Goal: Task Accomplishment & Management: Use online tool/utility

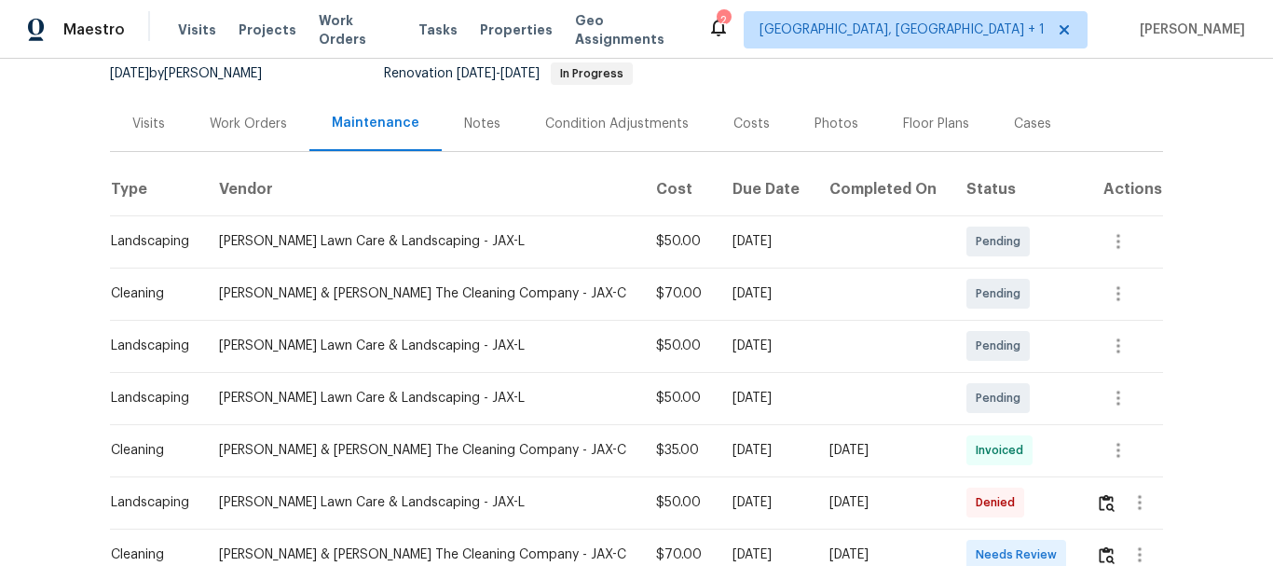
scroll to position [373, 0]
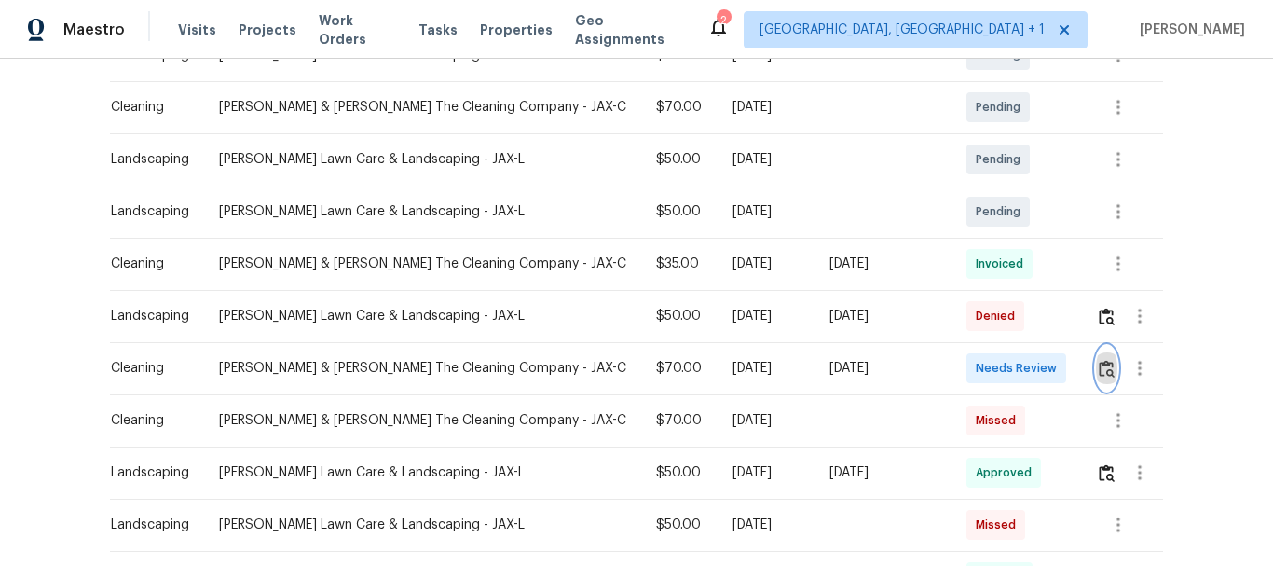
click at [1096, 353] on button "button" at bounding box center [1106, 368] width 21 height 45
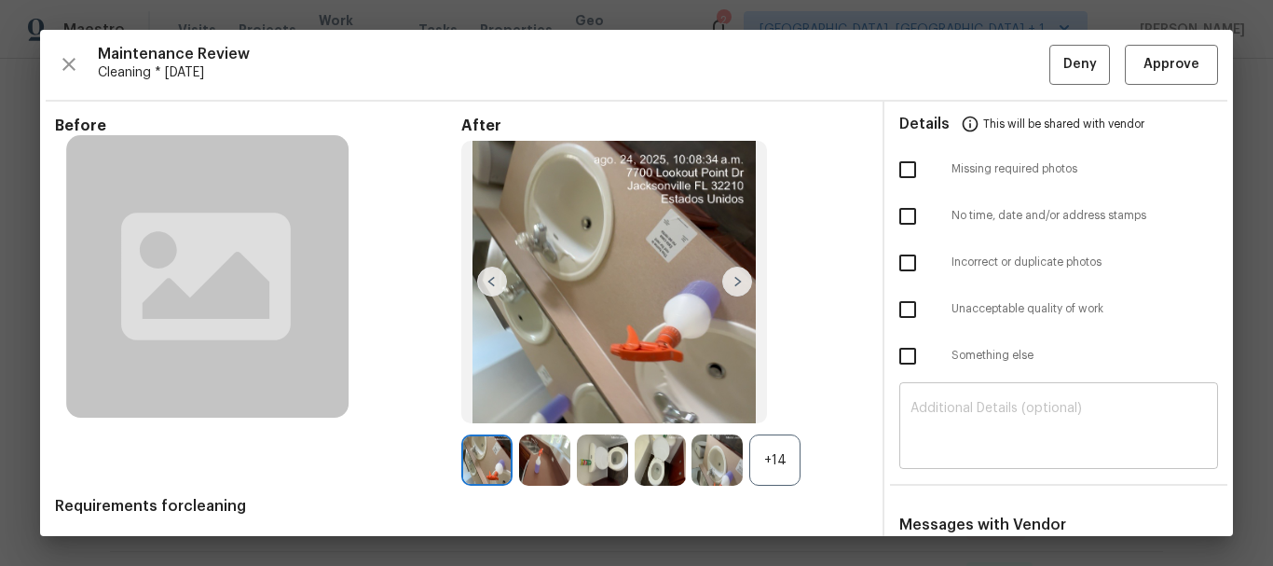
click at [973, 429] on textarea at bounding box center [1058, 428] width 296 height 52
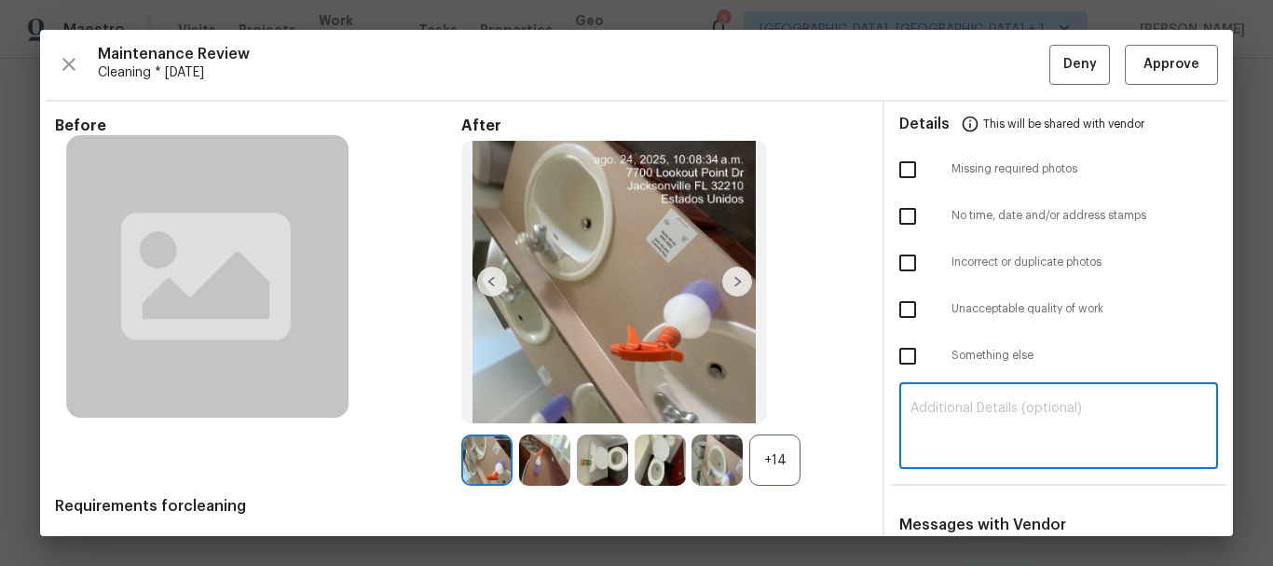
paste textarea "Maintenance Audit Team: Hello! Unfortunately, this cleaning visit completed on …"
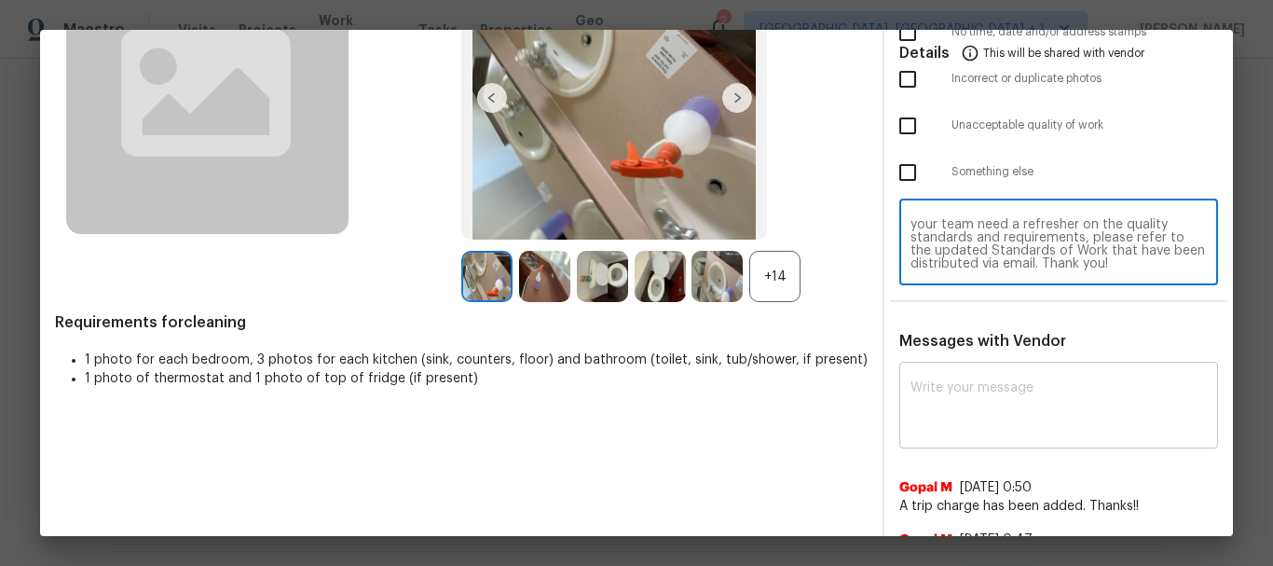
scroll to position [186, 0]
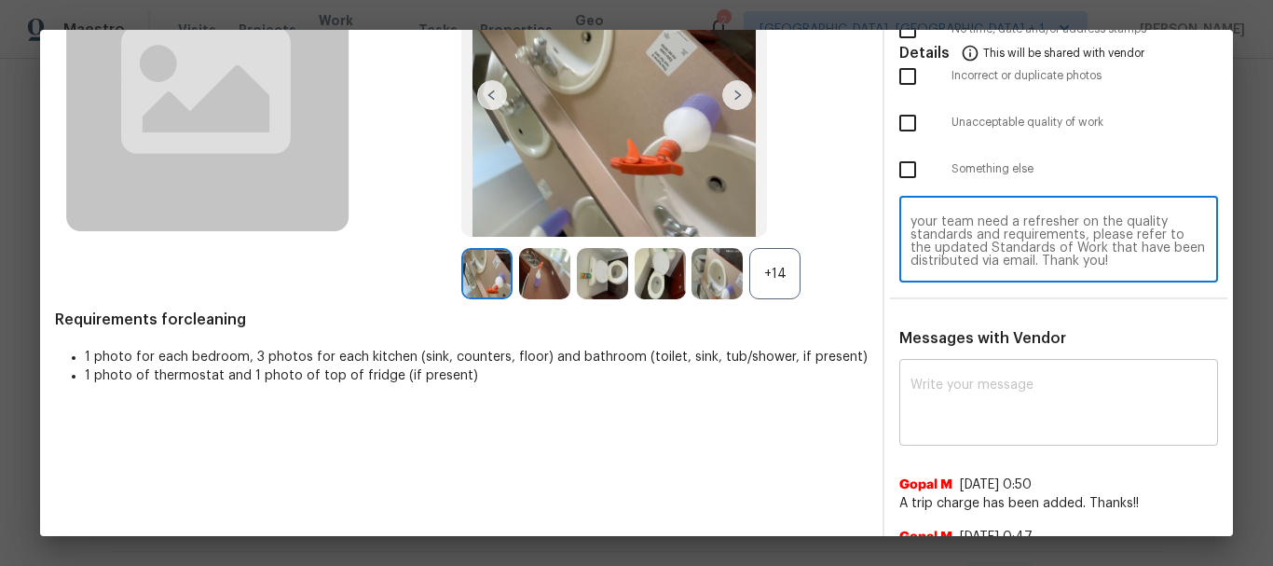
type textarea "Maintenance Audit Team: Hello! Unfortunately, this cleaning visit completed on …"
click at [972, 434] on div "x ​" at bounding box center [1058, 404] width 319 height 82
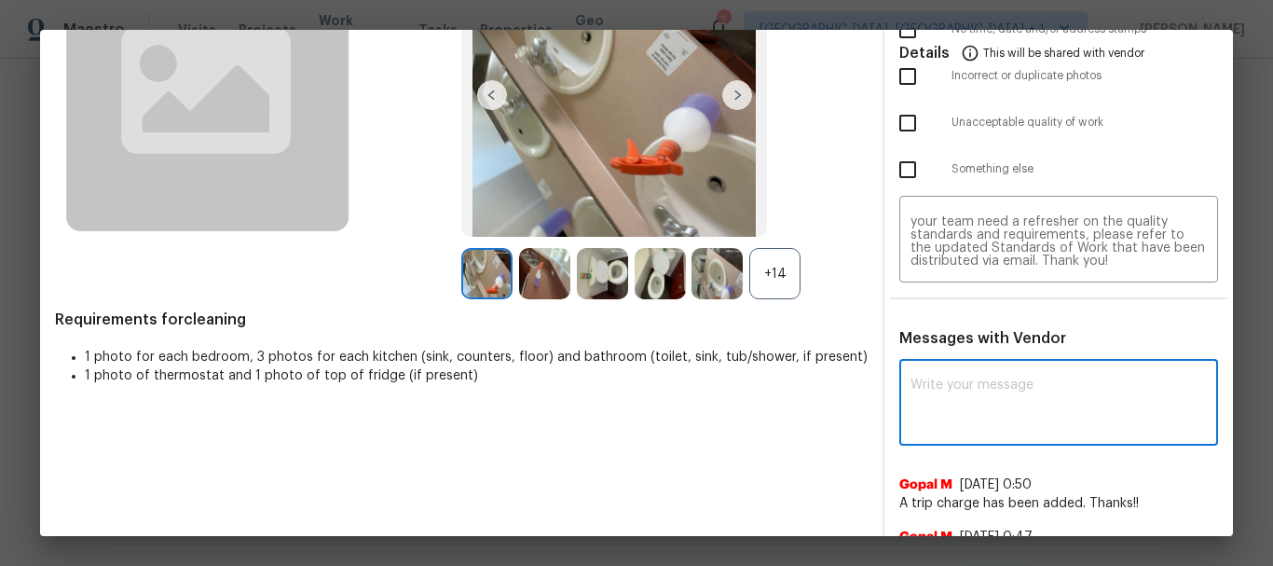
paste textarea "Maintenance Audit Team: Hello! Unfortunately, this cleaning visit completed on …"
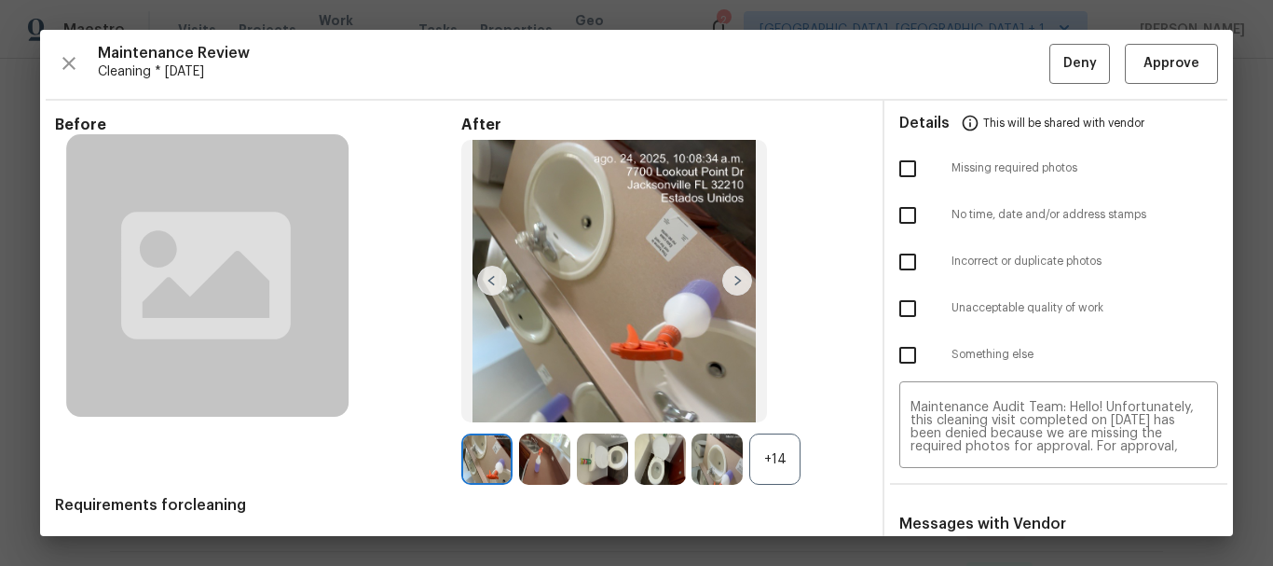
scroll to position [0, 0]
type textarea "Maintenance Audit Team: Hello! Unfortunately, this cleaning visit completed on …"
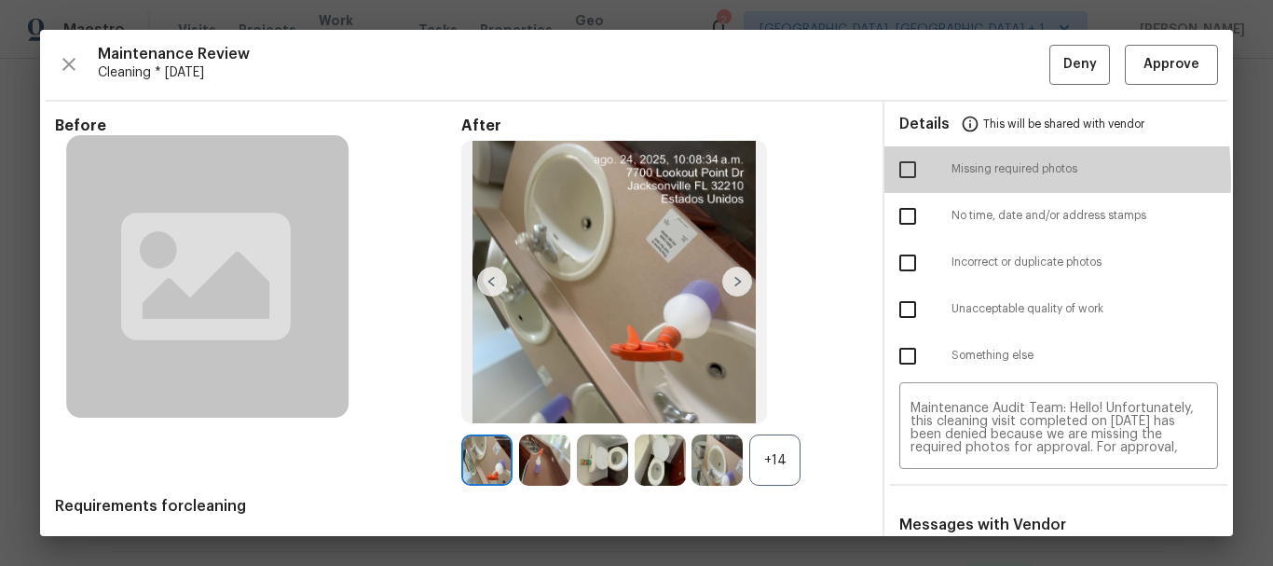
click at [909, 178] on input "checkbox" at bounding box center [907, 169] width 39 height 39
checkbox input "true"
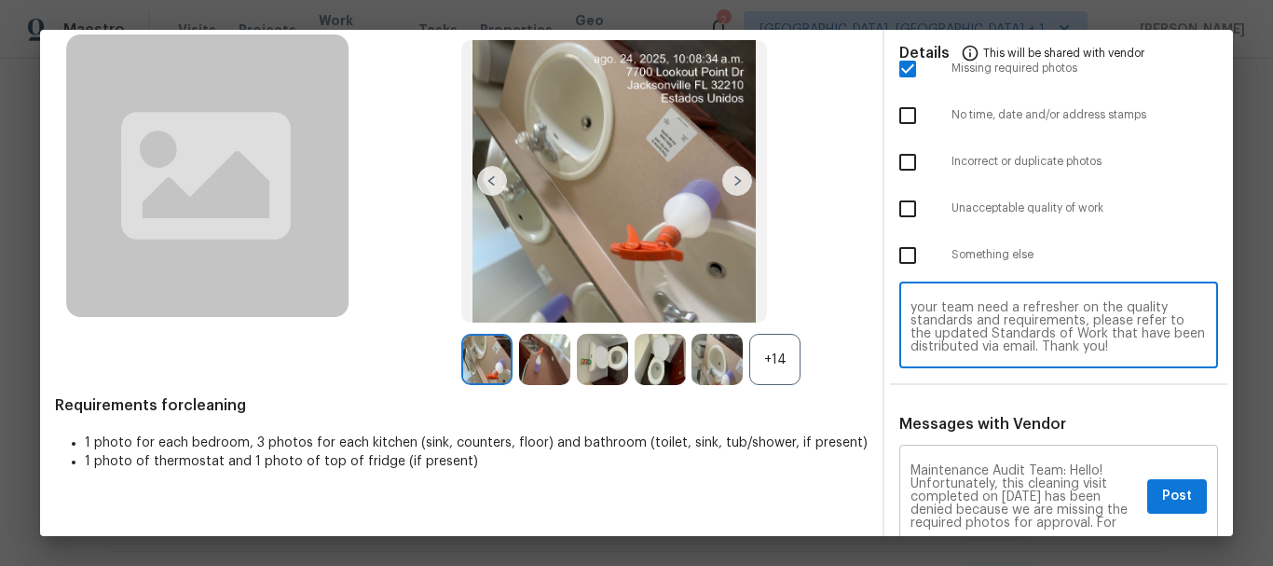
scroll to position [279, 0]
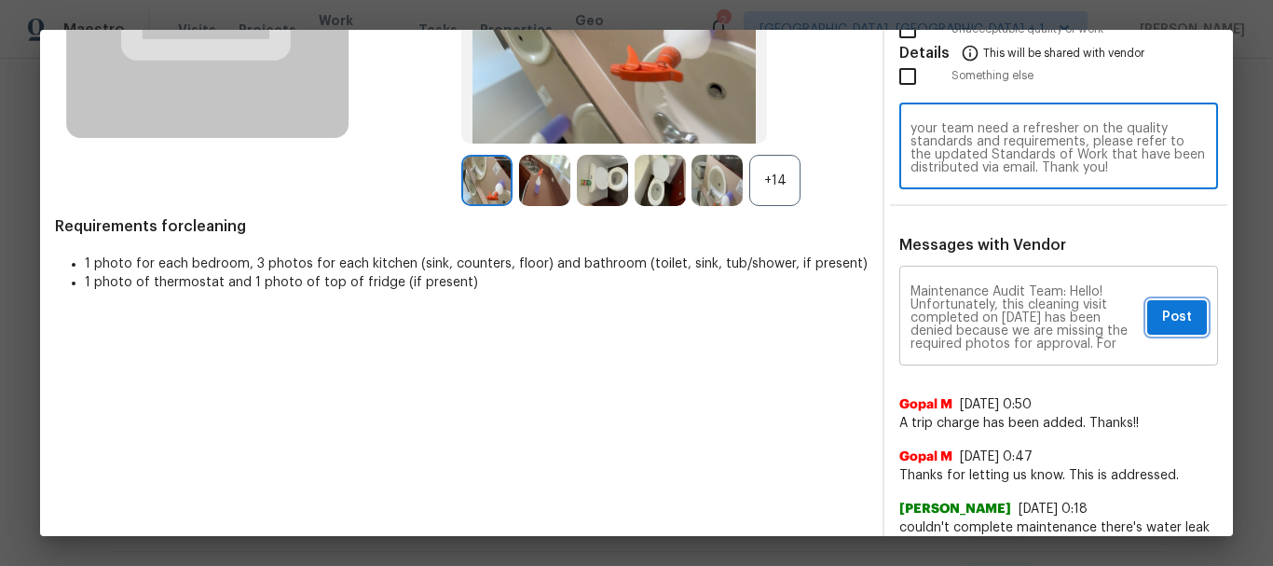
click at [1165, 312] on span "Post" at bounding box center [1177, 317] width 30 height 23
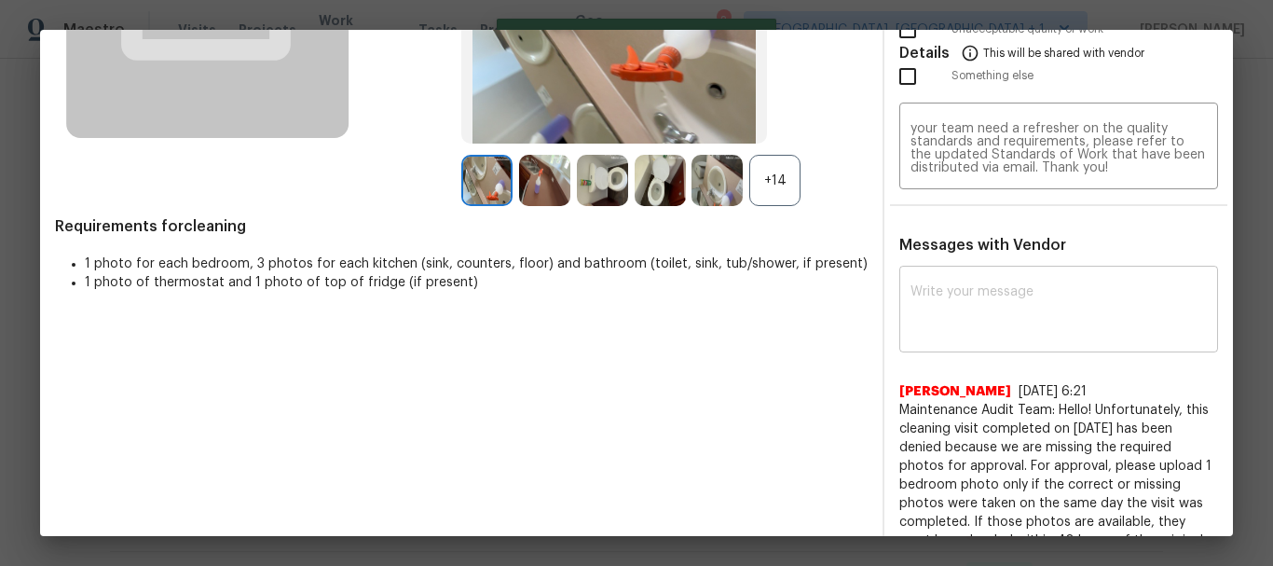
scroll to position [0, 0]
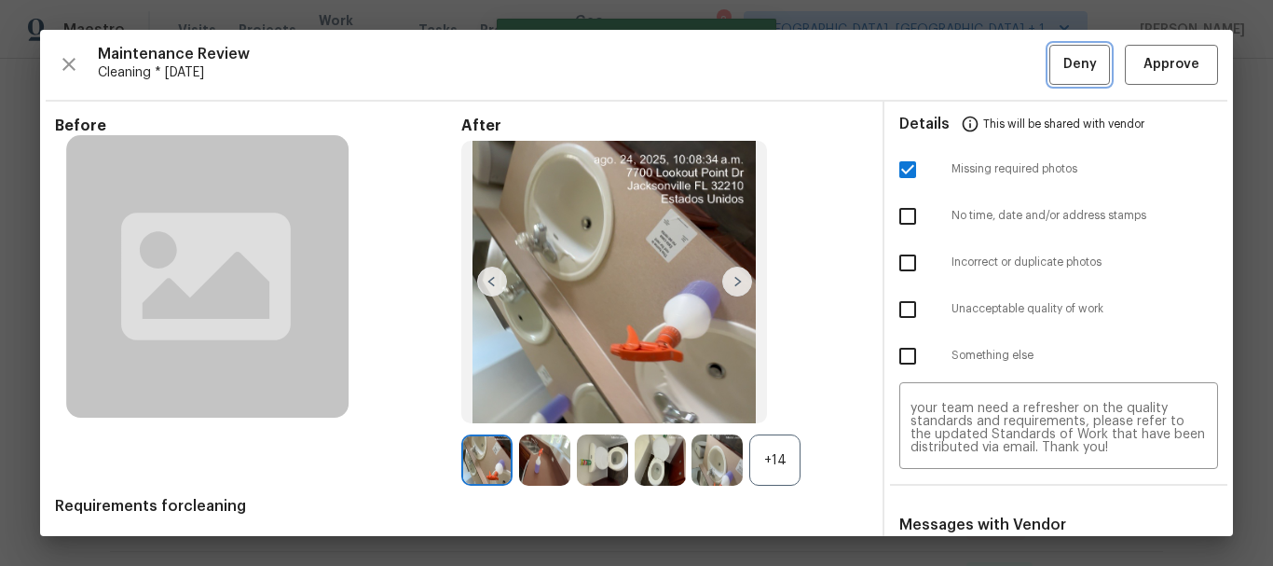
click at [1049, 55] on button "Deny" at bounding box center [1079, 65] width 61 height 40
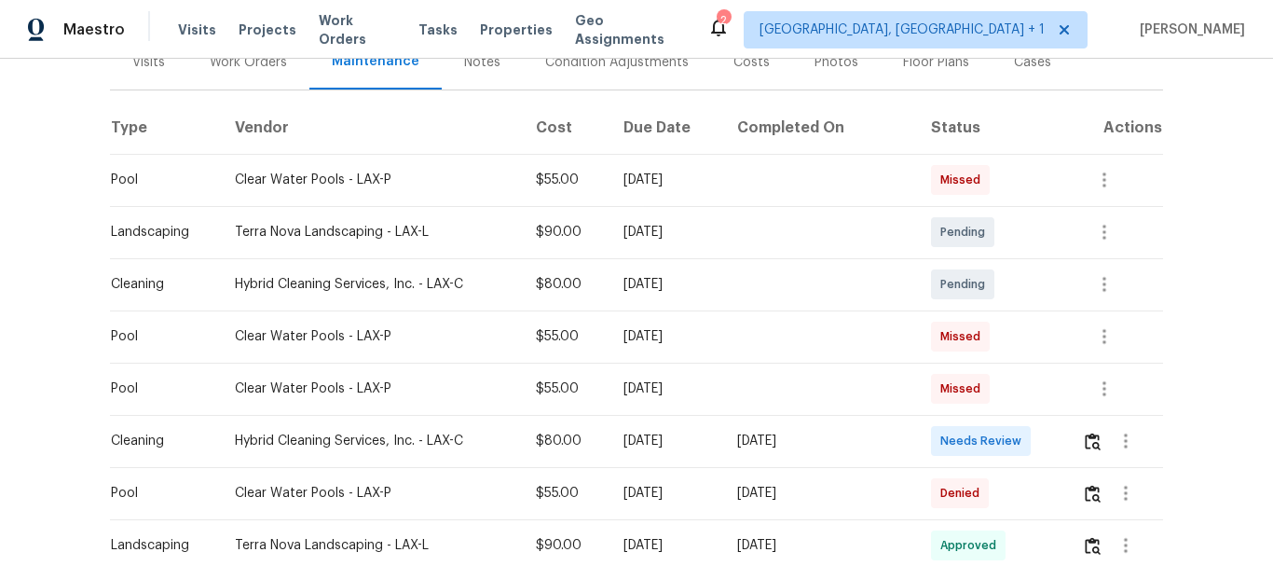
scroll to position [373, 0]
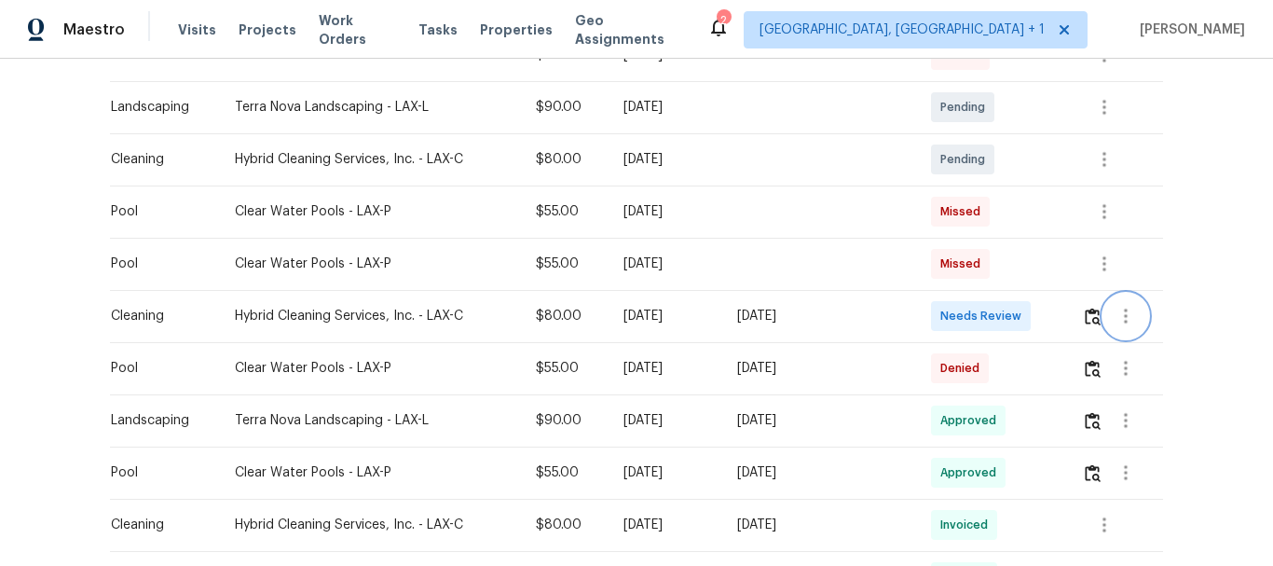
click at [1103, 315] on button "button" at bounding box center [1125, 315] width 45 height 45
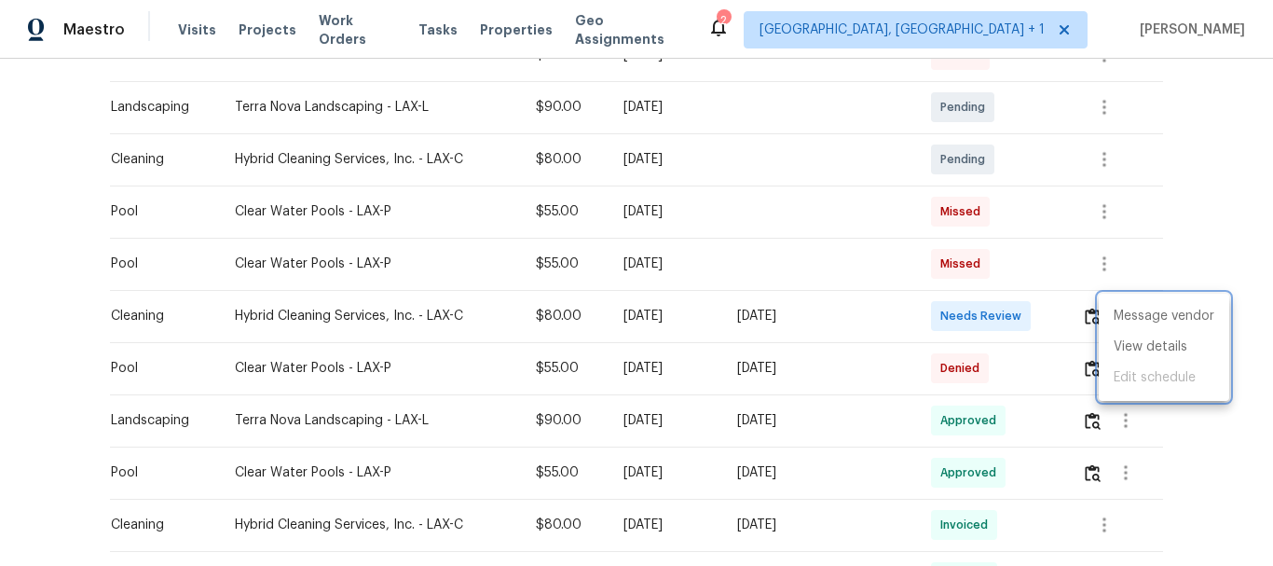
click at [1094, 308] on div at bounding box center [636, 283] width 1273 height 566
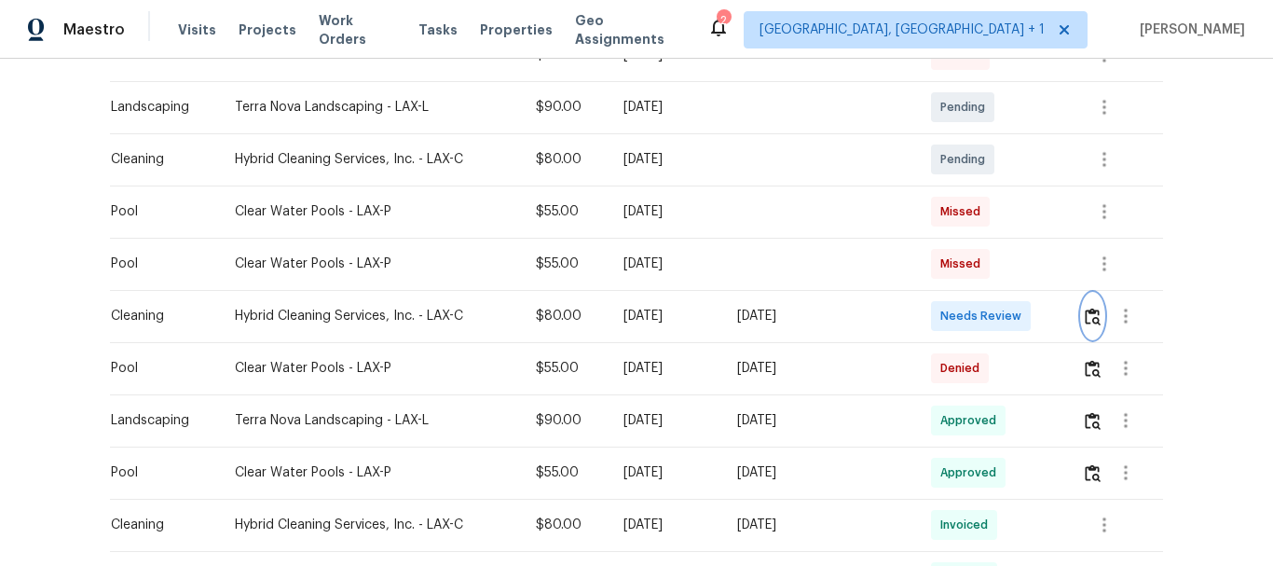
click at [1094, 308] on img "button" at bounding box center [1092, 316] width 16 height 18
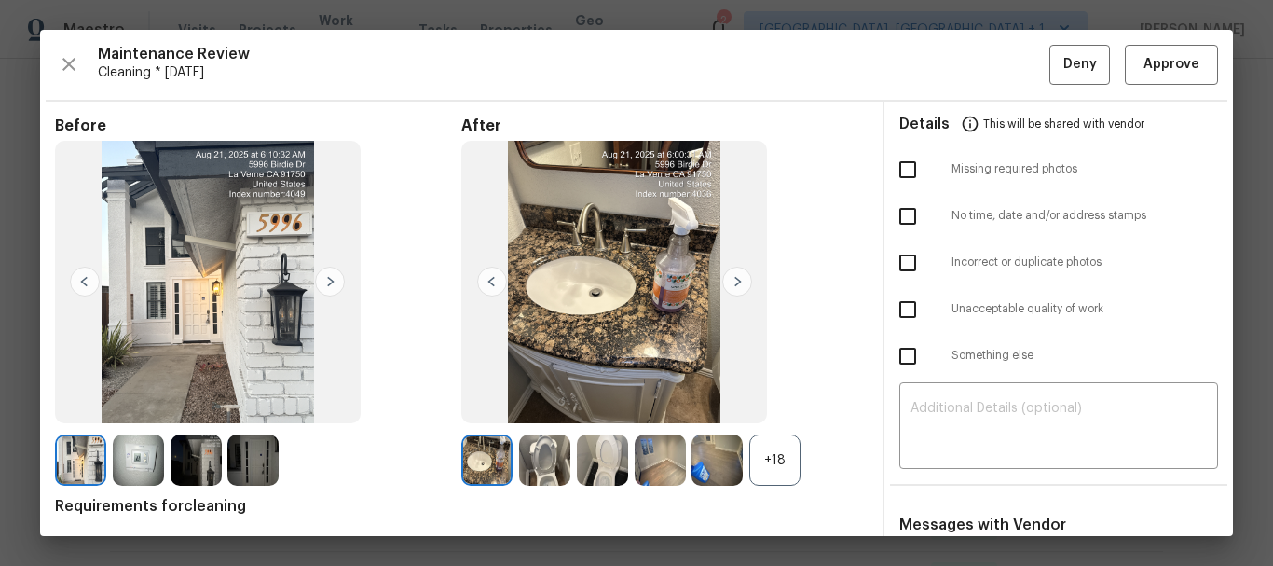
click at [1156, 41] on div "Maintenance Review Cleaning * Mon, Aug 18 Deny Approve Before After +18 Require…" at bounding box center [636, 283] width 1193 height 506
click at [1156, 53] on span "Approve" at bounding box center [1171, 64] width 56 height 23
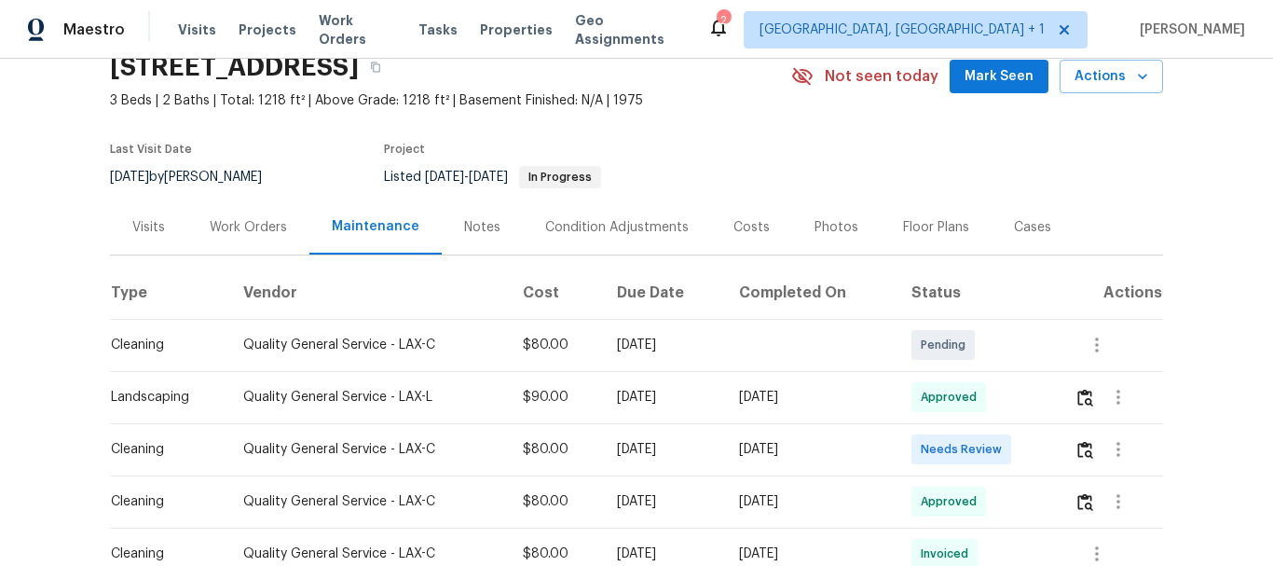
scroll to position [186, 0]
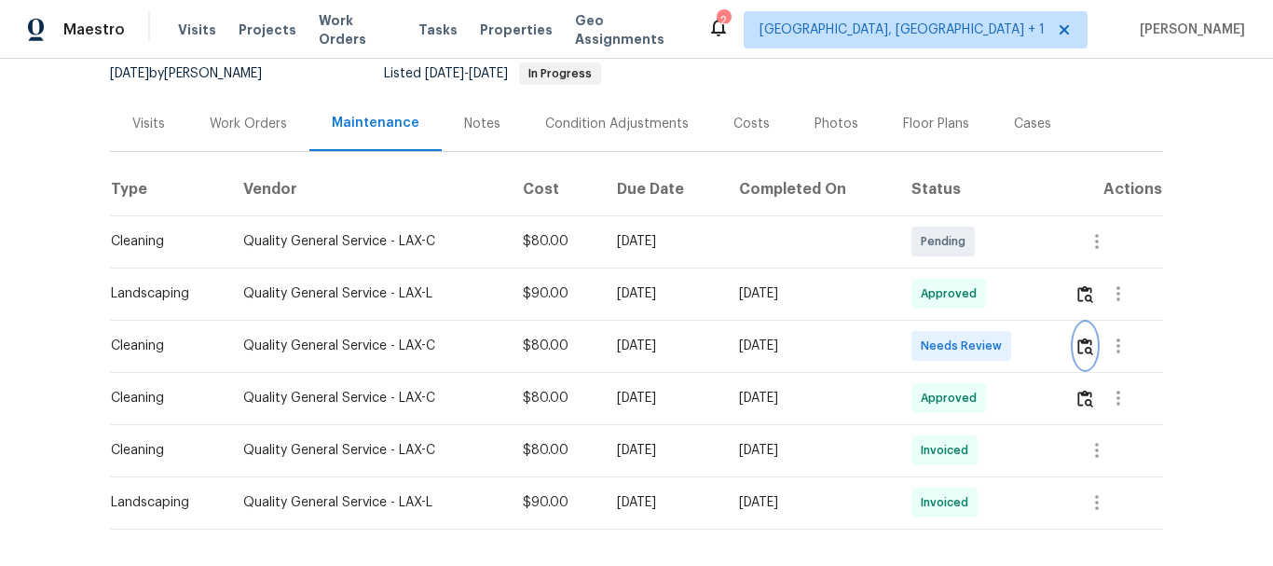
click at [1084, 359] on button "button" at bounding box center [1084, 345] width 21 height 45
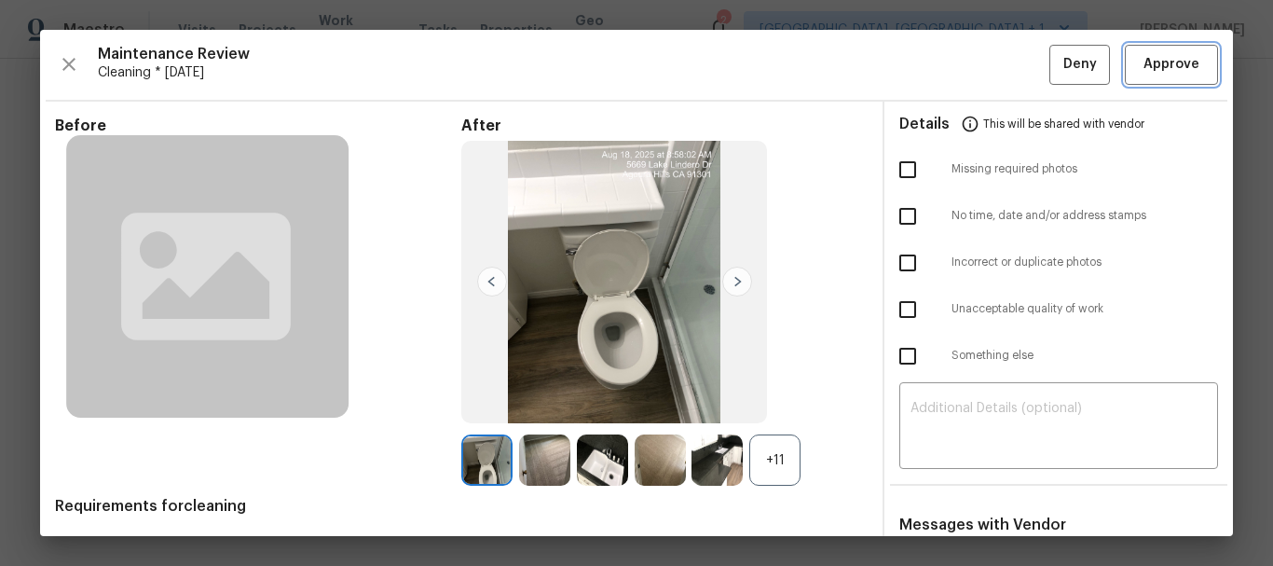
click at [1181, 63] on span "Approve" at bounding box center [1171, 64] width 56 height 23
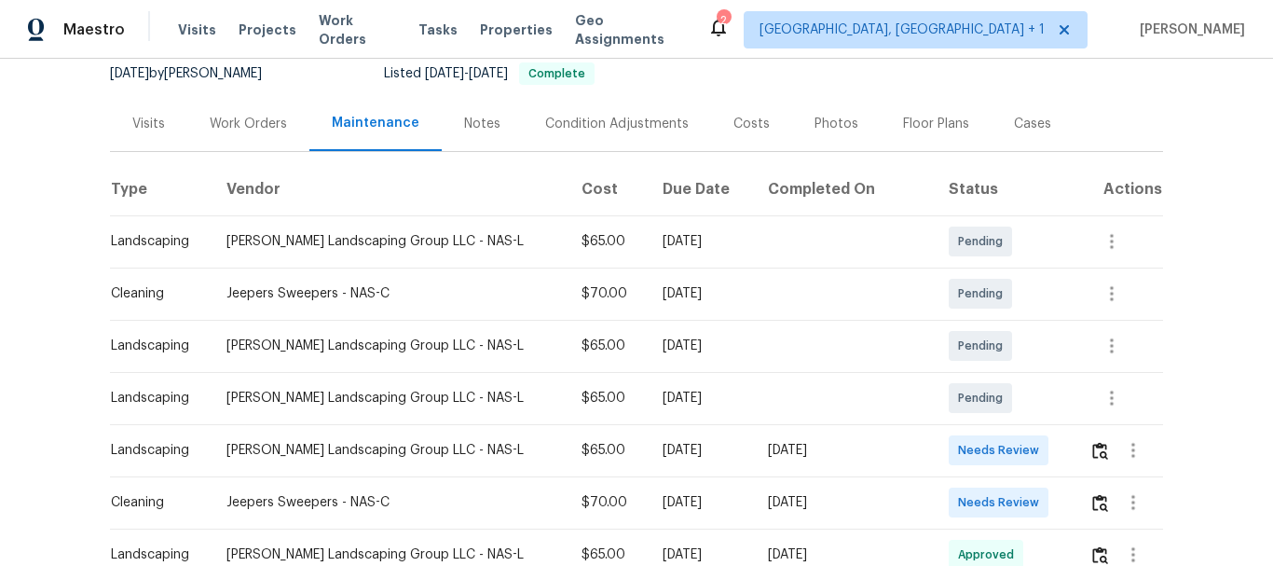
scroll to position [279, 0]
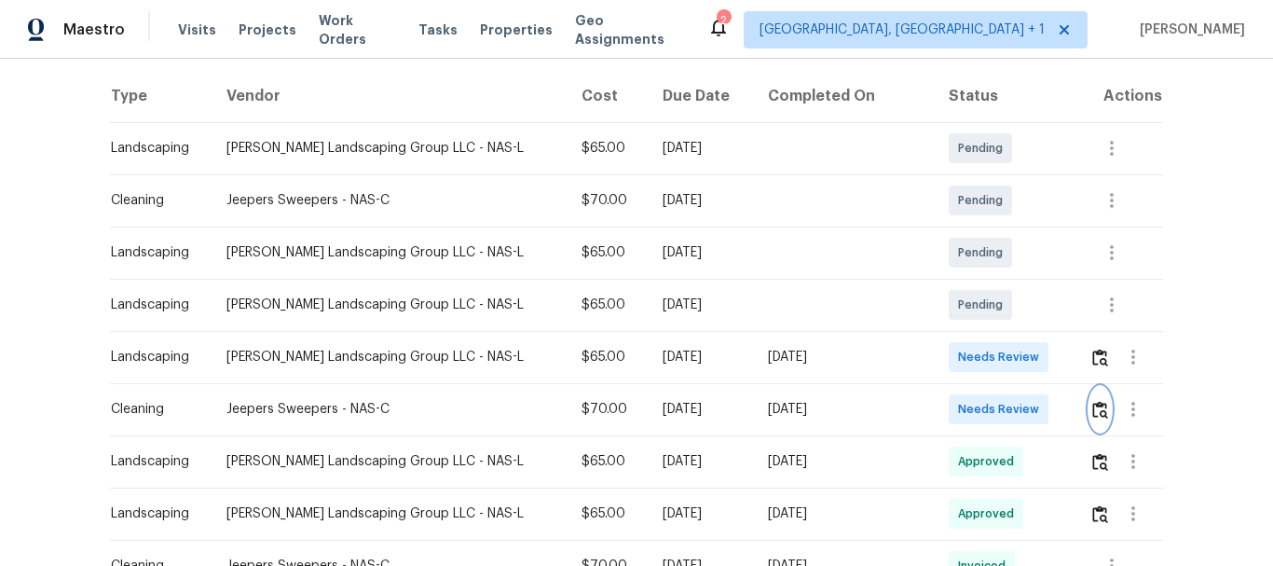
click at [1097, 413] on img "button" at bounding box center [1100, 410] width 16 height 18
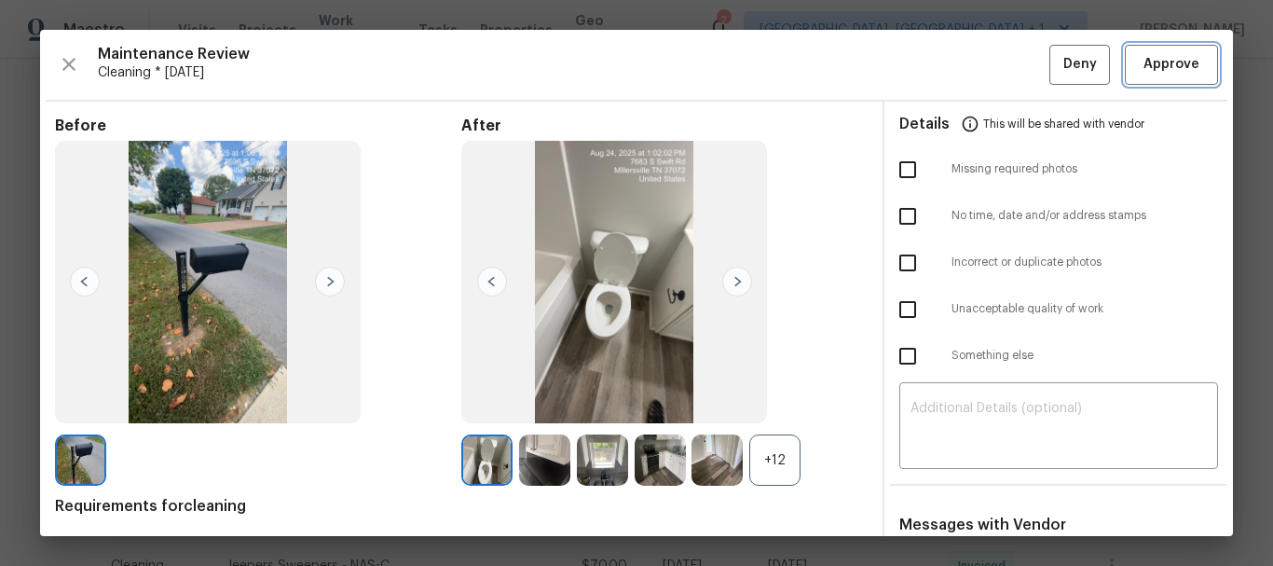
click at [1143, 60] on span "Approve" at bounding box center [1171, 64] width 56 height 23
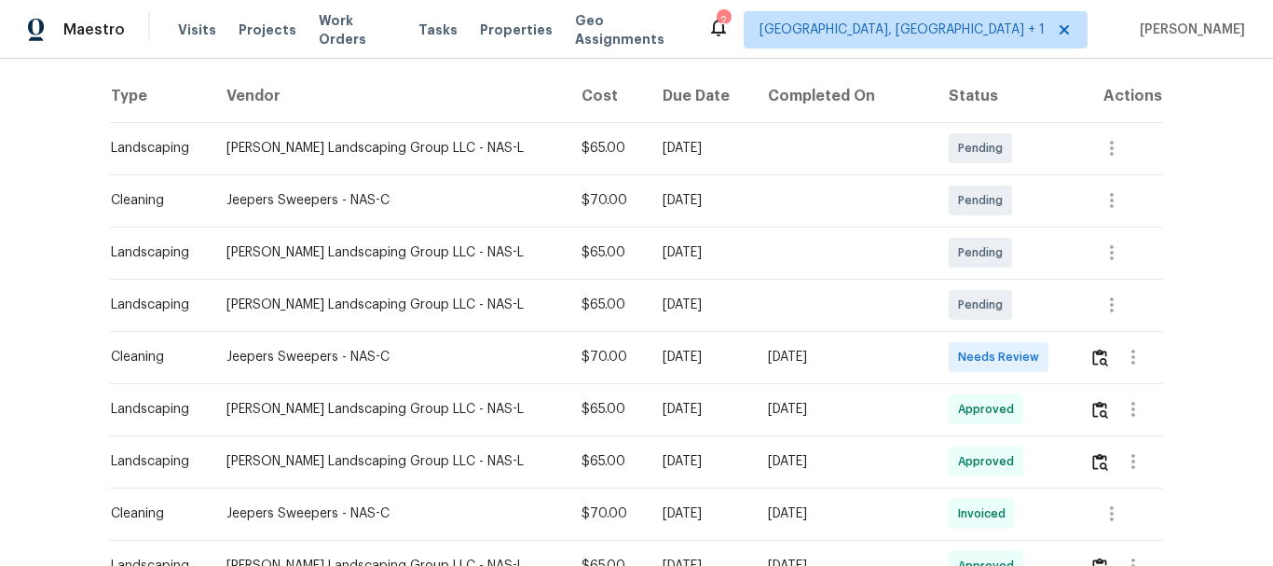
scroll to position [466, 0]
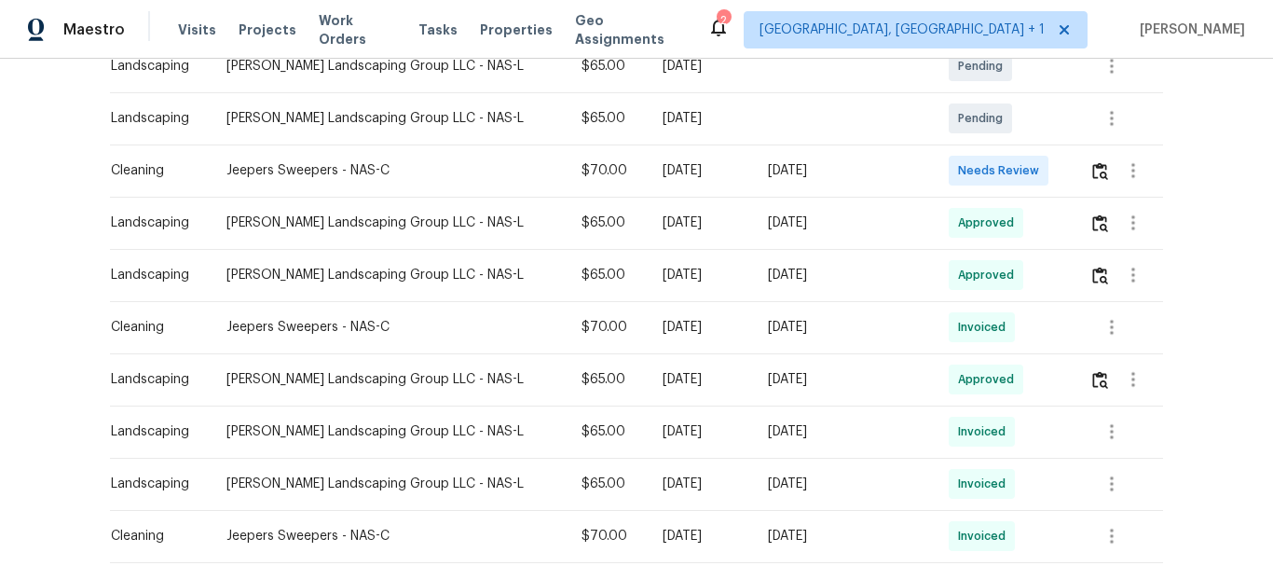
click at [1076, 170] on td at bounding box center [1118, 170] width 89 height 52
click at [1093, 172] on img "button" at bounding box center [1100, 171] width 16 height 18
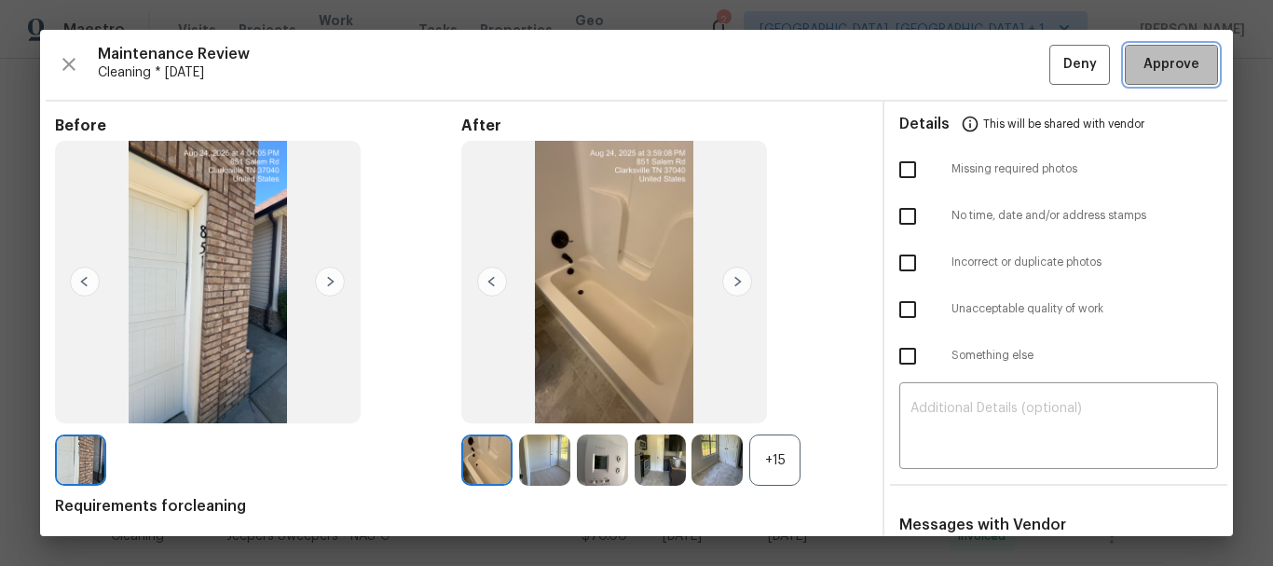
click at [1143, 54] on span "Approve" at bounding box center [1171, 64] width 56 height 23
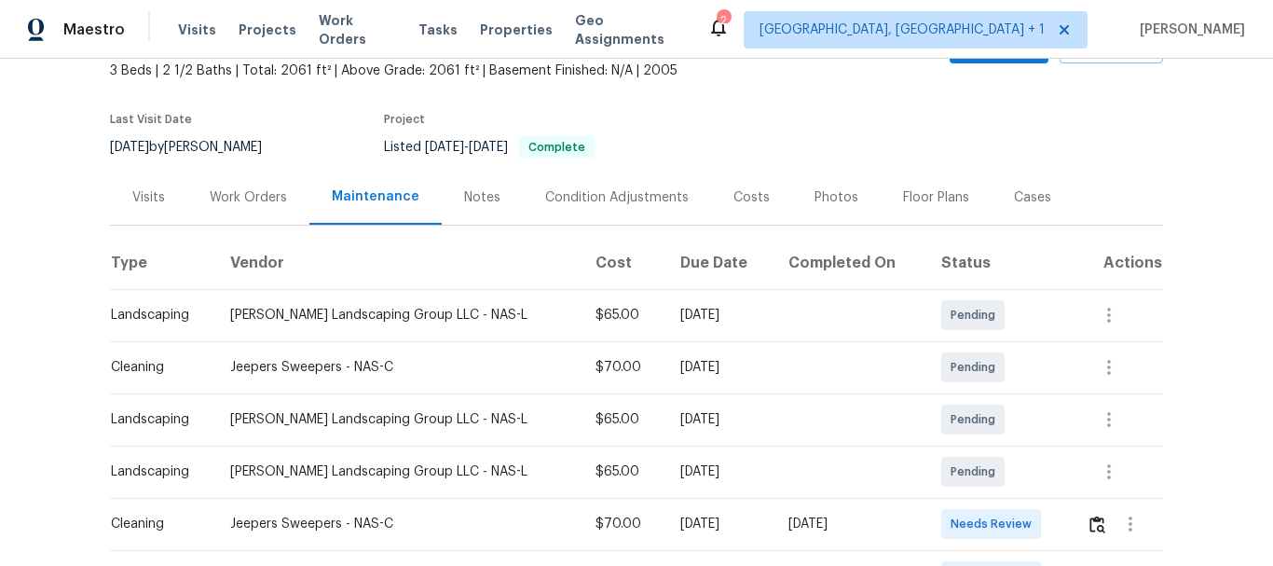
scroll to position [279, 0]
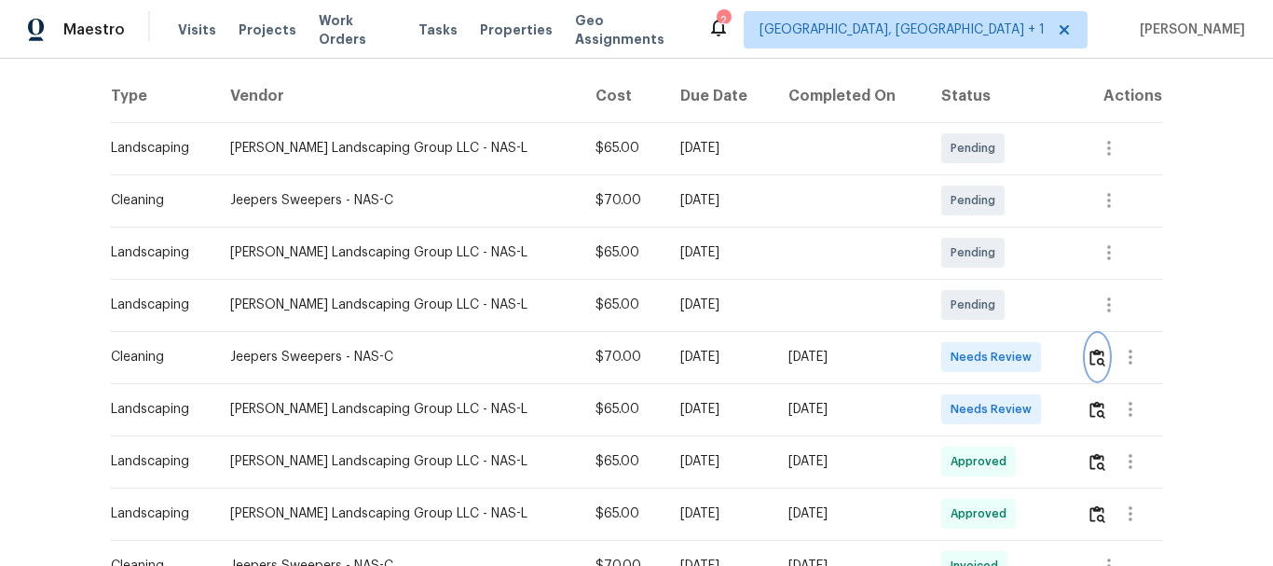
click at [1089, 361] on img "button" at bounding box center [1097, 357] width 16 height 18
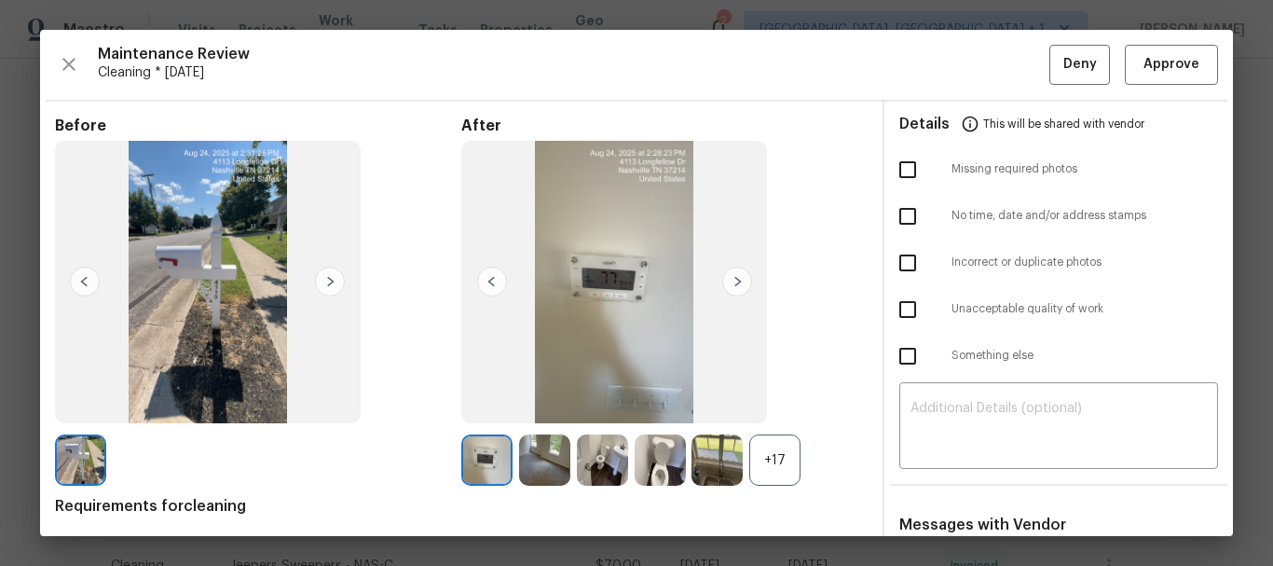
click at [953, 396] on div "​" at bounding box center [1058, 428] width 319 height 82
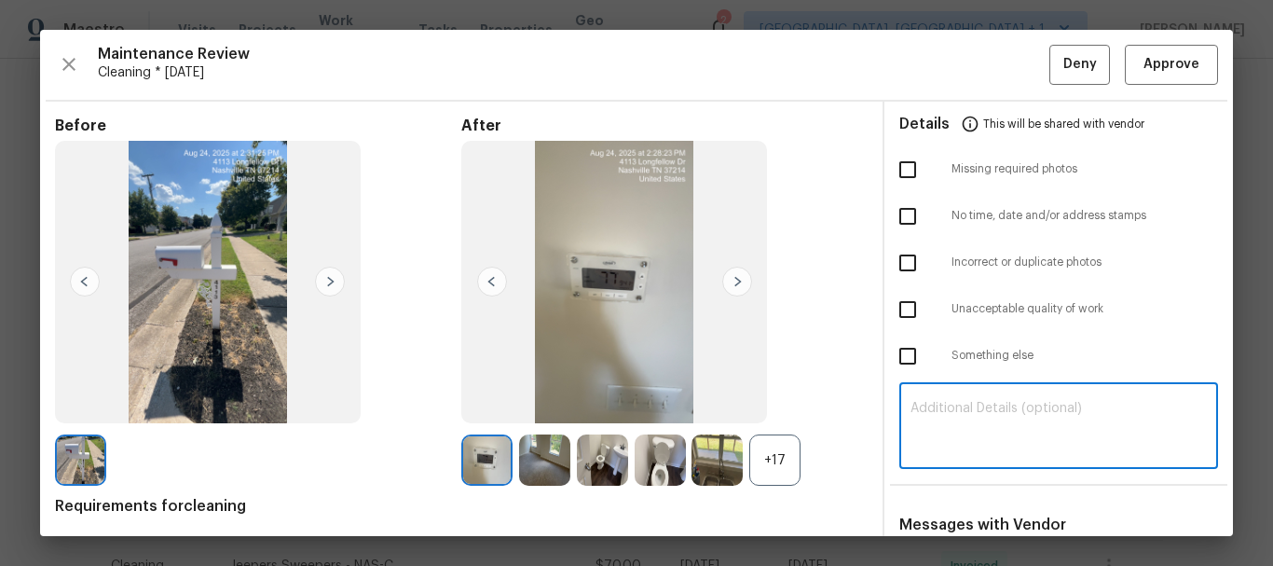
paste textarea "Maintenance Audit Team: Hello! Unfortunately, this cleaning visit completed on …"
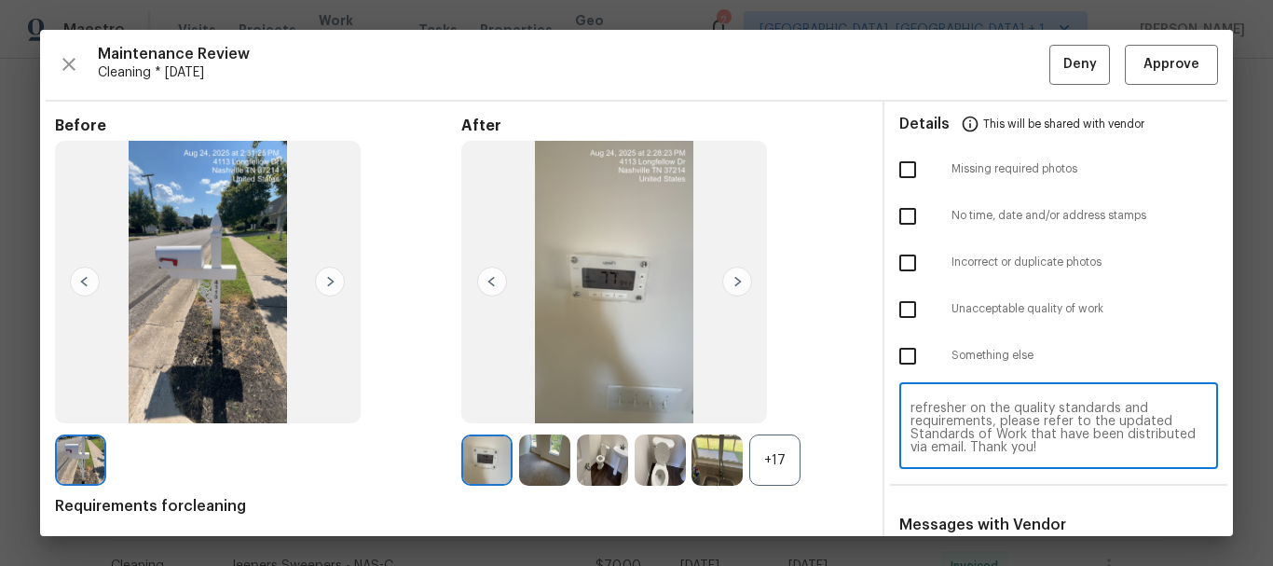
scroll to position [186, 0]
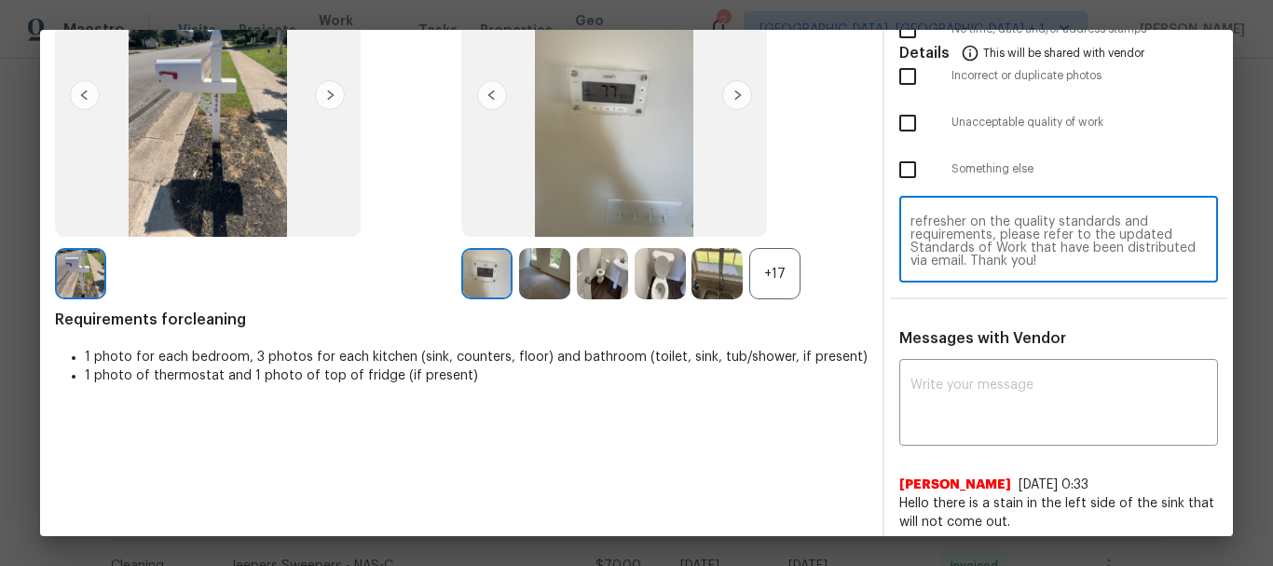
type textarea "Maintenance Audit Team: Hello! Unfortunately, this cleaning visit completed on …"
click at [953, 396] on textarea at bounding box center [1058, 404] width 296 height 52
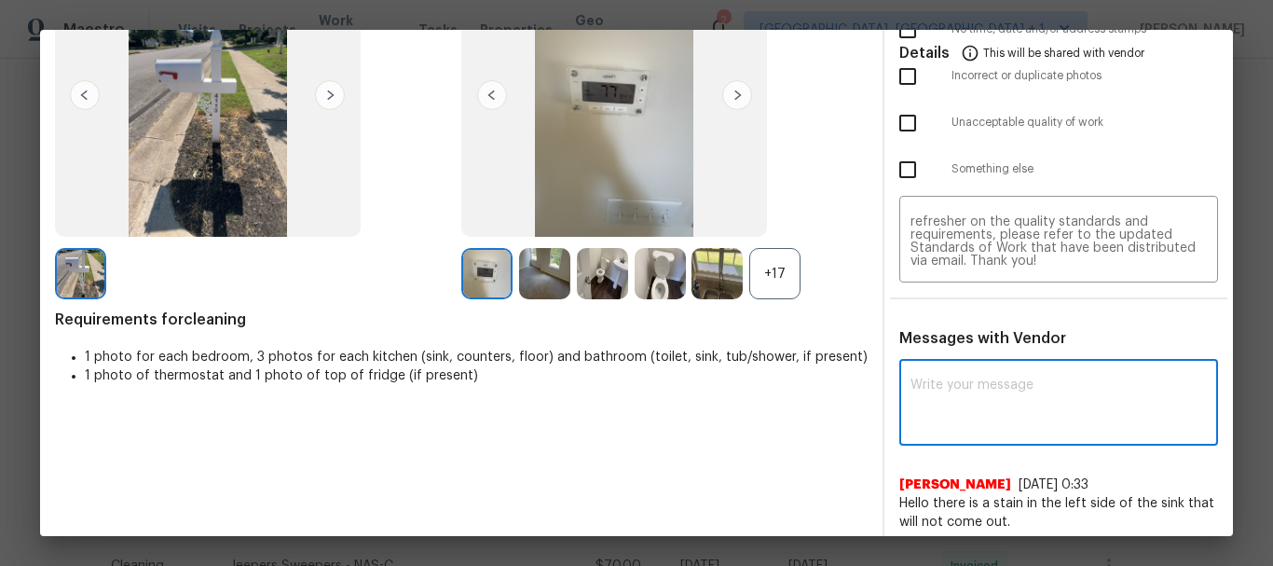
paste textarea "Maintenance Audit Team: Hello! Unfortunately, this cleaning visit completed on …"
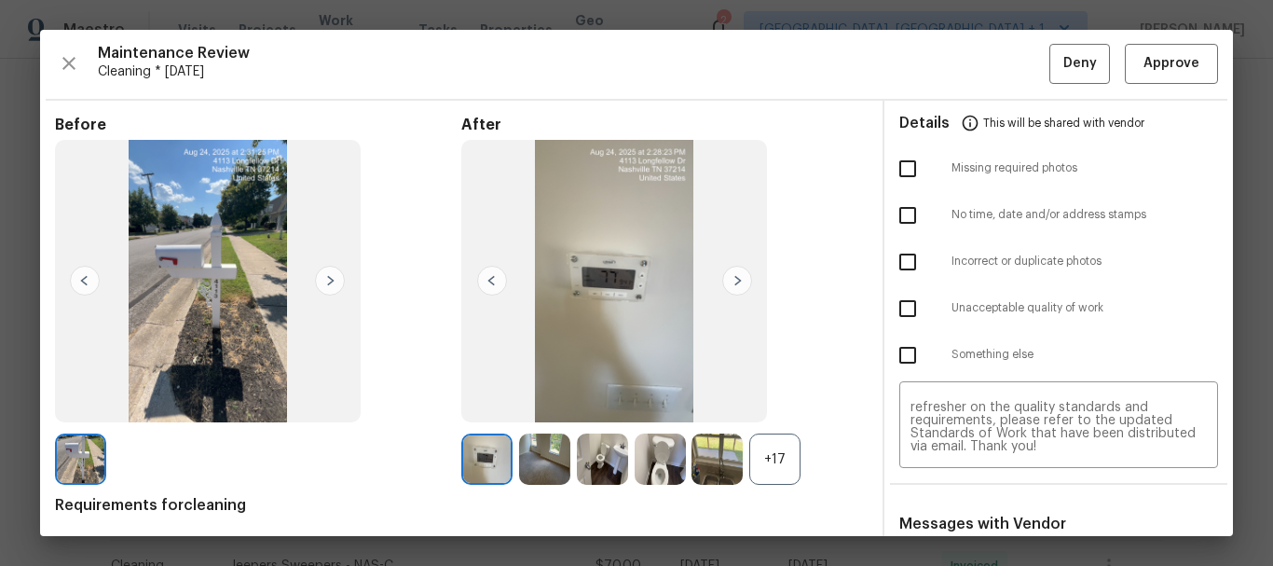
scroll to position [0, 0]
type textarea "Maintenance Audit Team: Hello! Unfortunately, this cleaning visit completed on …"
click at [902, 170] on input "checkbox" at bounding box center [907, 169] width 39 height 39
checkbox input "true"
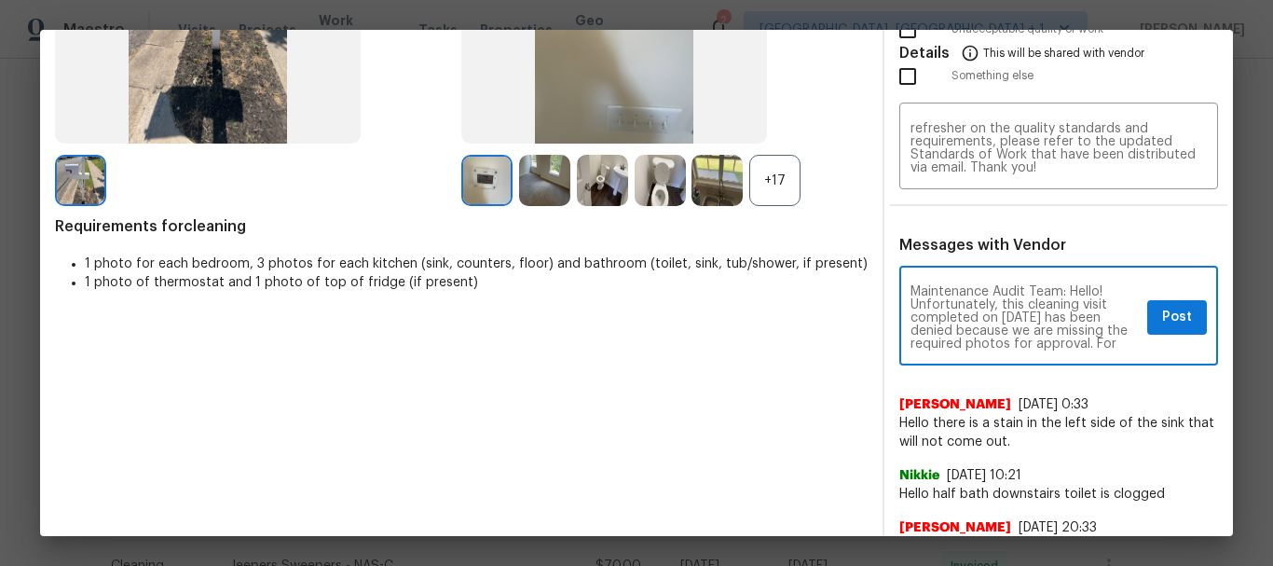
scroll to position [37, 0]
click at [1162, 313] on span "Post" at bounding box center [1177, 317] width 30 height 23
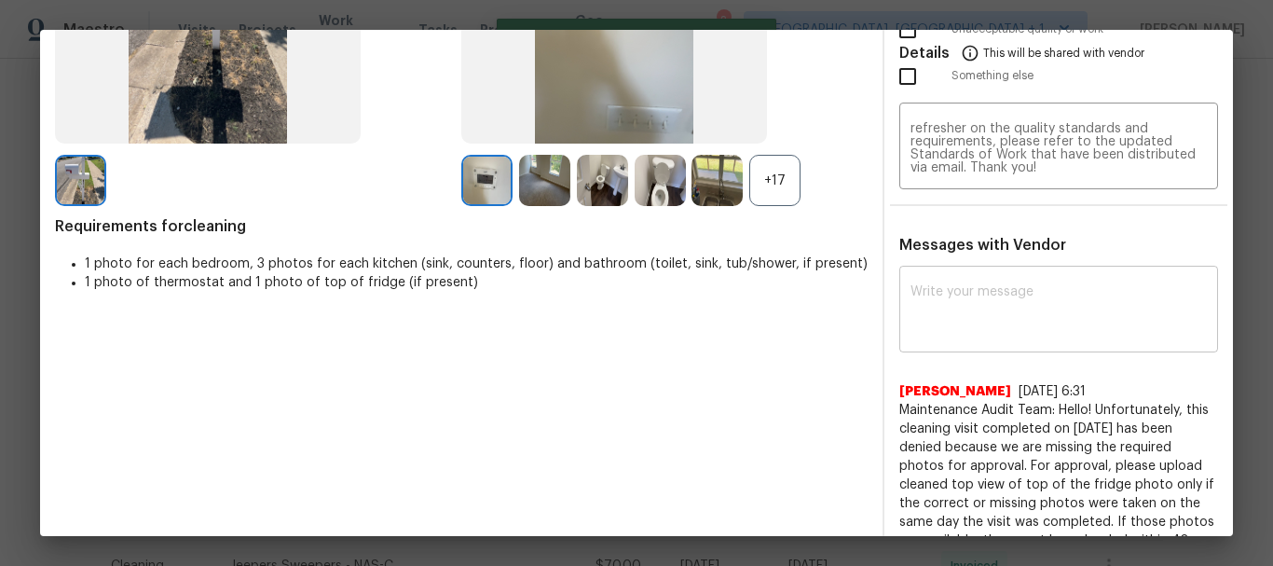
scroll to position [0, 0]
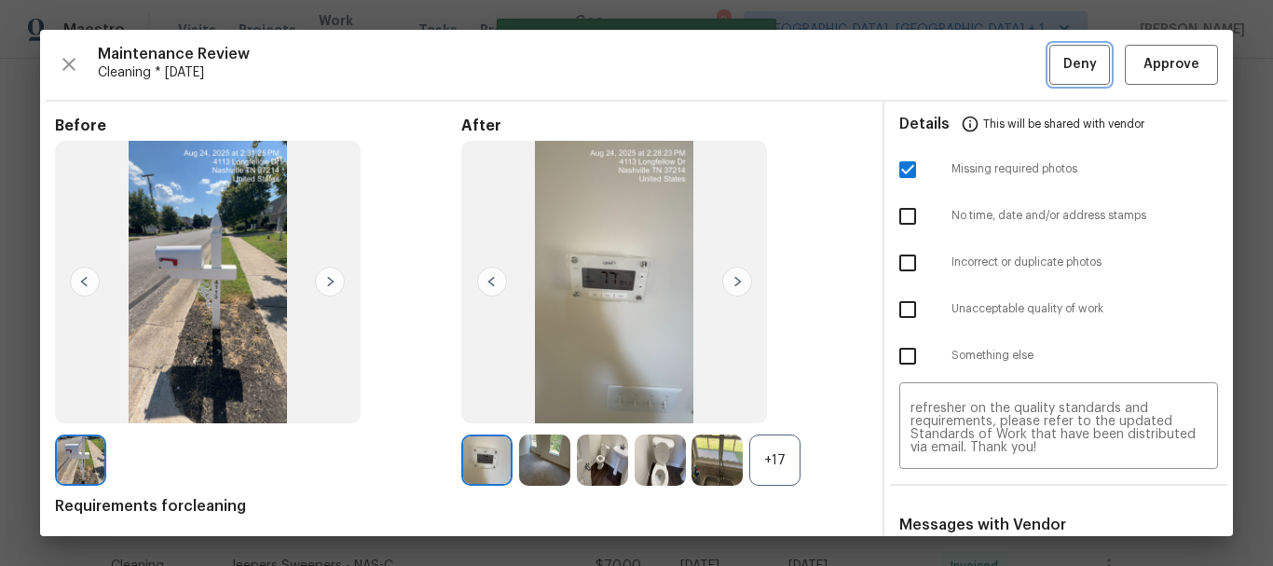
click at [1063, 67] on span "Deny" at bounding box center [1080, 64] width 34 height 23
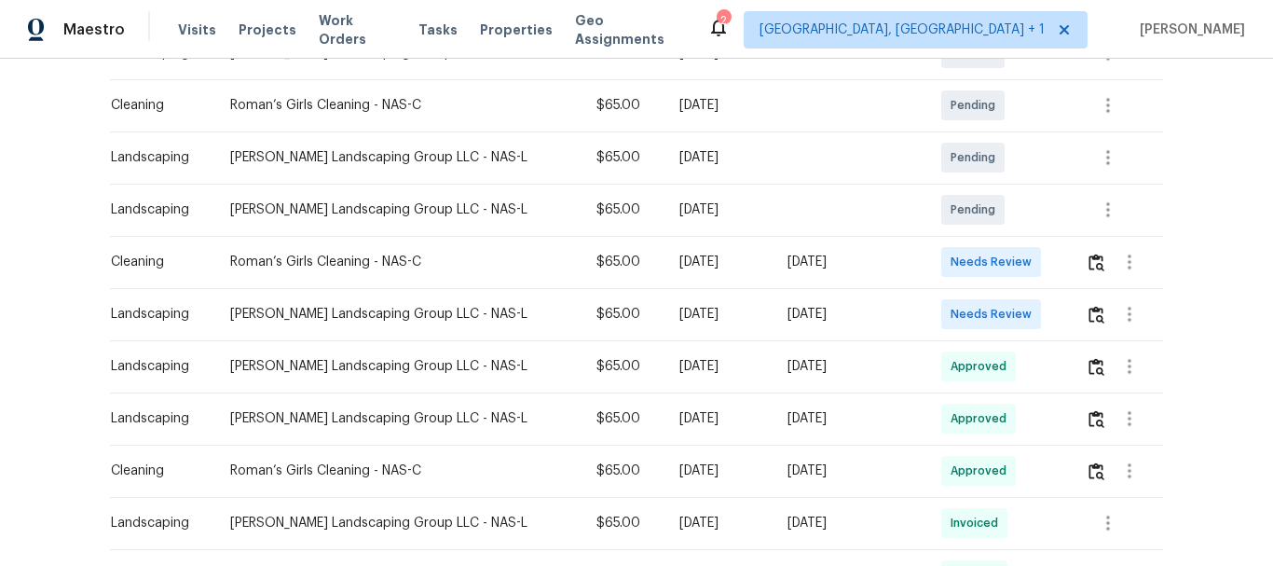
scroll to position [466, 0]
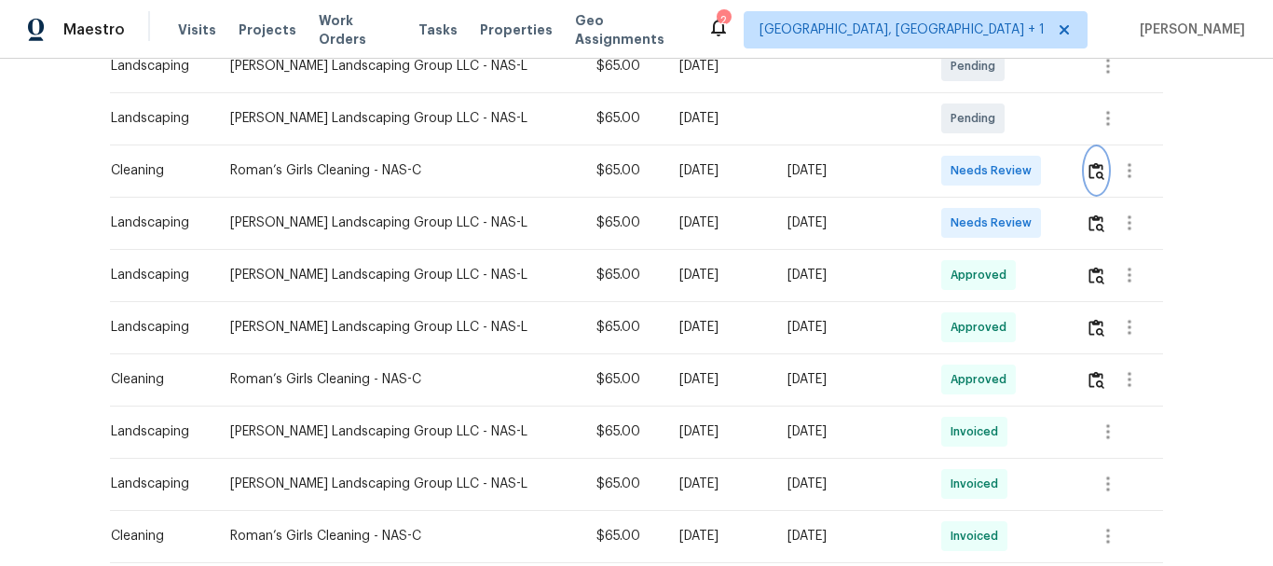
click at [1092, 168] on img "button" at bounding box center [1096, 171] width 16 height 18
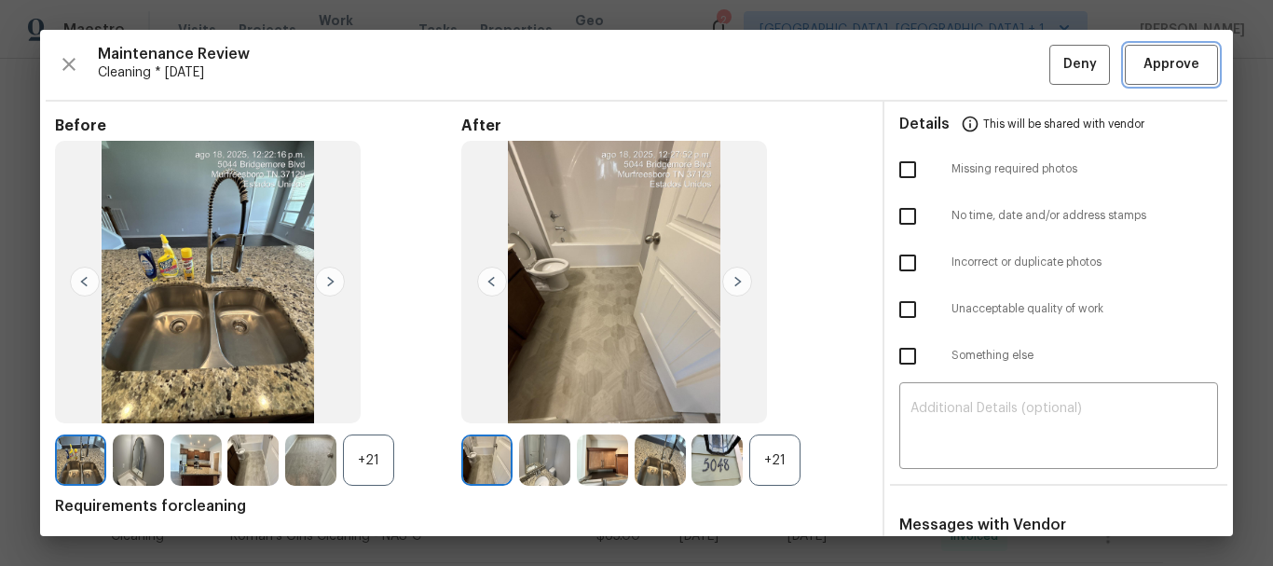
click at [1165, 67] on span "Approve" at bounding box center [1171, 64] width 56 height 23
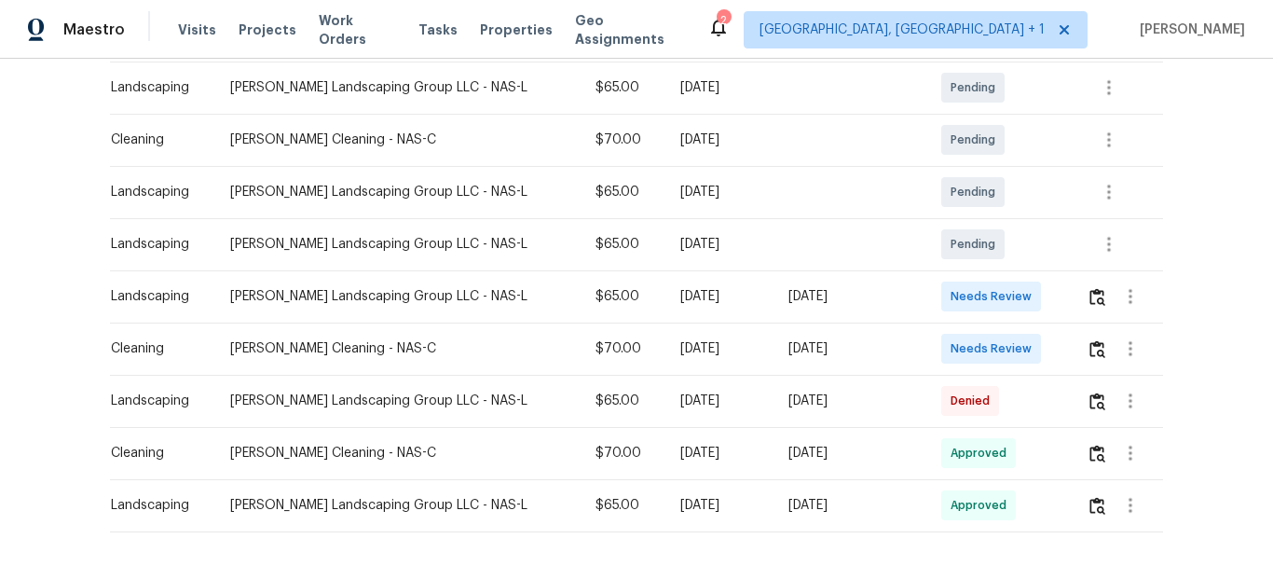
scroll to position [373, 0]
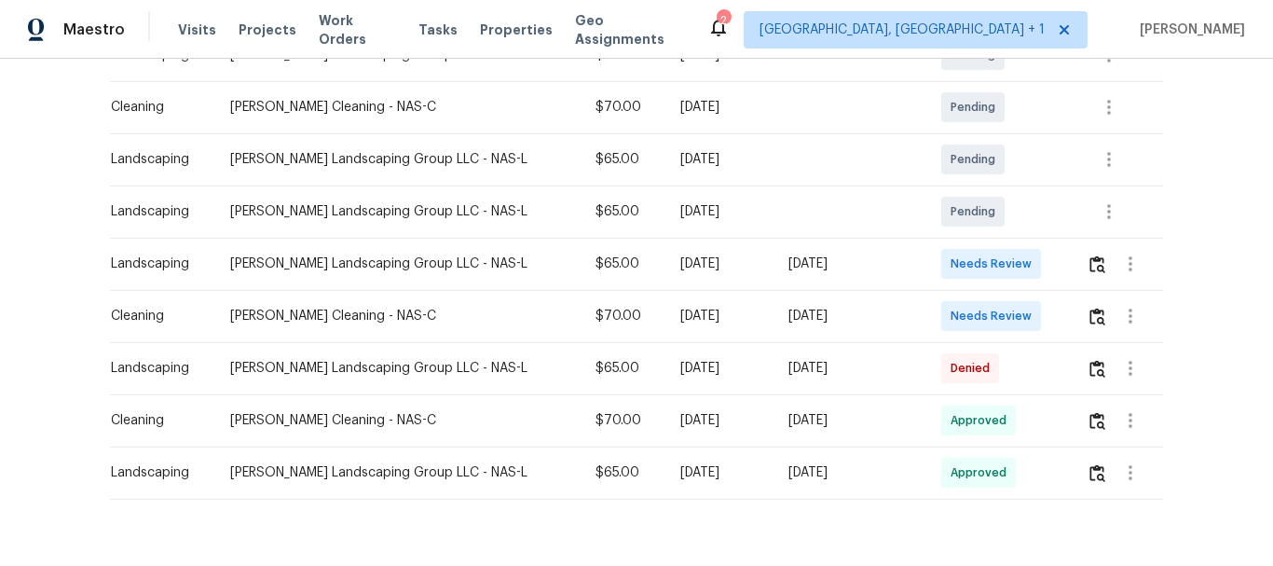
click at [1076, 320] on td at bounding box center [1116, 316] width 91 height 52
click at [1092, 311] on img "button" at bounding box center [1097, 316] width 16 height 18
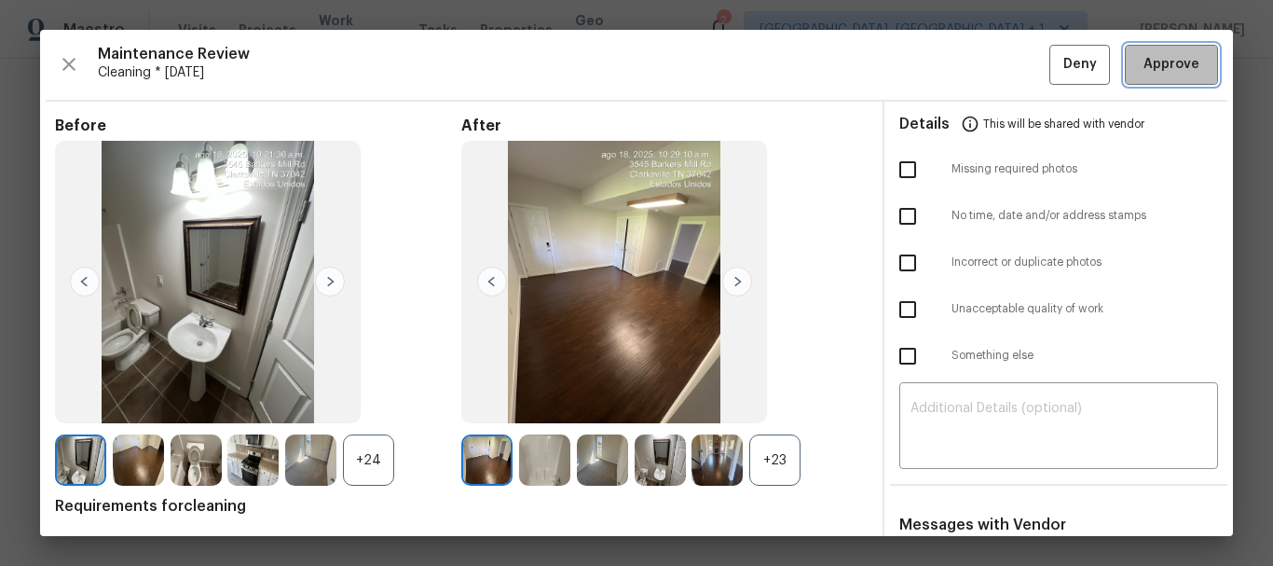
click at [1148, 75] on span "Approve" at bounding box center [1171, 64] width 56 height 23
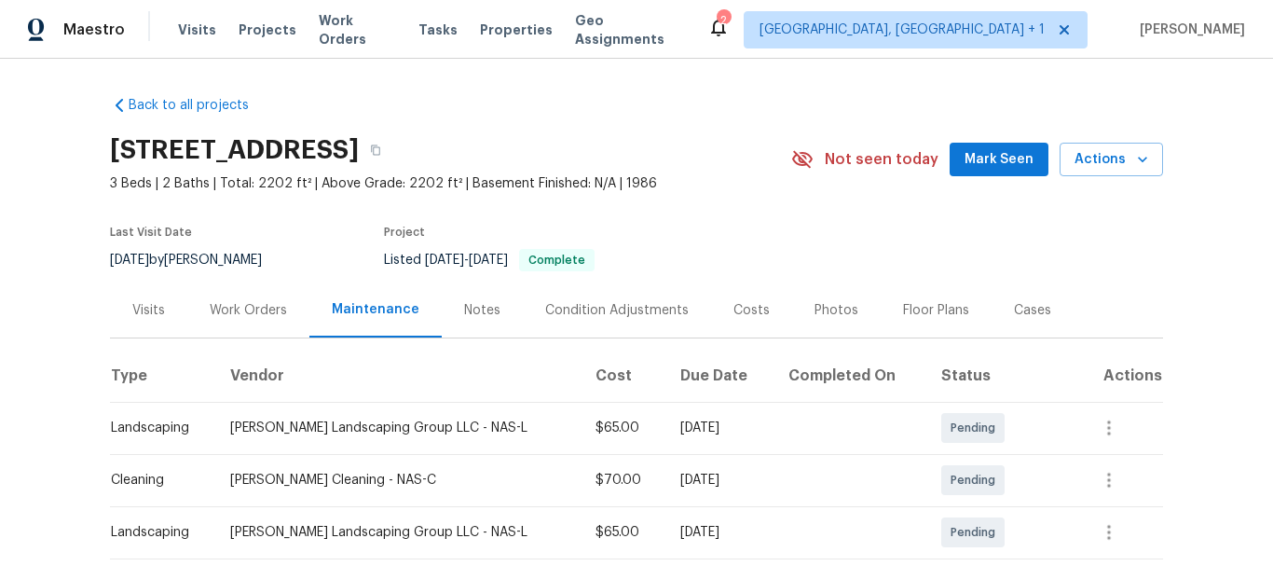
scroll to position [279, 0]
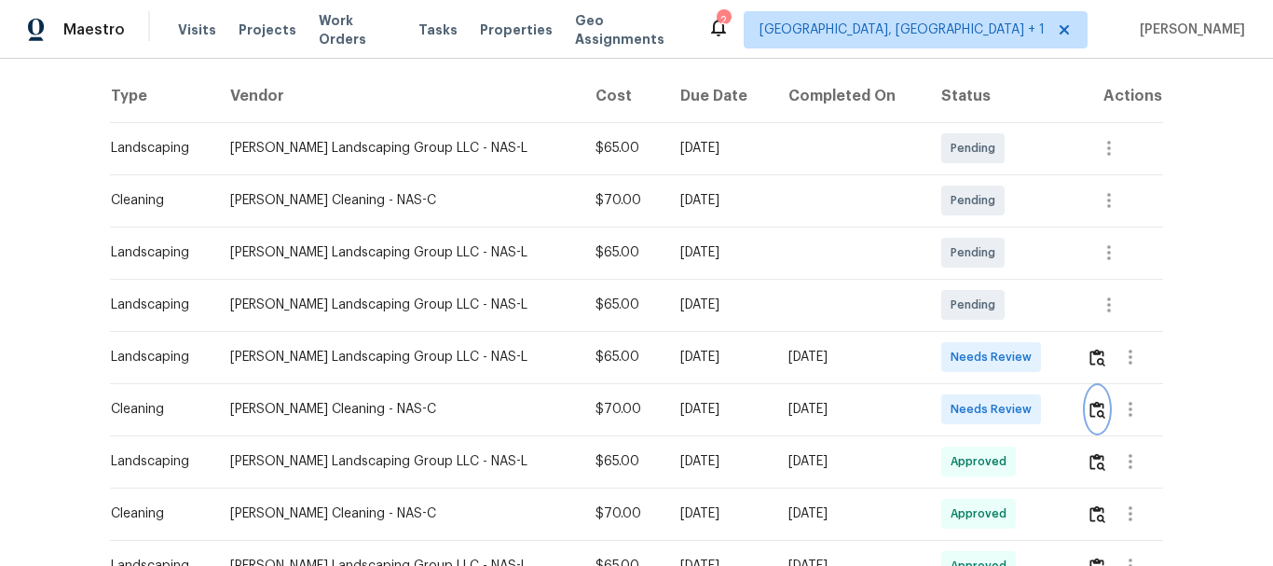
click at [1095, 418] on button "button" at bounding box center [1096, 409] width 21 height 45
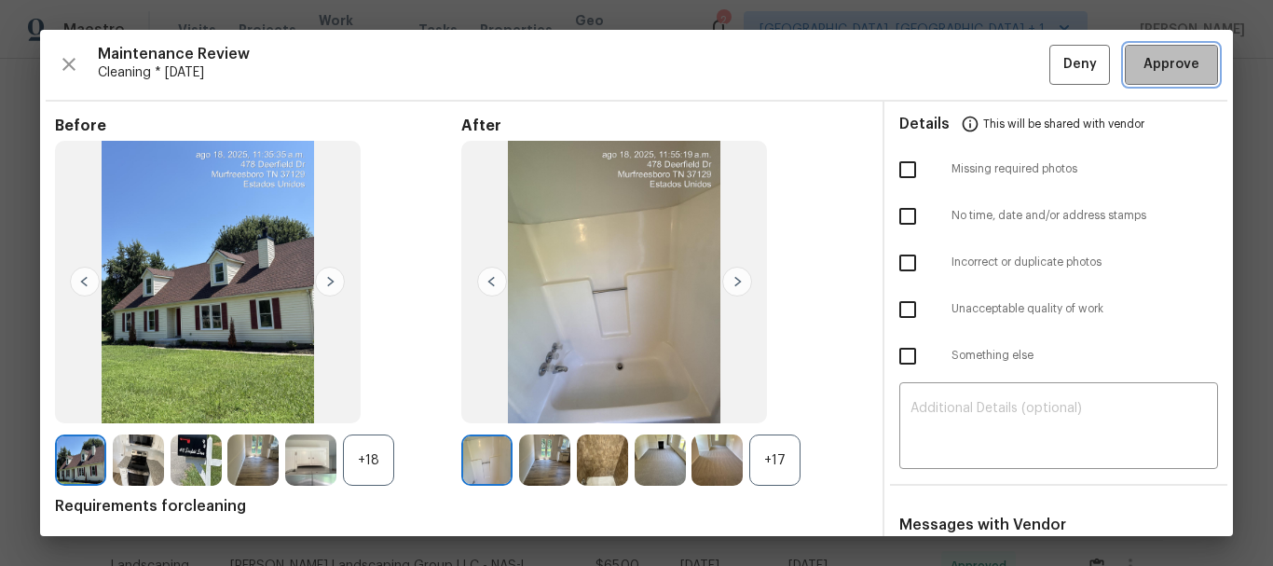
click at [1145, 50] on button "Approve" at bounding box center [1170, 65] width 93 height 40
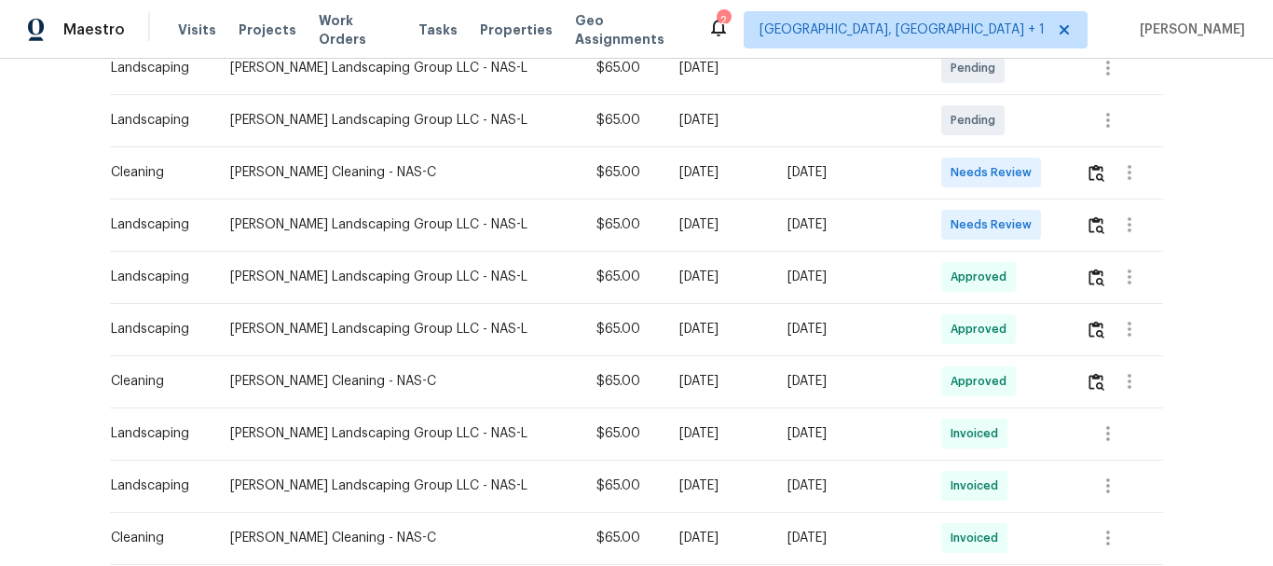
scroll to position [466, 0]
click at [1086, 190] on button "button" at bounding box center [1095, 170] width 21 height 45
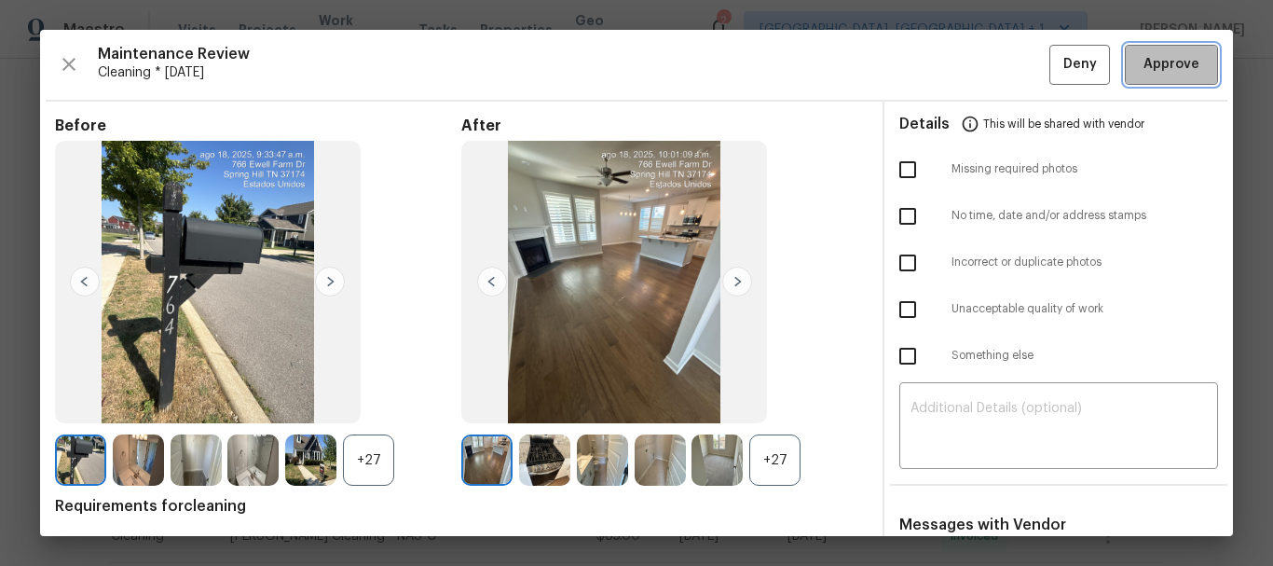
click at [1173, 75] on span "Approve" at bounding box center [1171, 64] width 56 height 23
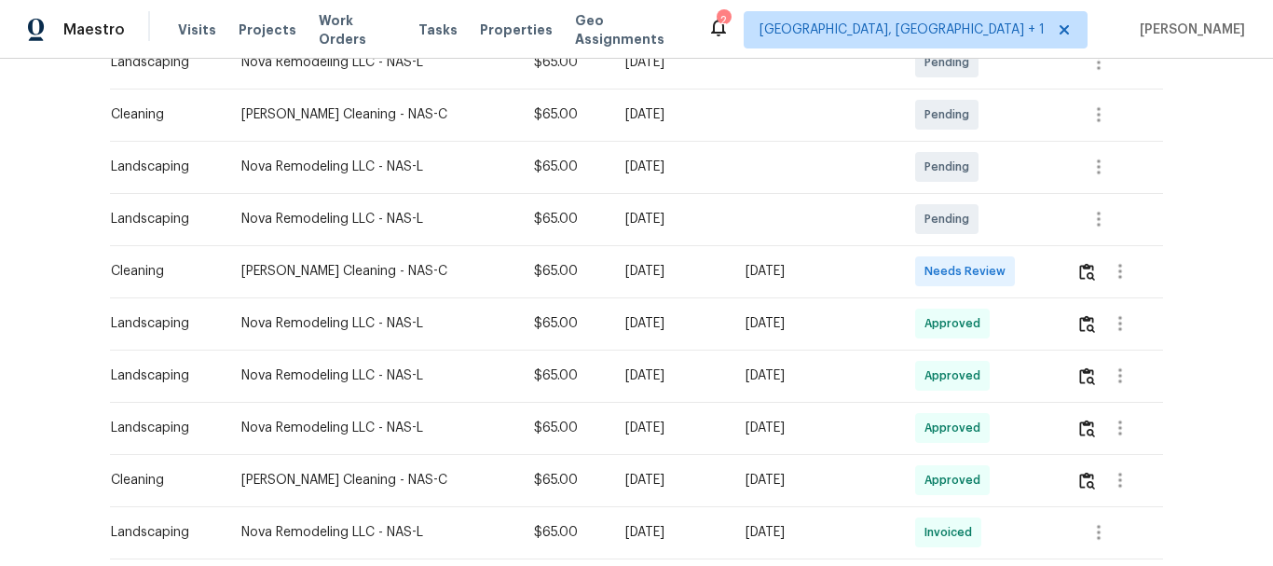
scroll to position [373, 0]
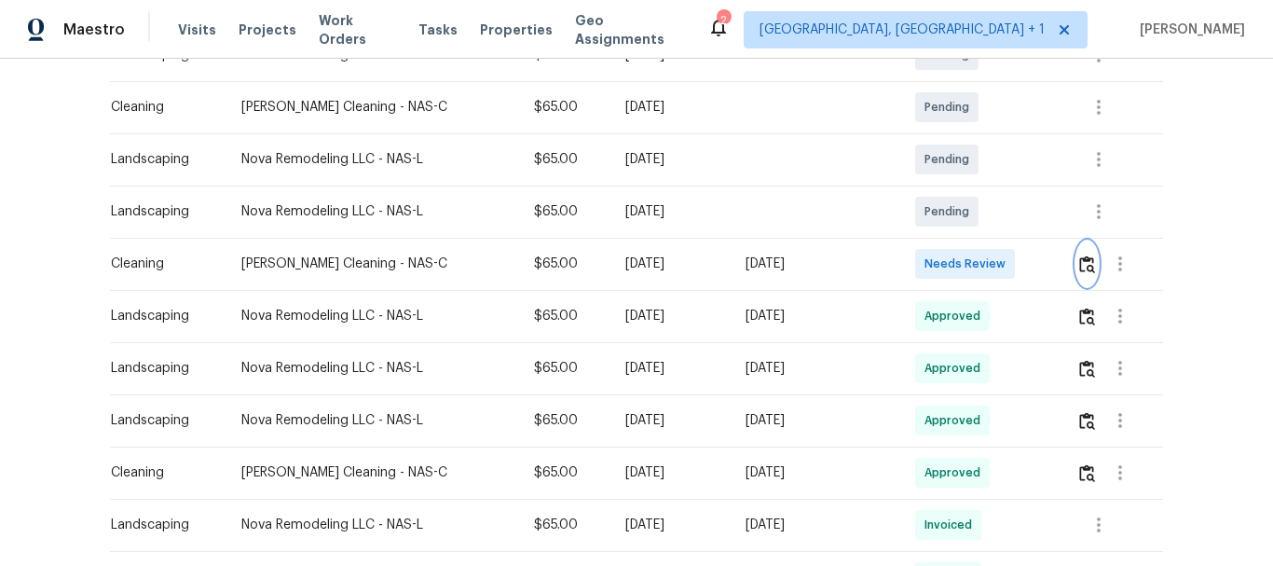
click at [1079, 262] on img "button" at bounding box center [1087, 264] width 16 height 18
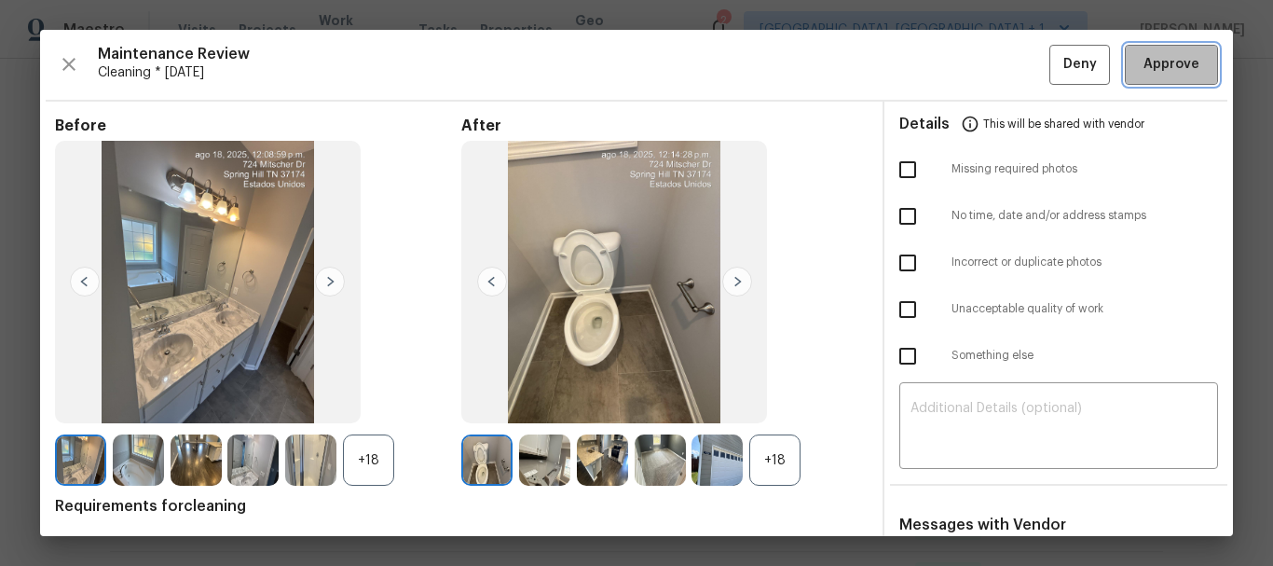
click at [1179, 54] on span "Approve" at bounding box center [1171, 64] width 56 height 23
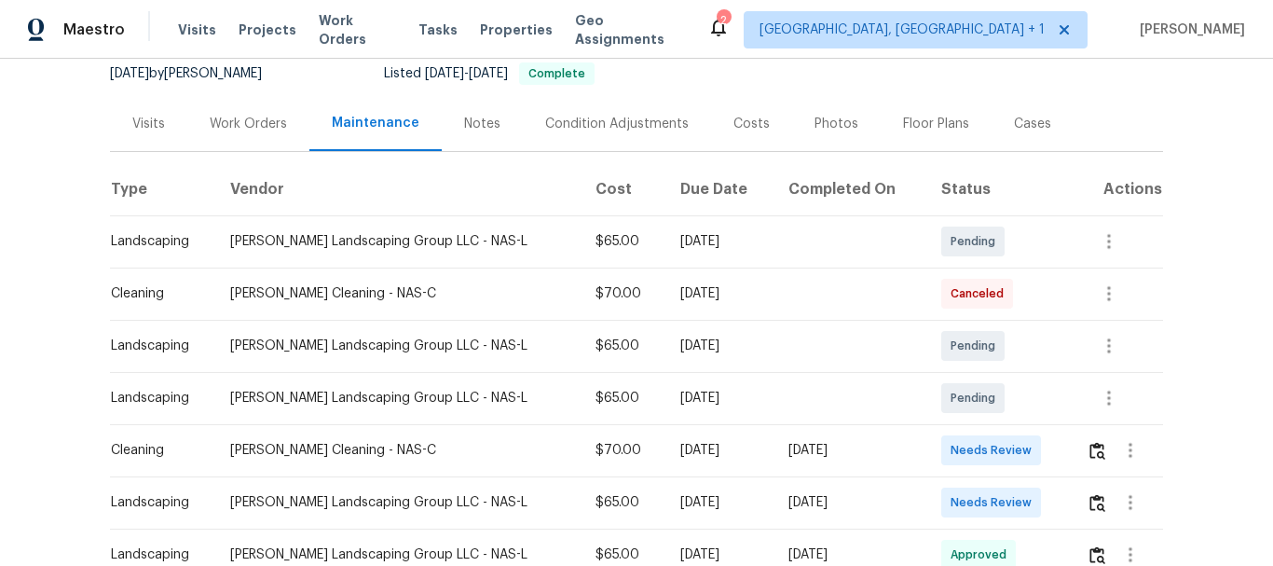
scroll to position [559, 0]
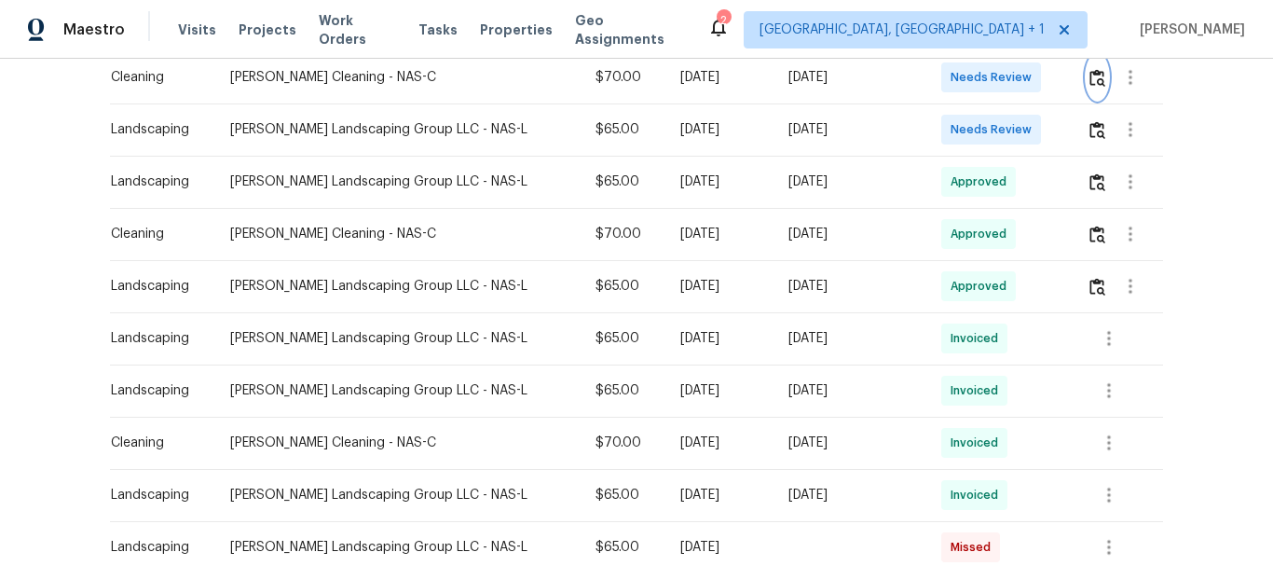
click at [1086, 94] on button "button" at bounding box center [1096, 77] width 21 height 45
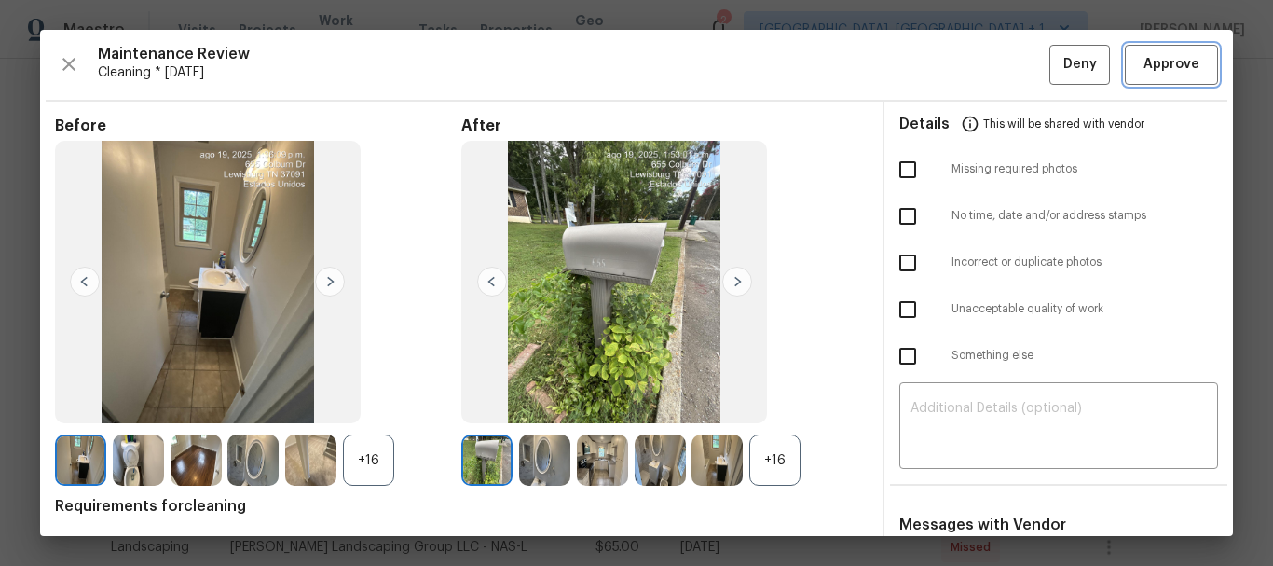
click at [1175, 63] on span "Approve" at bounding box center [1171, 64] width 56 height 23
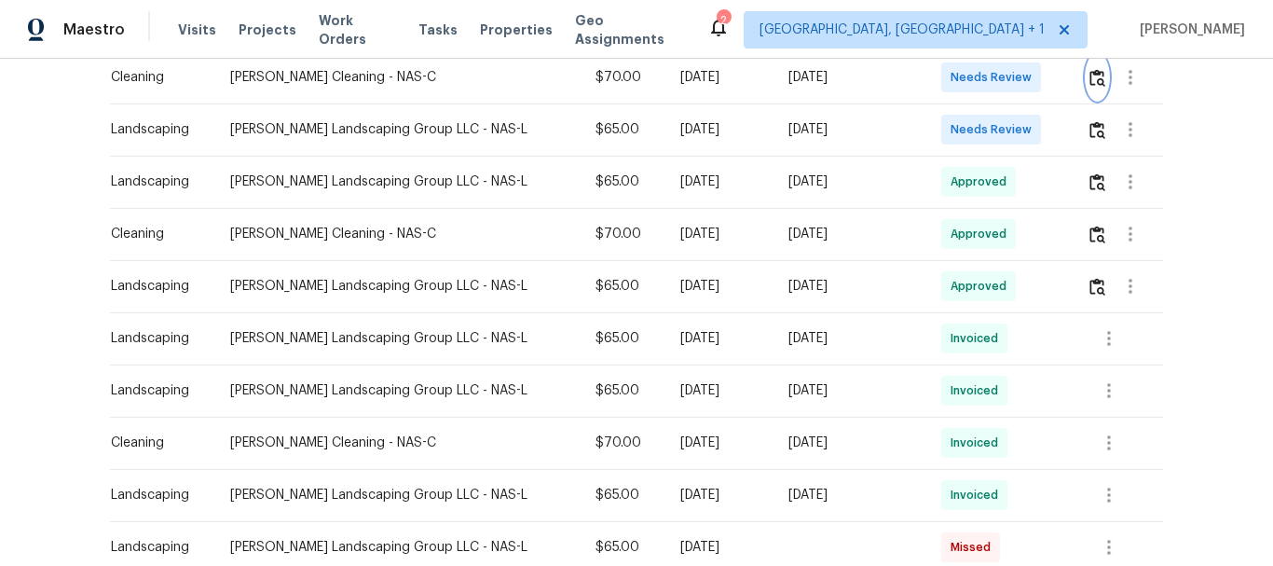
scroll to position [555, 0]
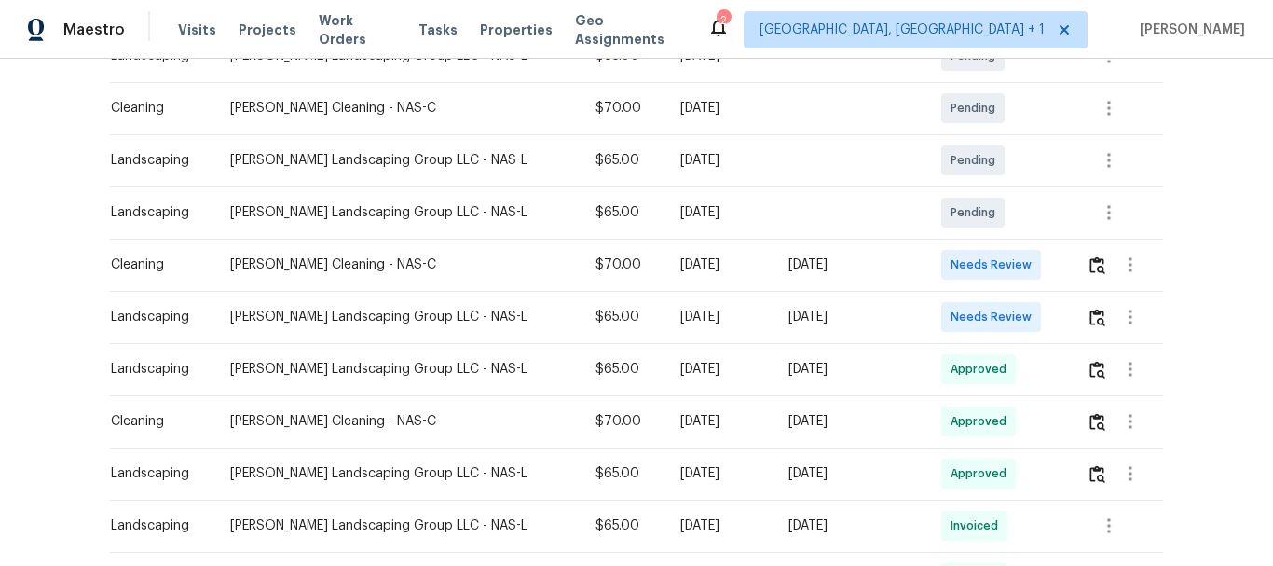
scroll to position [373, 0]
click at [1091, 267] on img "button" at bounding box center [1097, 264] width 16 height 18
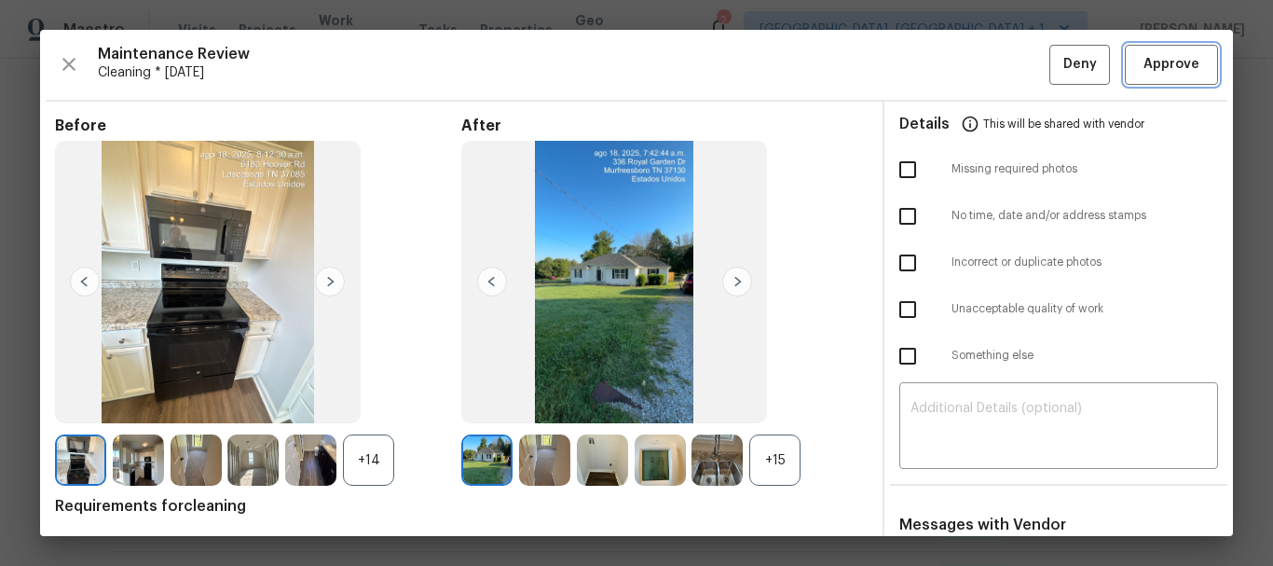
drag, startPoint x: 1165, startPoint y: 59, endPoint x: 1086, endPoint y: 14, distance: 90.9
click at [1165, 60] on span "Approve" at bounding box center [1171, 64] width 56 height 23
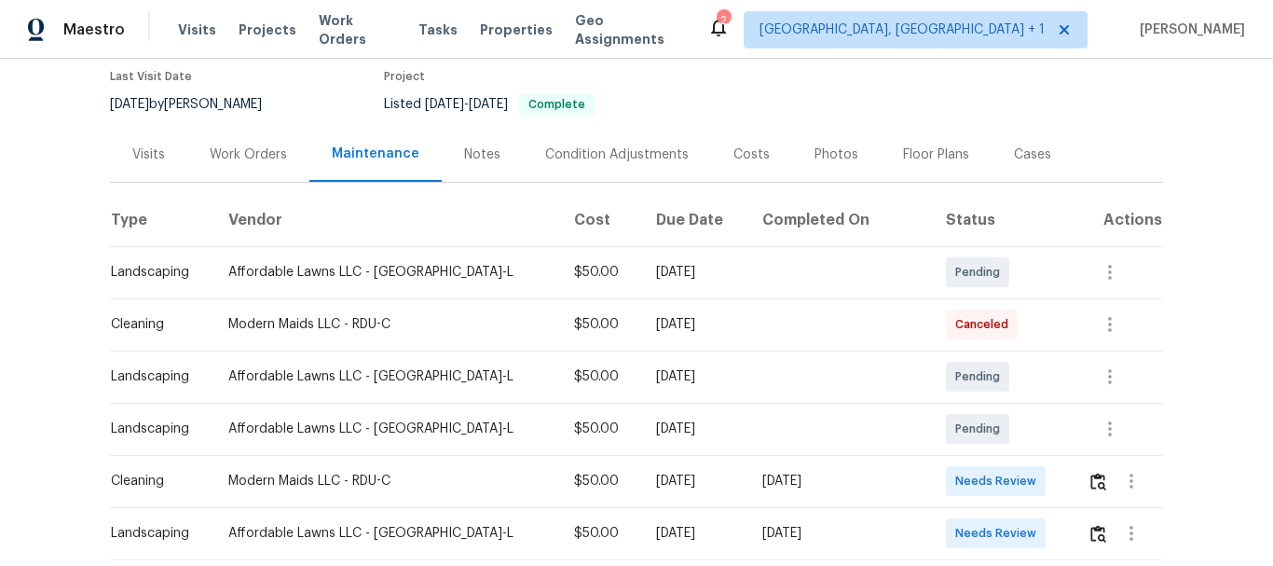
scroll to position [279, 0]
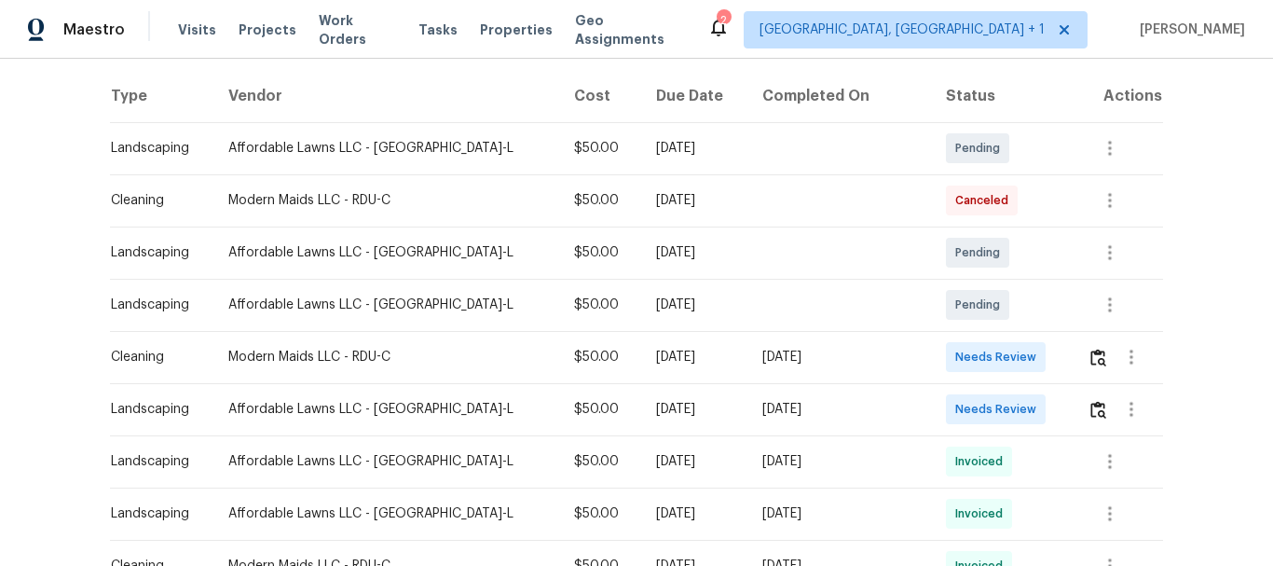
click at [1087, 367] on div at bounding box center [1124, 356] width 75 height 45
click at [1090, 365] on img "button" at bounding box center [1098, 357] width 16 height 18
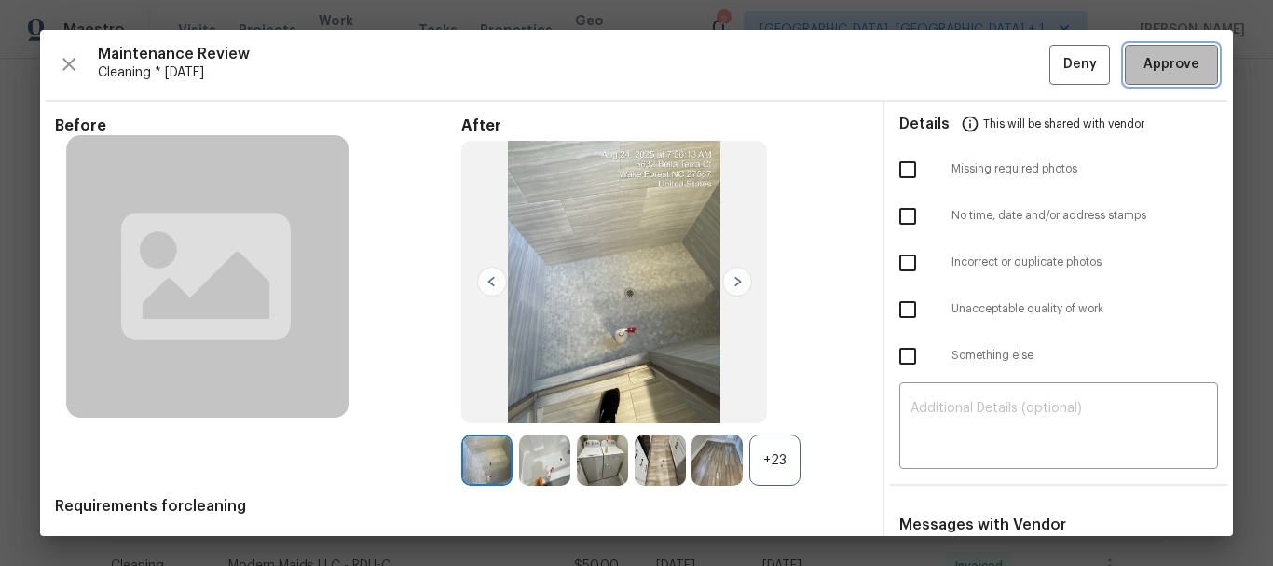
click at [1165, 48] on button "Approve" at bounding box center [1170, 65] width 93 height 40
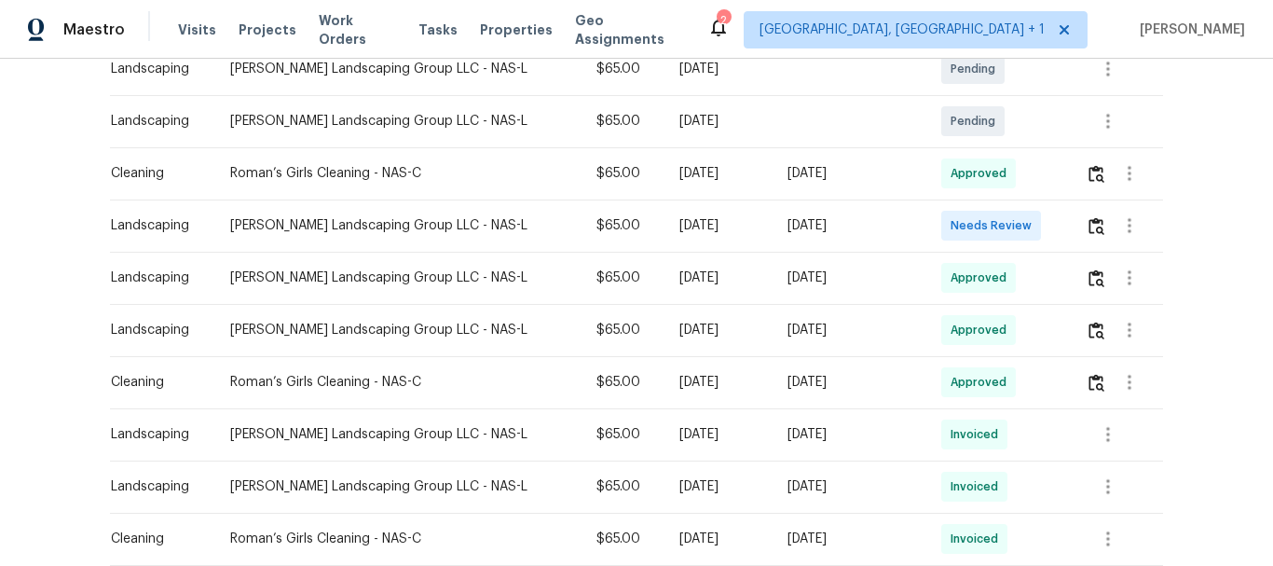
scroll to position [466, 0]
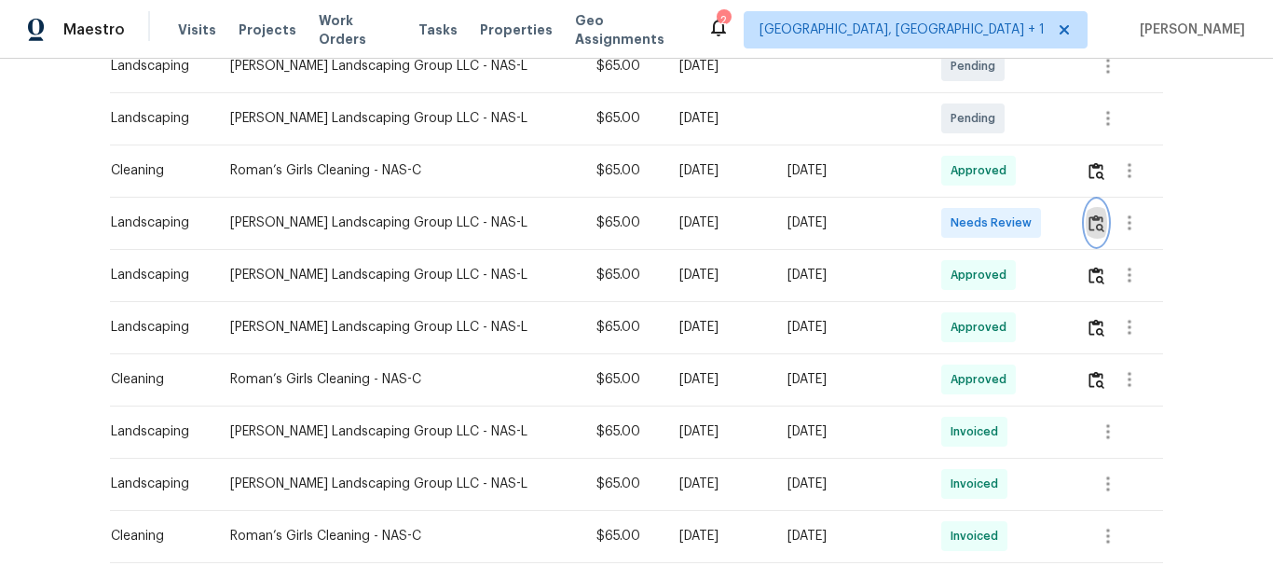
click at [1088, 224] on img "button" at bounding box center [1096, 223] width 16 height 18
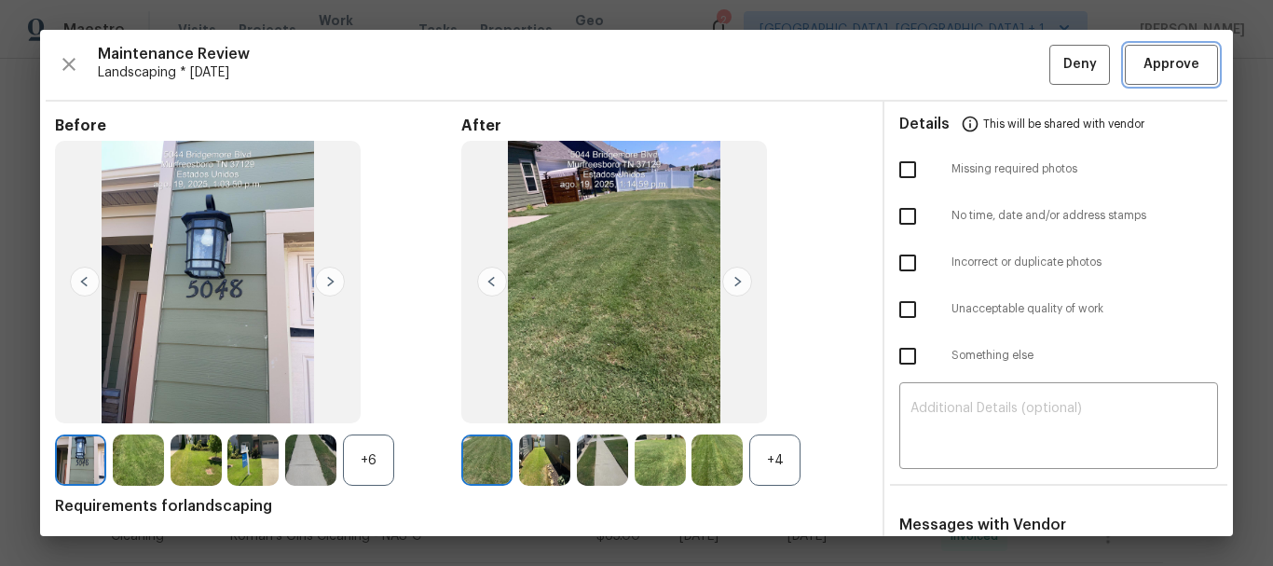
click at [1124, 48] on button "Approve" at bounding box center [1170, 65] width 93 height 40
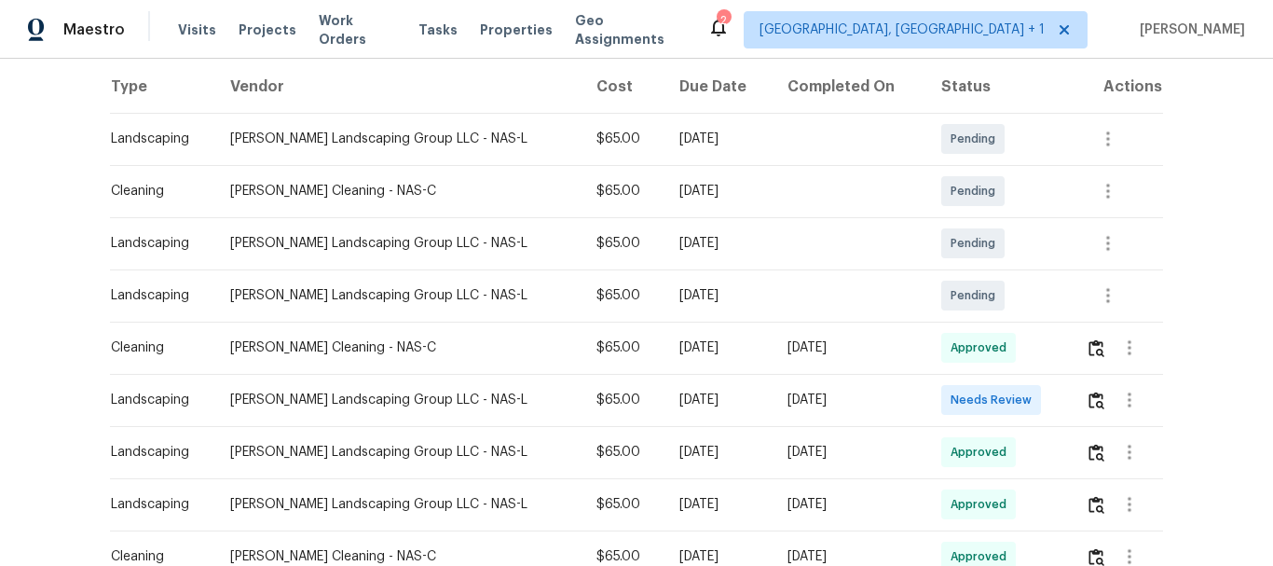
scroll to position [373, 0]
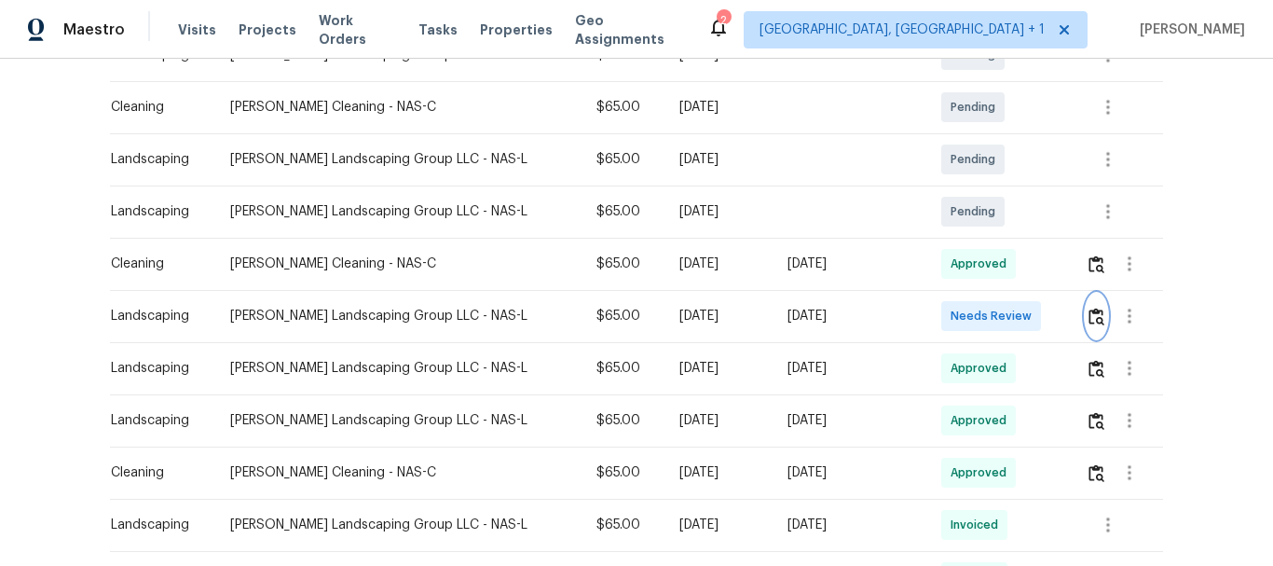
click at [1091, 318] on img "button" at bounding box center [1096, 316] width 16 height 18
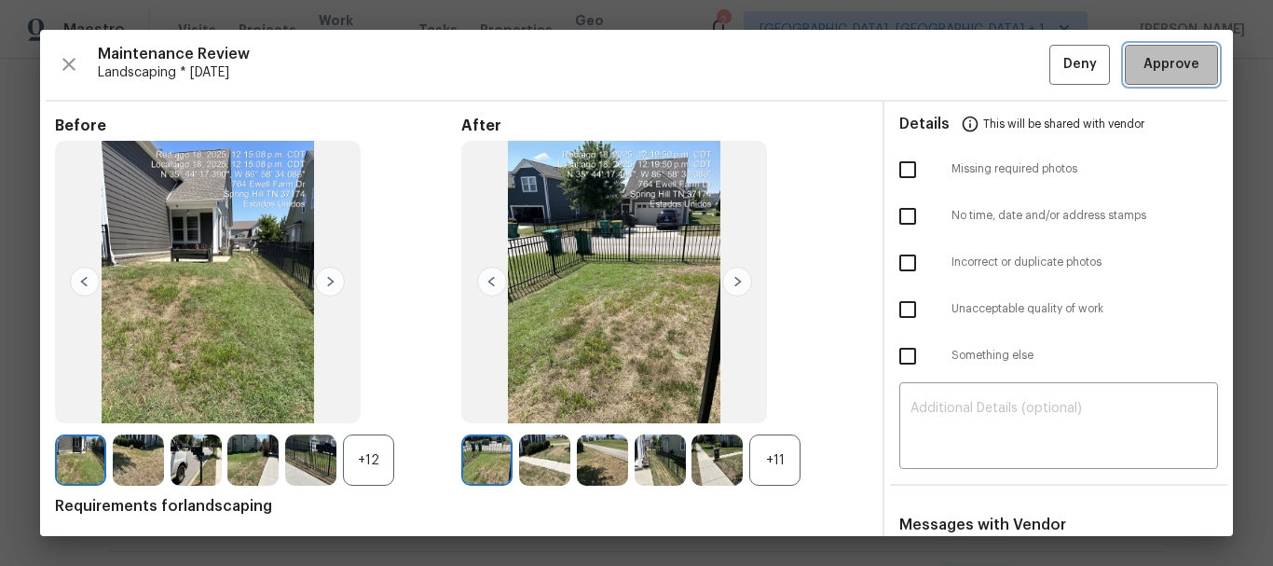
click at [1149, 61] on span "Approve" at bounding box center [1171, 64] width 56 height 23
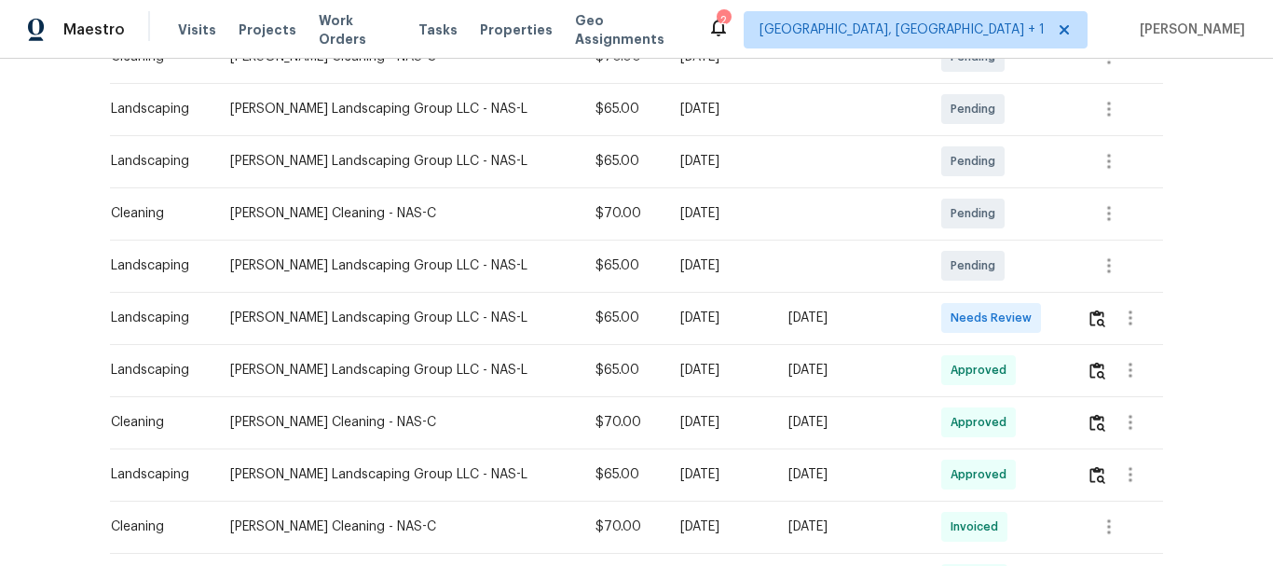
scroll to position [373, 0]
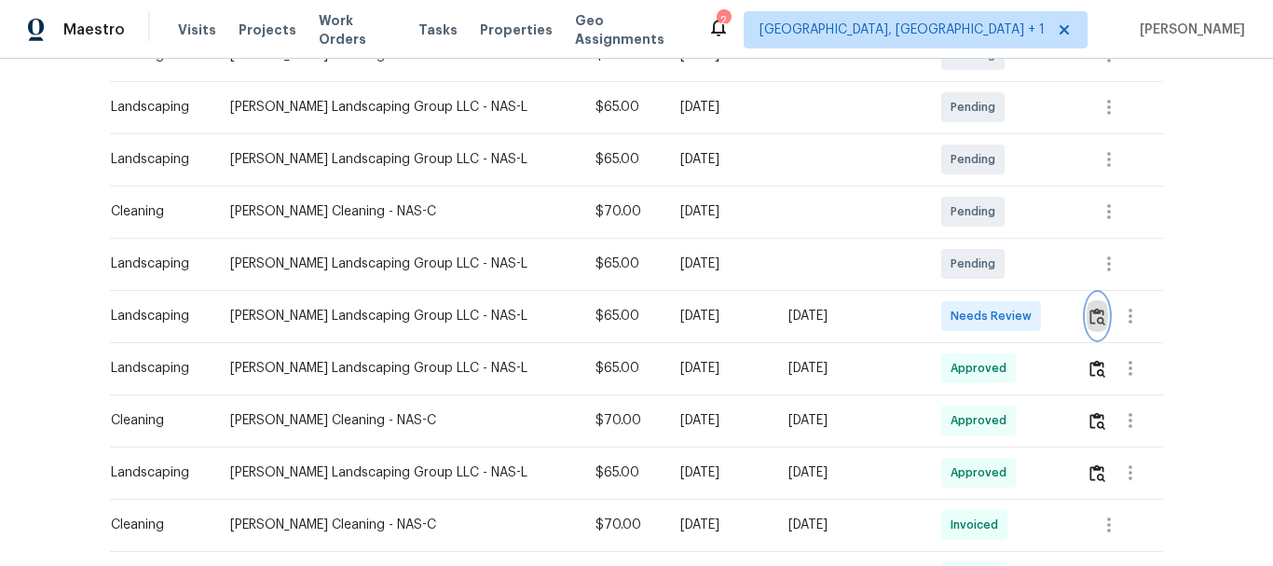
click at [1097, 313] on button "button" at bounding box center [1096, 315] width 21 height 45
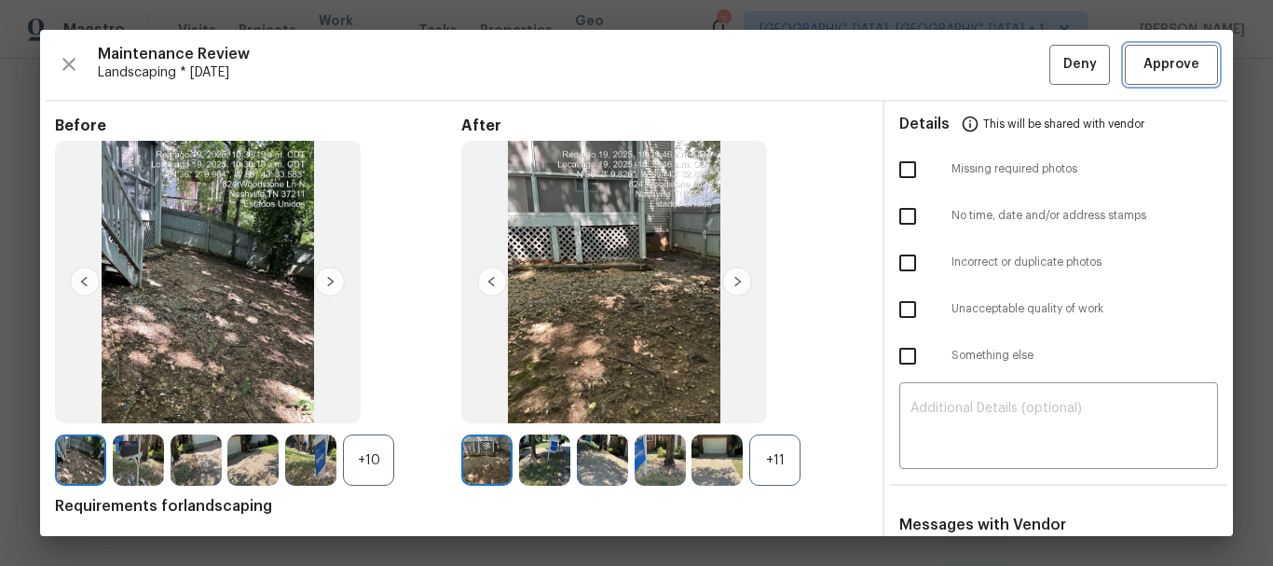
click at [1152, 65] on span "Approve" at bounding box center [1171, 64] width 56 height 23
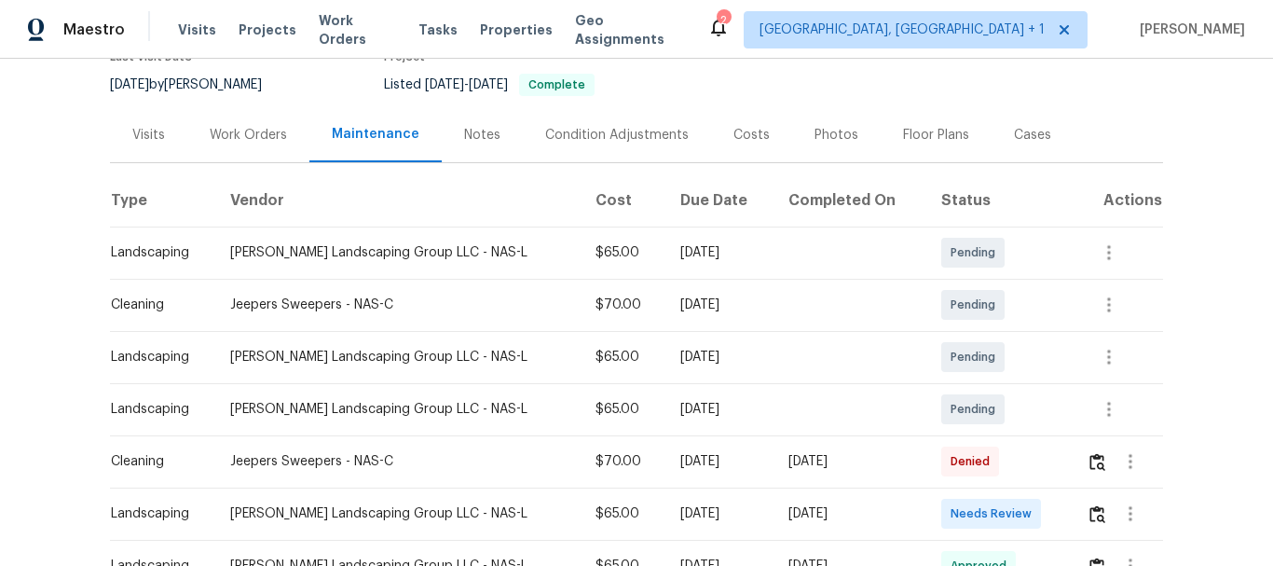
scroll to position [186, 0]
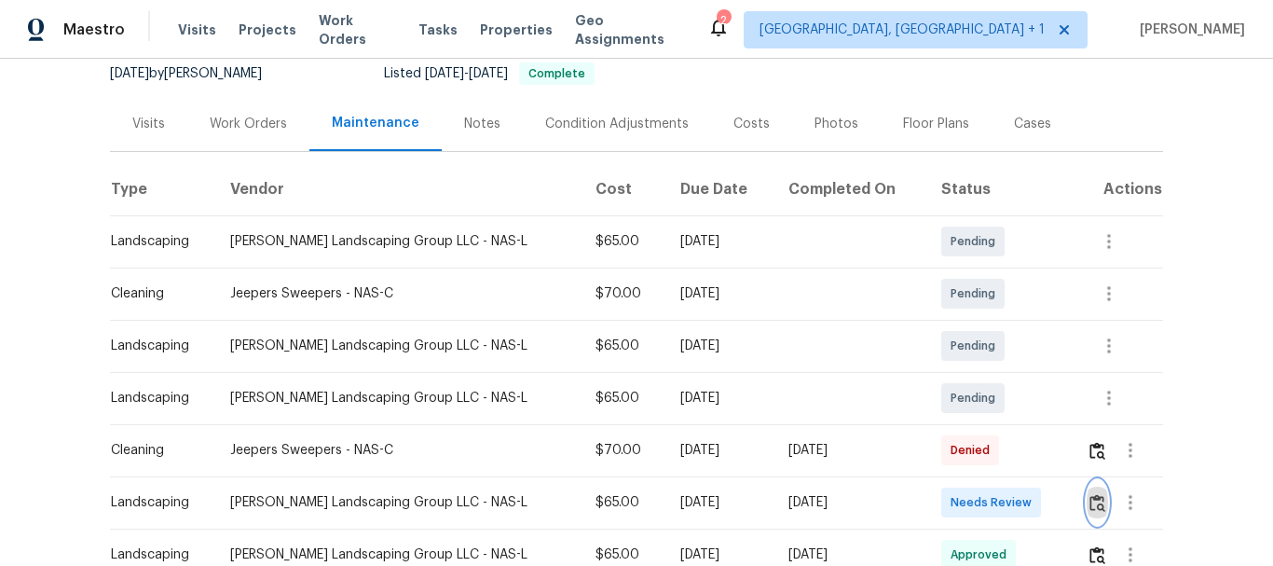
click at [1092, 502] on img "button" at bounding box center [1097, 503] width 16 height 18
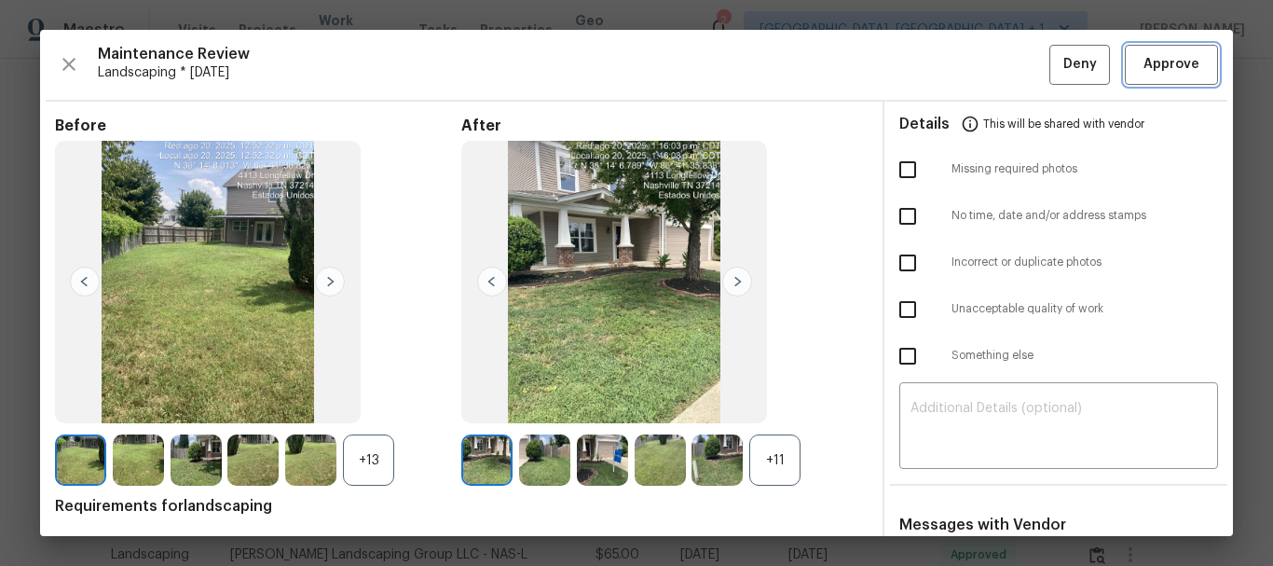
click at [1170, 63] on span "Approve" at bounding box center [1171, 64] width 56 height 23
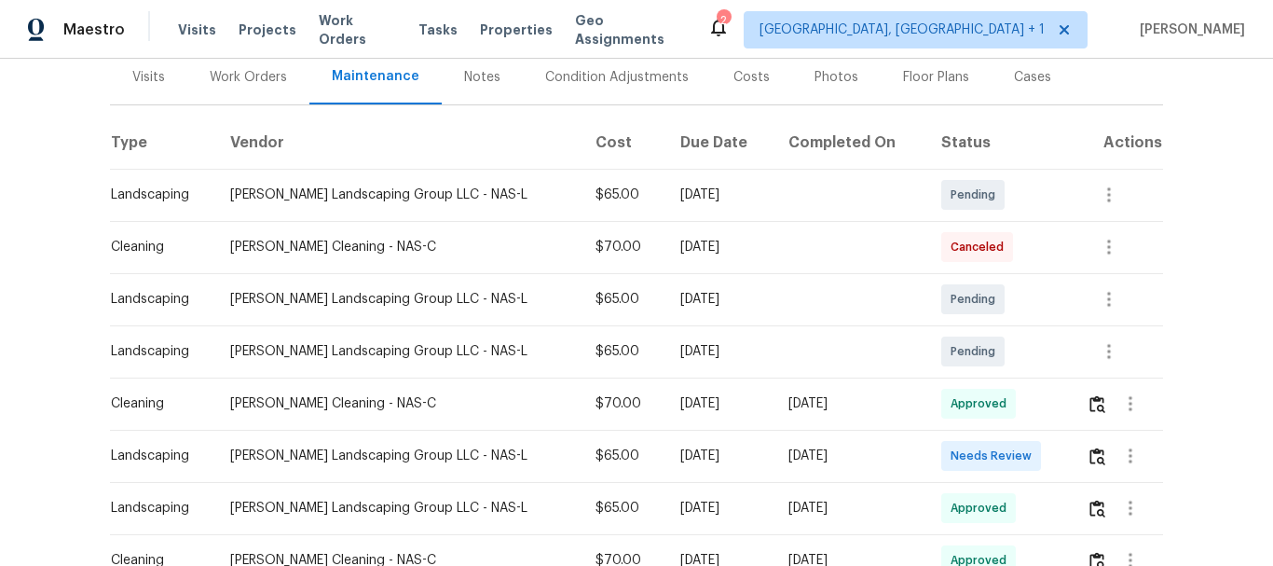
scroll to position [373, 0]
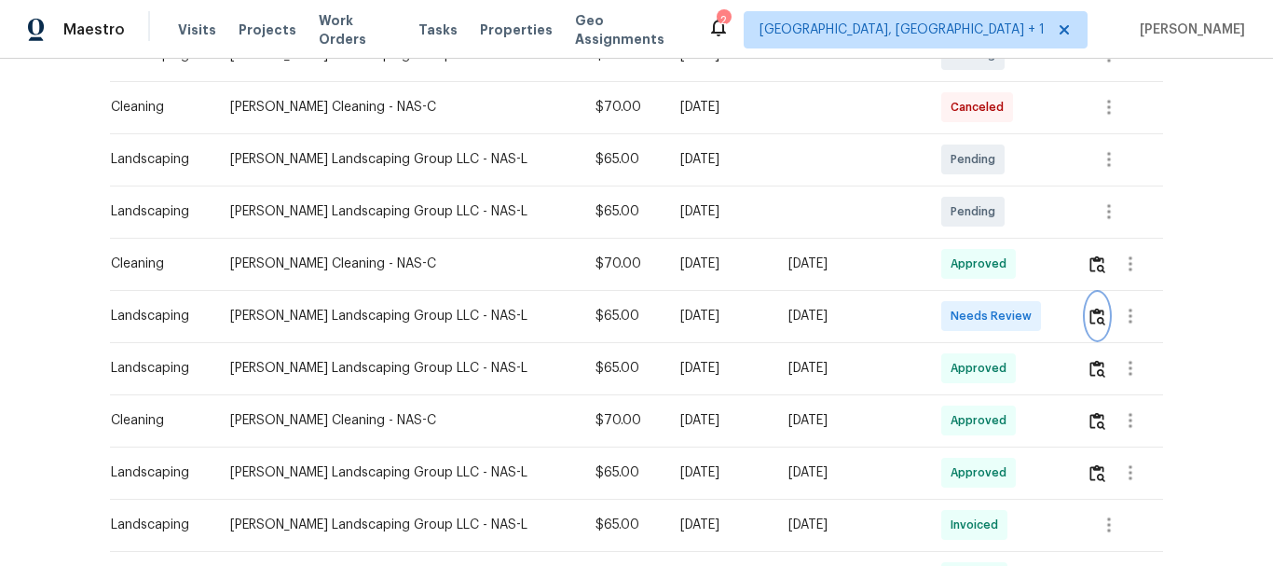
click at [1089, 309] on img "button" at bounding box center [1097, 316] width 16 height 18
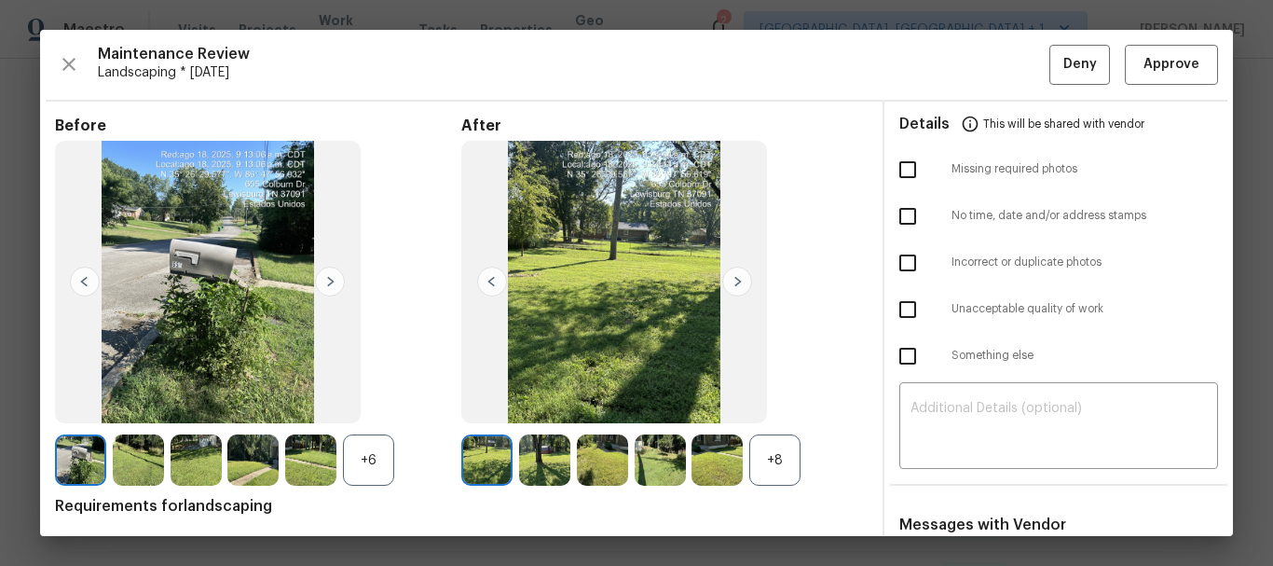
click at [1156, 40] on div "Maintenance Review Landscaping * [DATE] Deny Approve Before +6 After +8 Require…" at bounding box center [636, 283] width 1193 height 506
click at [1156, 48] on button "Approve" at bounding box center [1170, 65] width 93 height 40
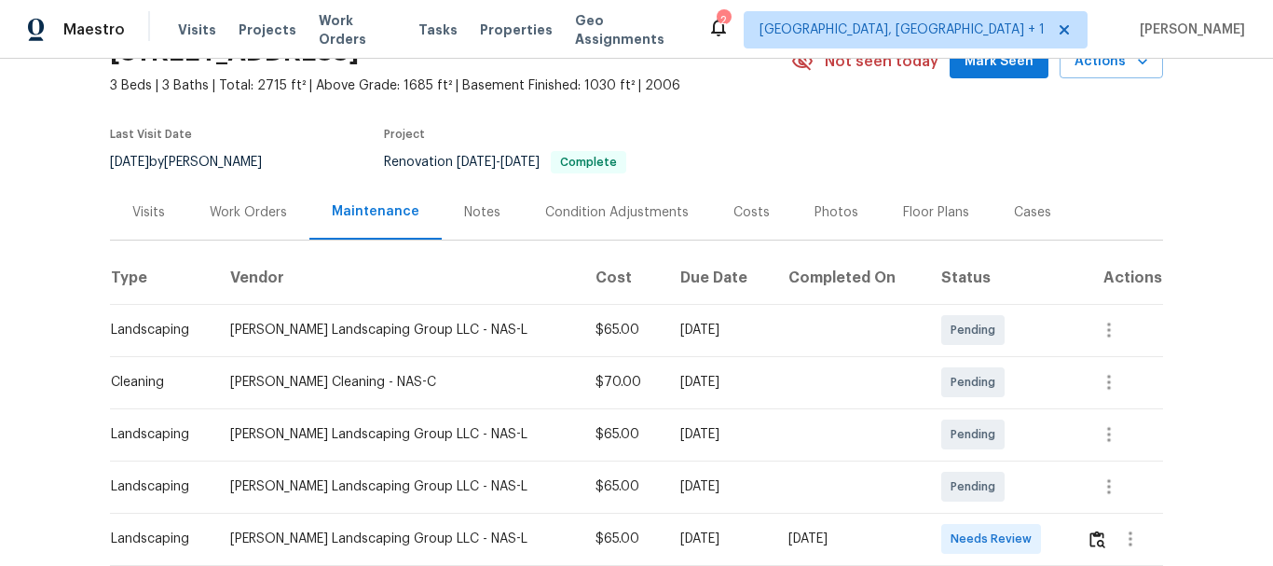
scroll to position [279, 0]
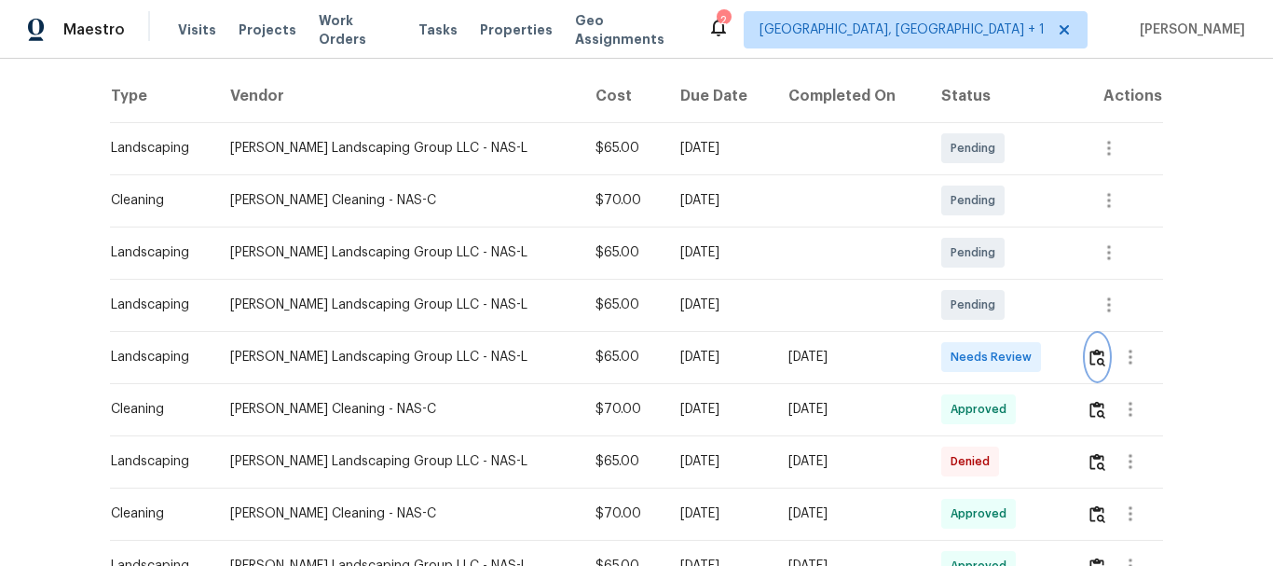
click at [1090, 356] on img "button" at bounding box center [1097, 357] width 16 height 18
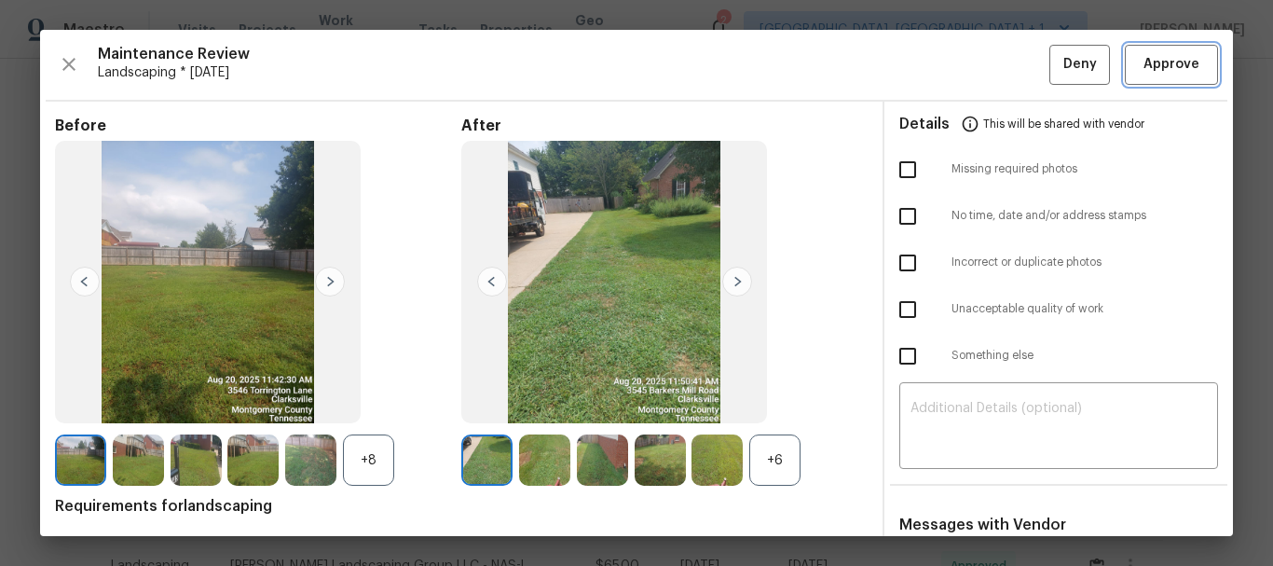
click at [1139, 71] on span "Approve" at bounding box center [1170, 64] width 63 height 23
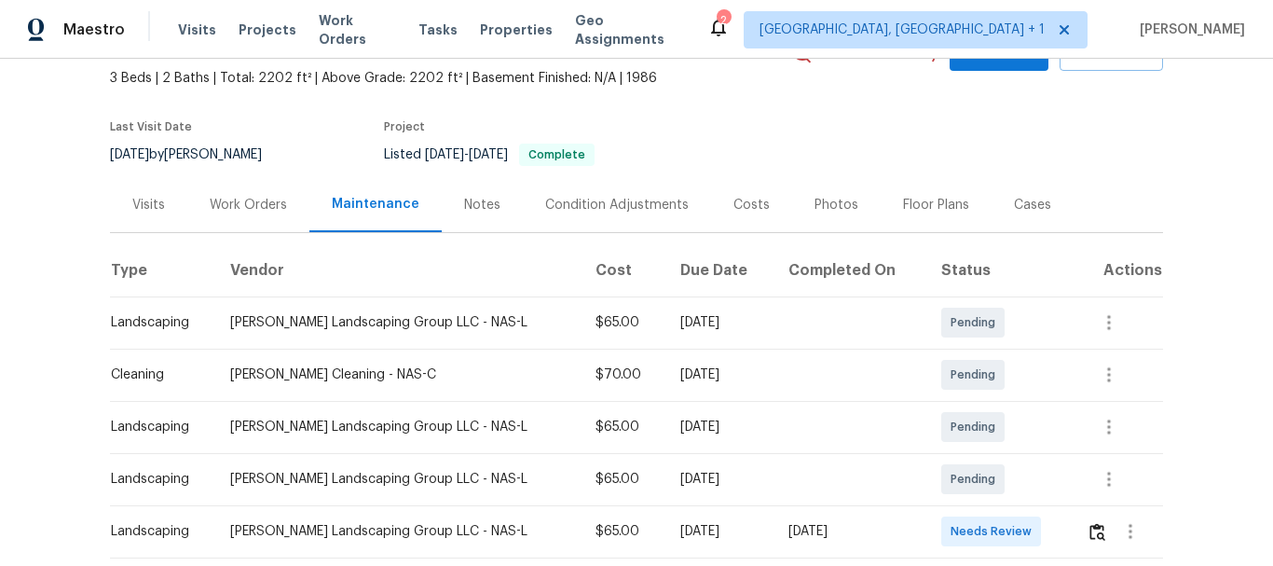
scroll to position [279, 0]
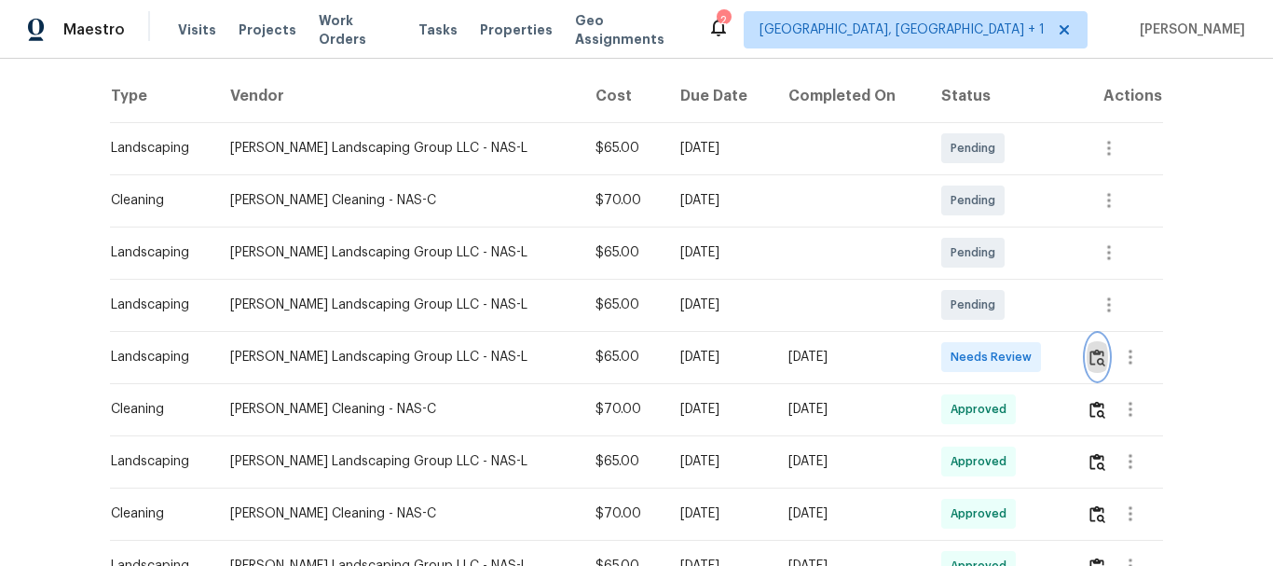
click at [1089, 356] on img "button" at bounding box center [1097, 357] width 16 height 18
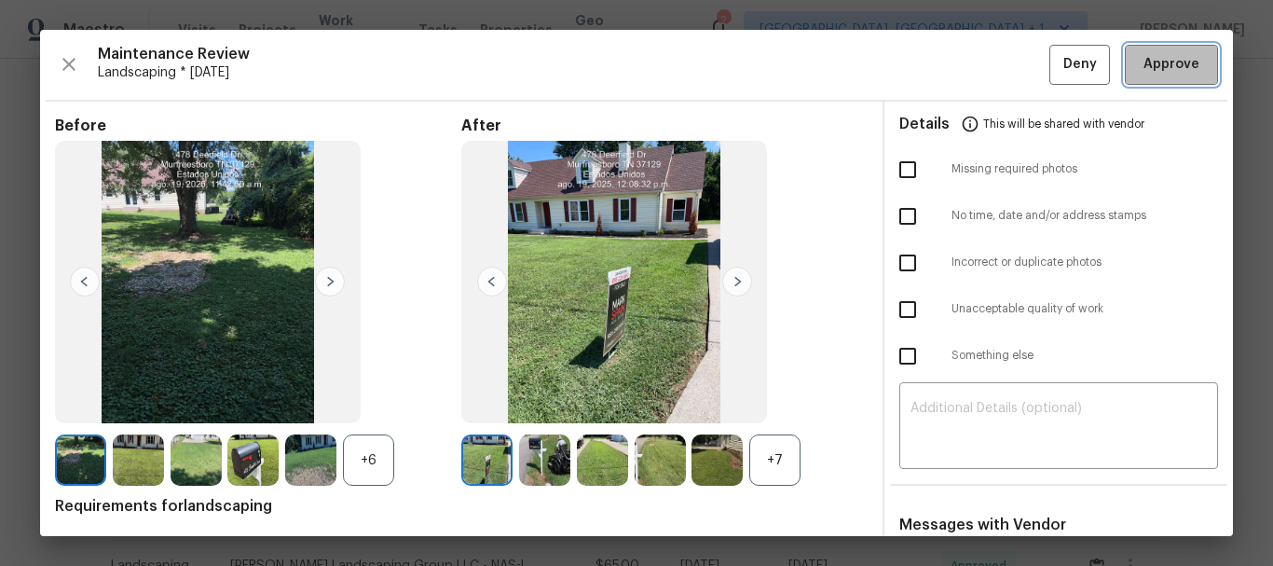
click at [1143, 73] on span "Approve" at bounding box center [1171, 64] width 56 height 23
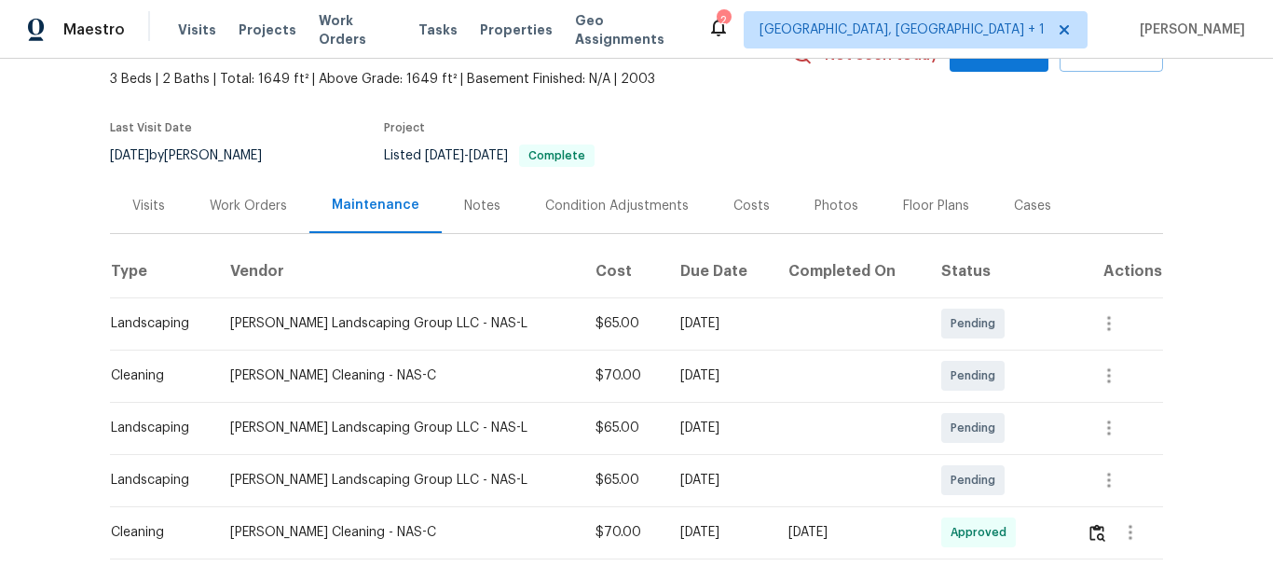
scroll to position [279, 0]
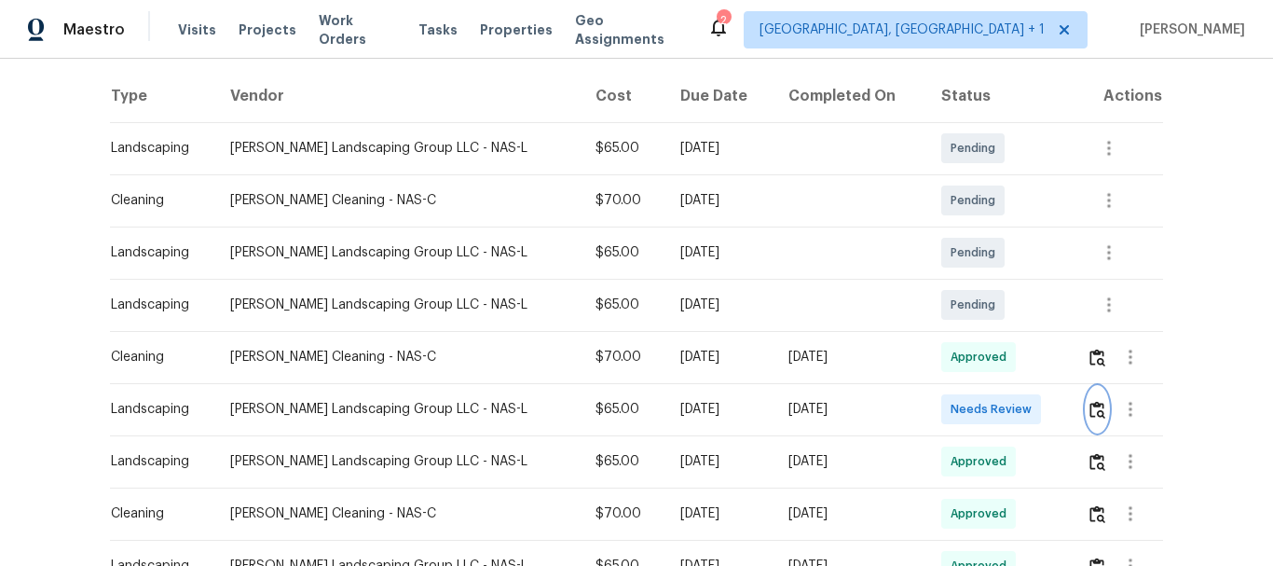
click at [1092, 399] on button "button" at bounding box center [1096, 409] width 21 height 45
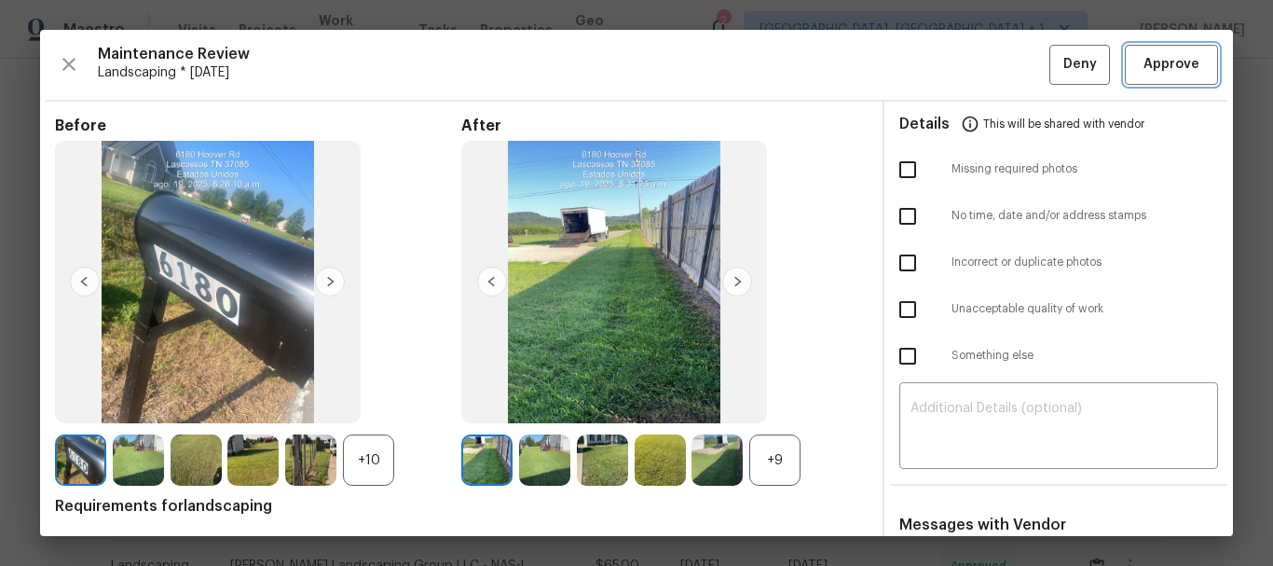
click at [1143, 57] on span "Approve" at bounding box center [1171, 64] width 56 height 23
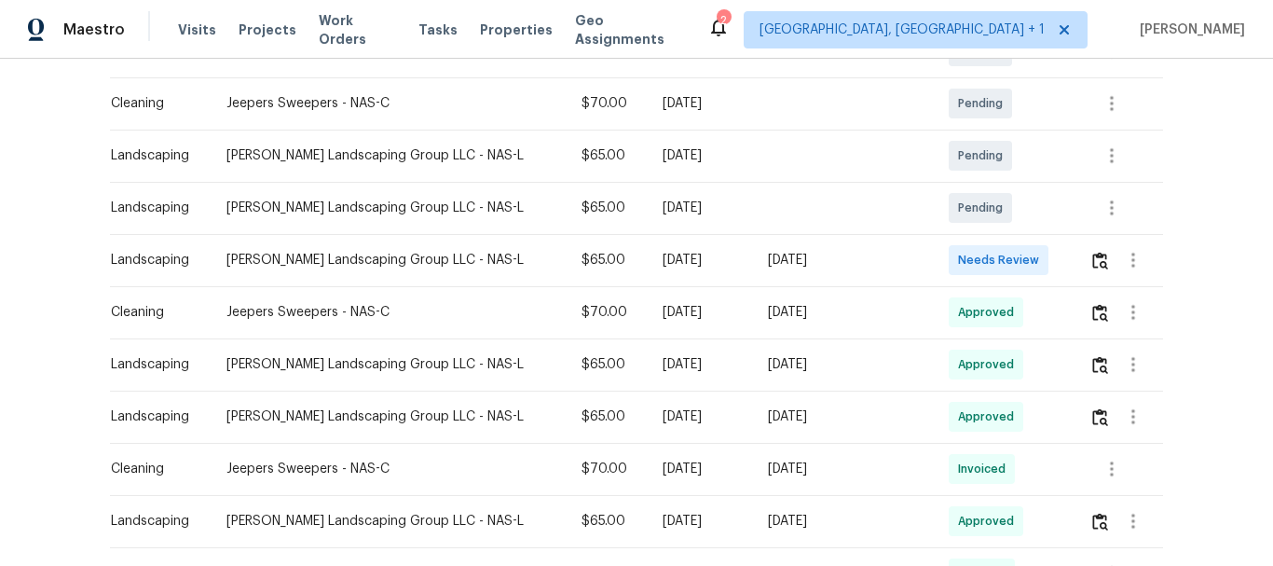
scroll to position [466, 0]
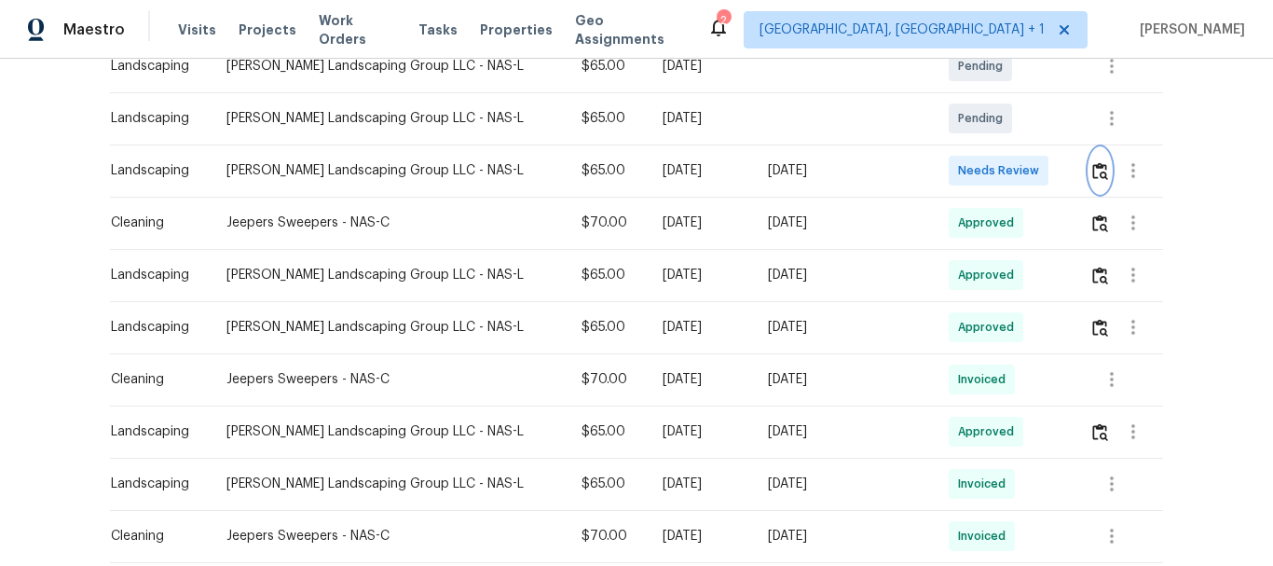
click at [1092, 166] on img "button" at bounding box center [1100, 171] width 16 height 18
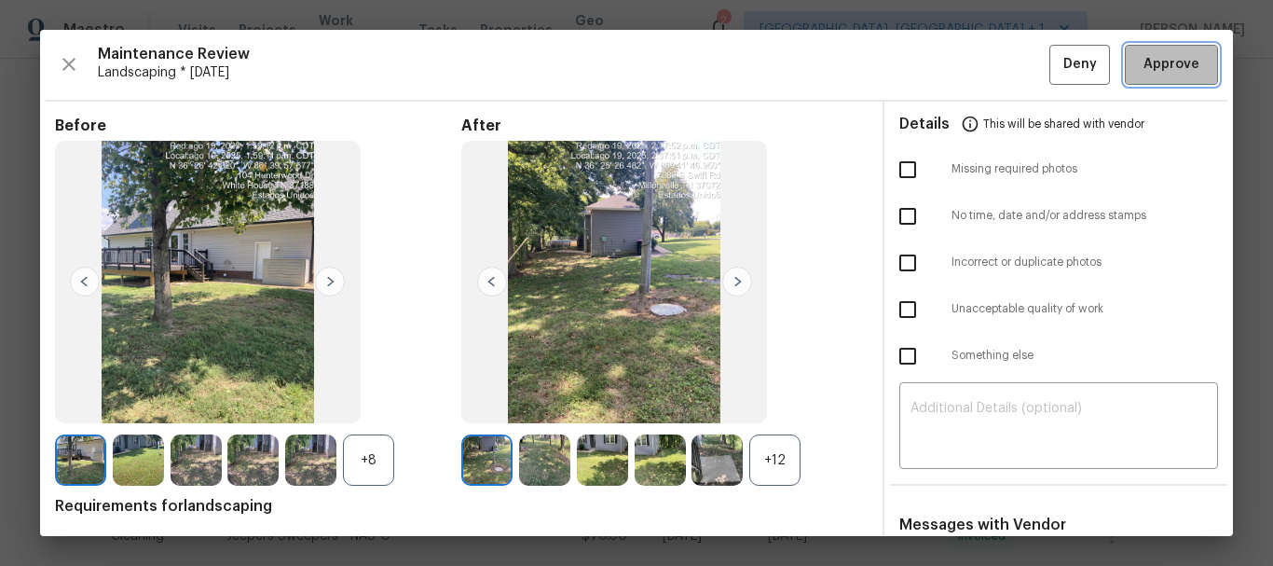
click at [1172, 48] on button "Approve" at bounding box center [1170, 65] width 93 height 40
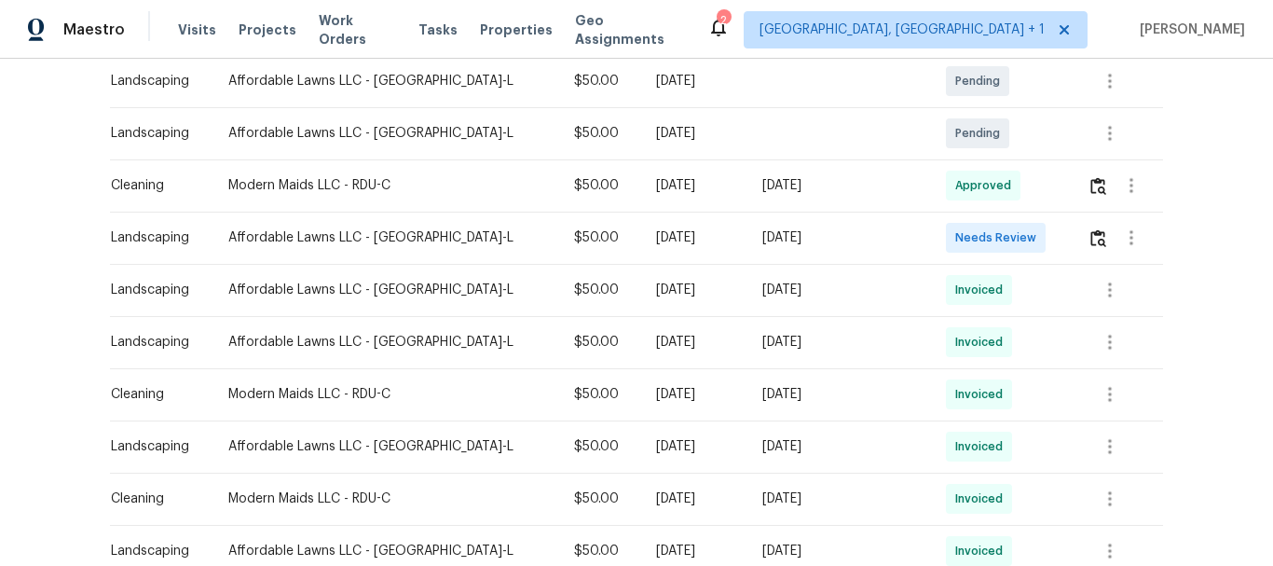
scroll to position [466, 0]
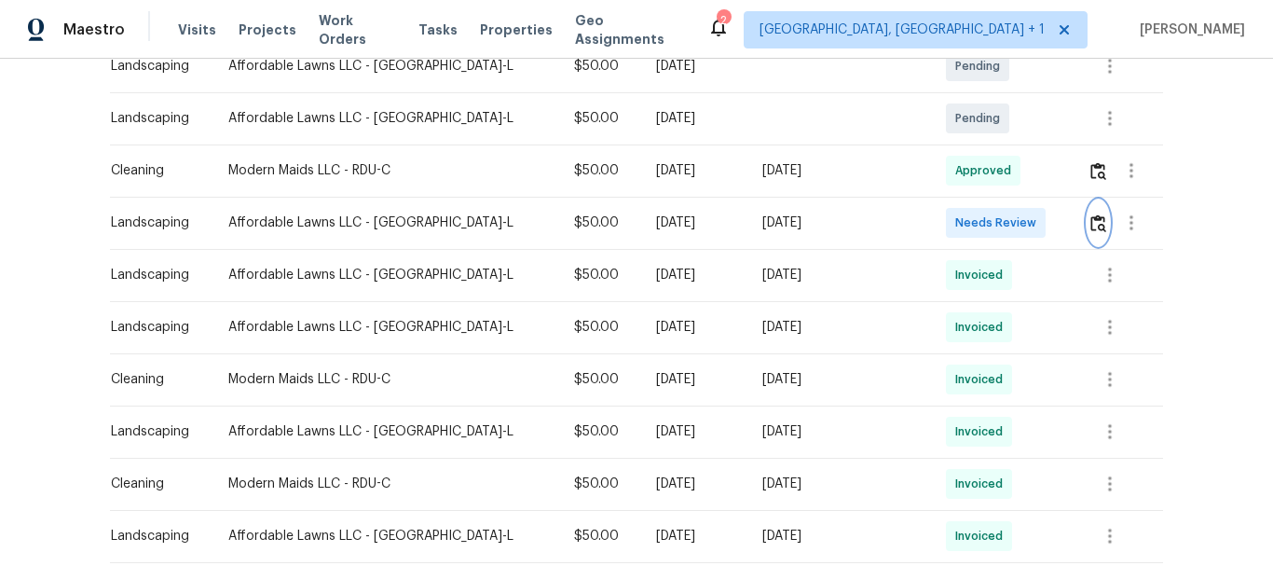
click at [1090, 218] on img "button" at bounding box center [1098, 223] width 16 height 18
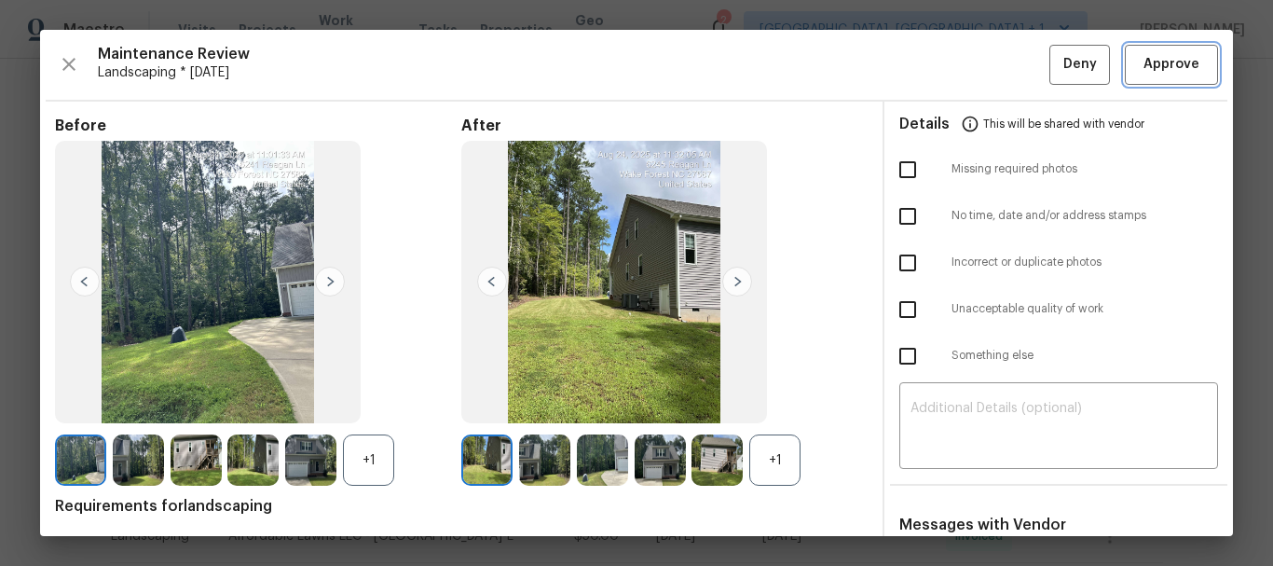
click at [1156, 63] on span "Approve" at bounding box center [1171, 64] width 56 height 23
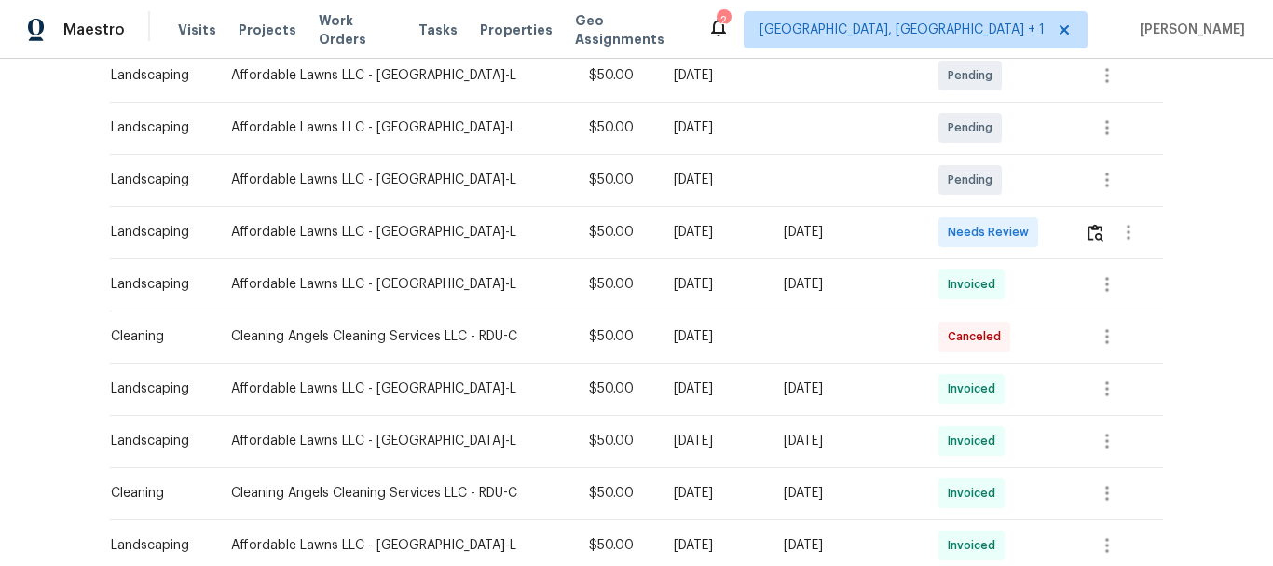
scroll to position [373, 0]
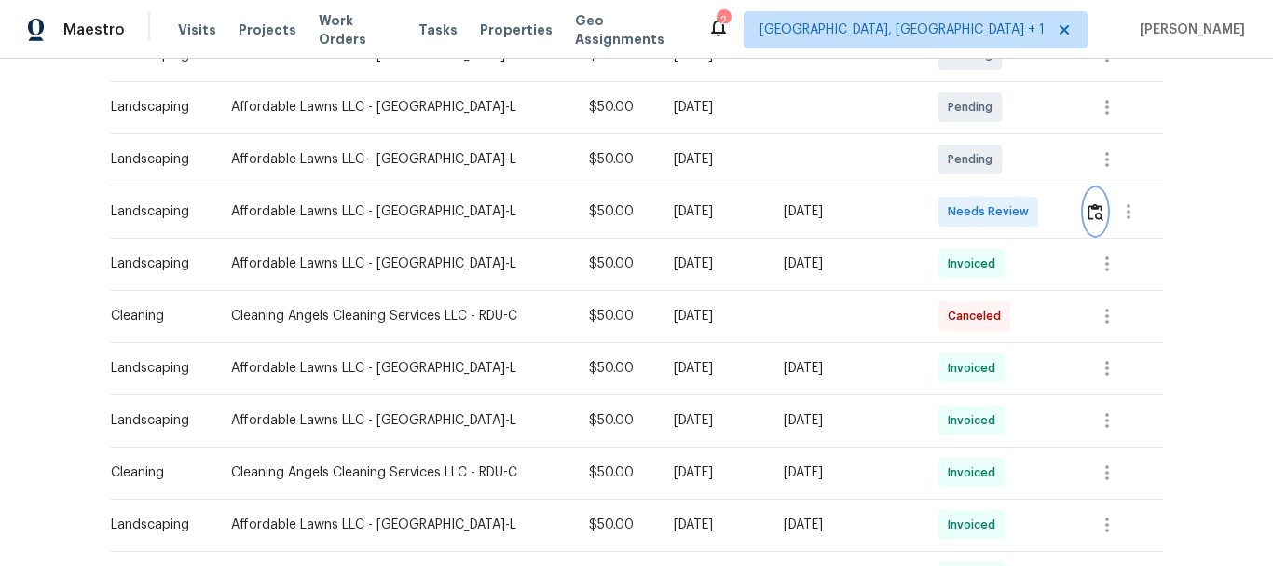
click at [1094, 207] on img "button" at bounding box center [1095, 212] width 16 height 18
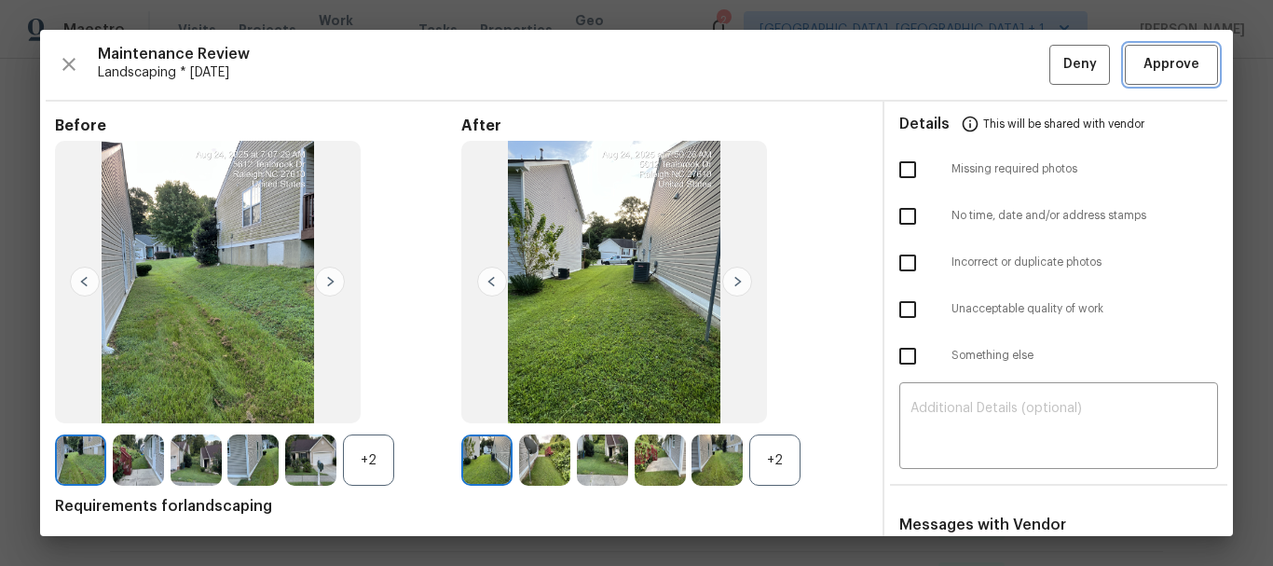
click at [1174, 61] on span "Approve" at bounding box center [1171, 64] width 56 height 23
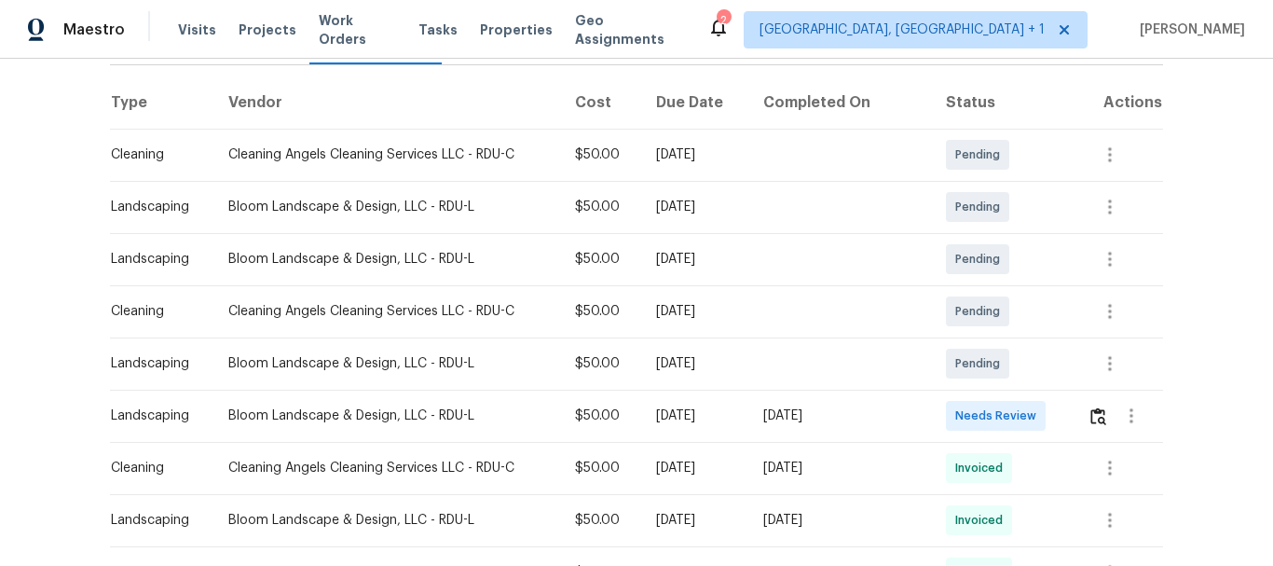
scroll to position [279, 0]
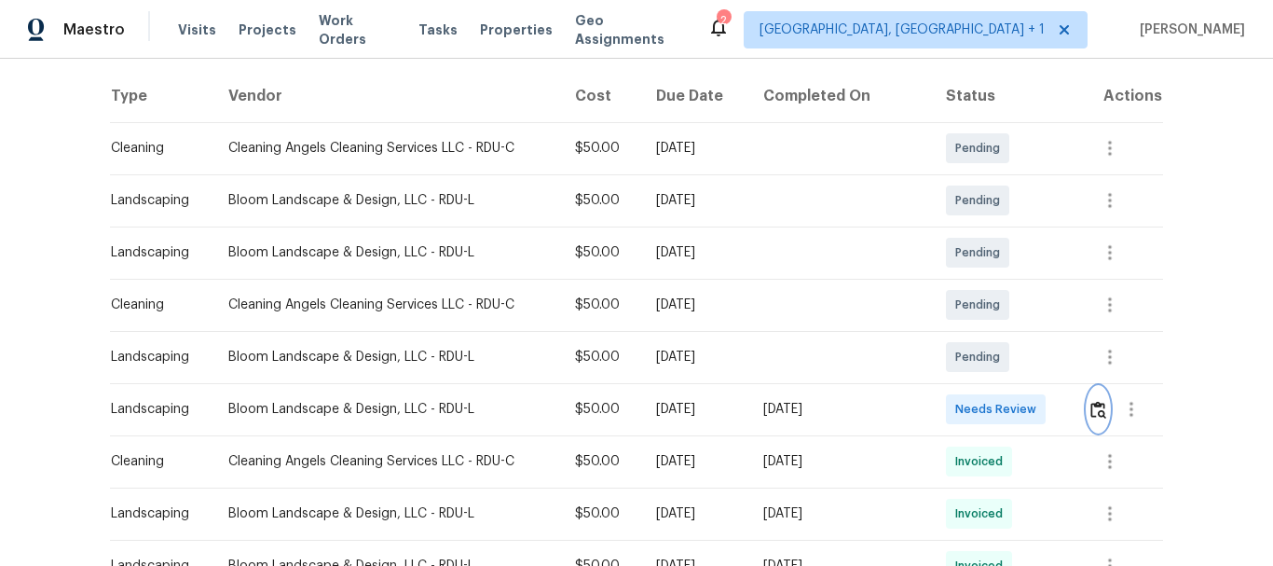
click at [1096, 401] on img "button" at bounding box center [1098, 410] width 16 height 18
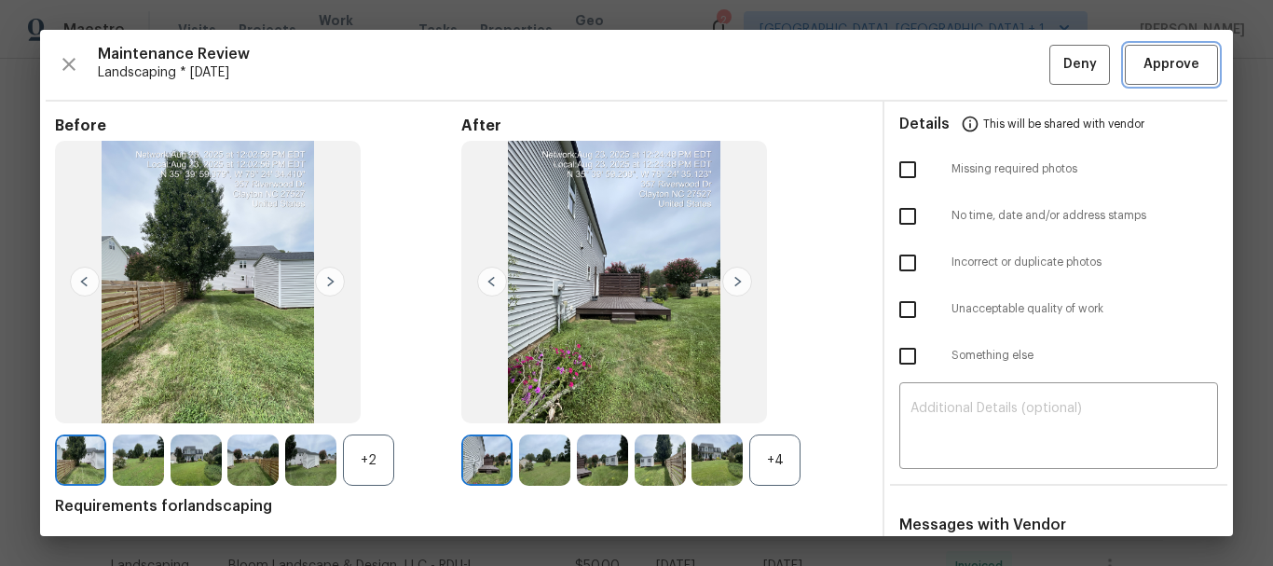
click at [1143, 57] on span "Approve" at bounding box center [1171, 64] width 56 height 23
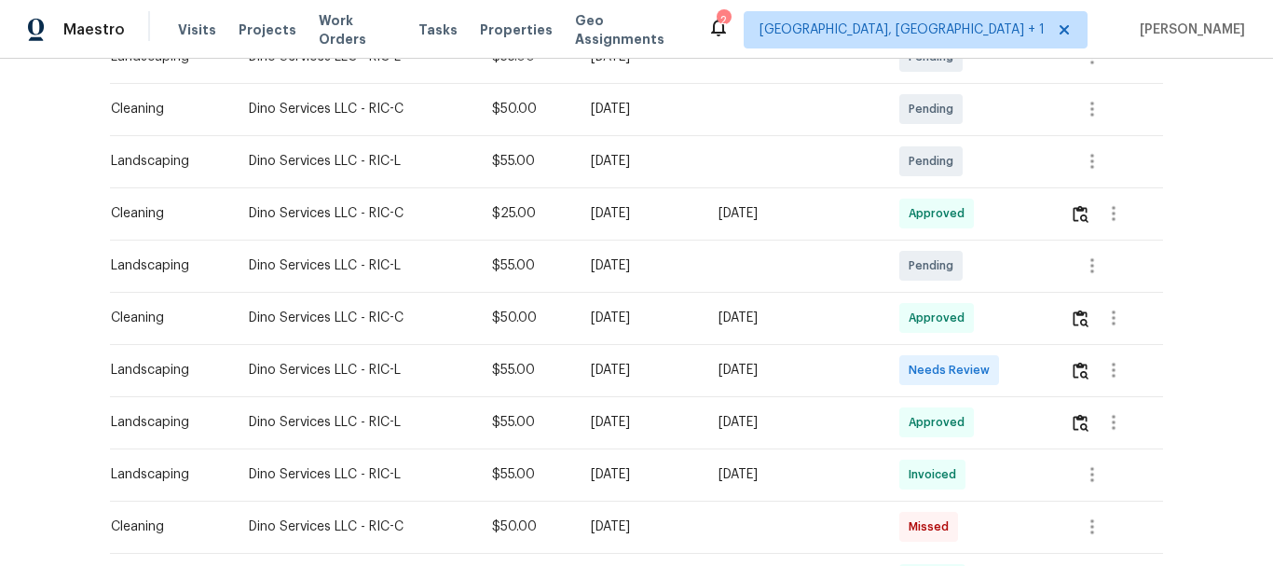
scroll to position [373, 0]
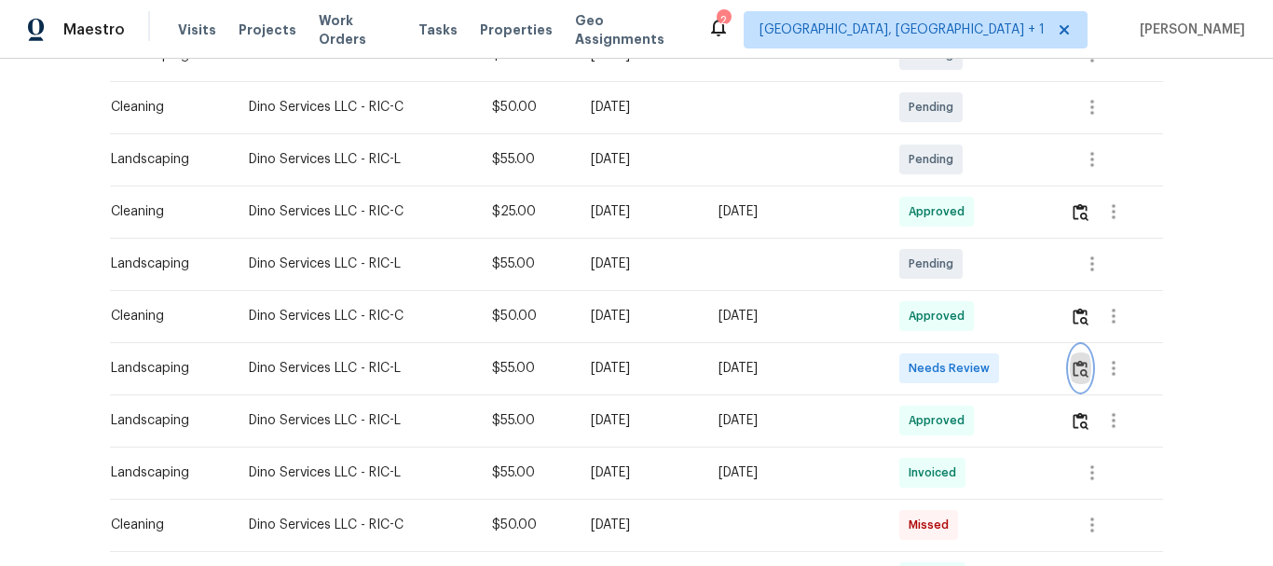
click at [1076, 371] on img "button" at bounding box center [1080, 369] width 16 height 18
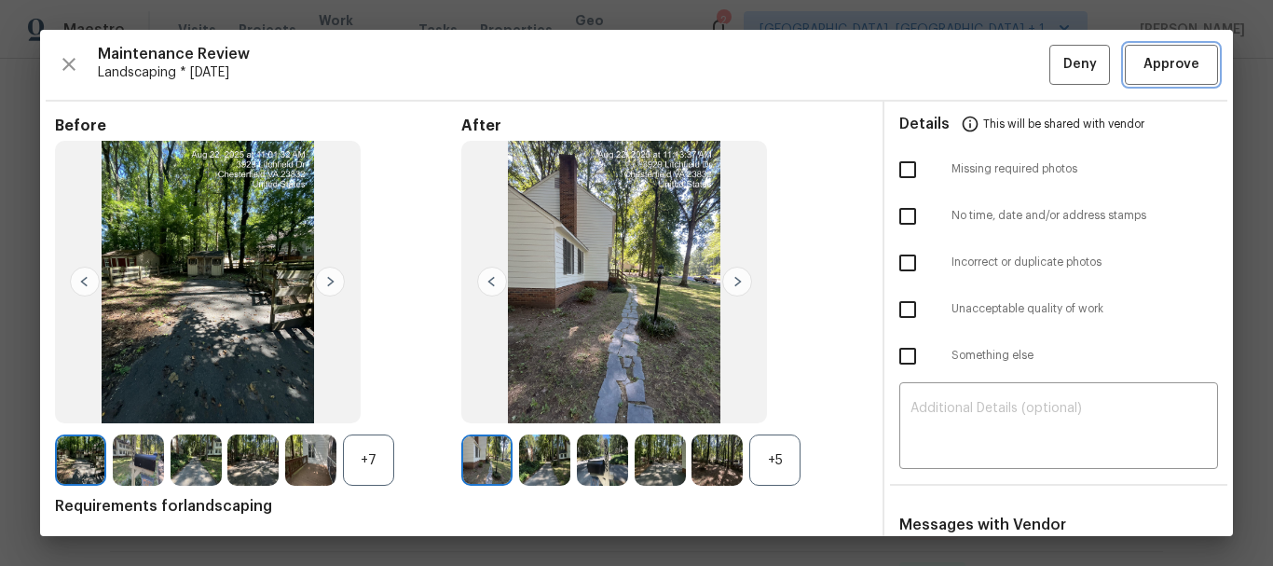
click at [1143, 75] on span "Approve" at bounding box center [1171, 64] width 56 height 23
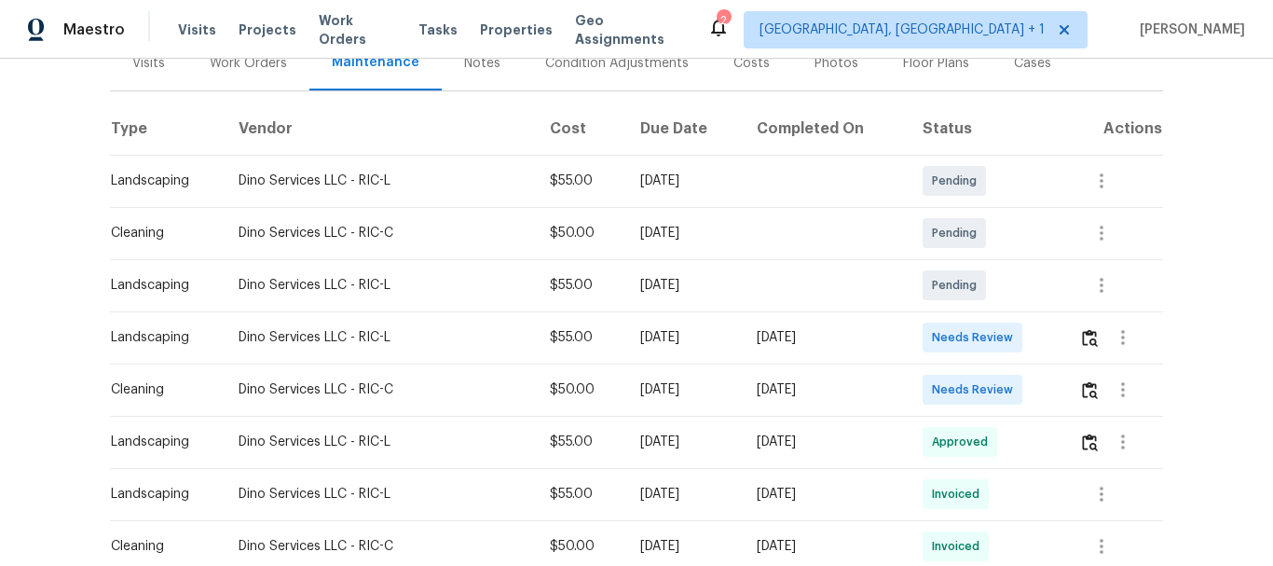
scroll to position [279, 0]
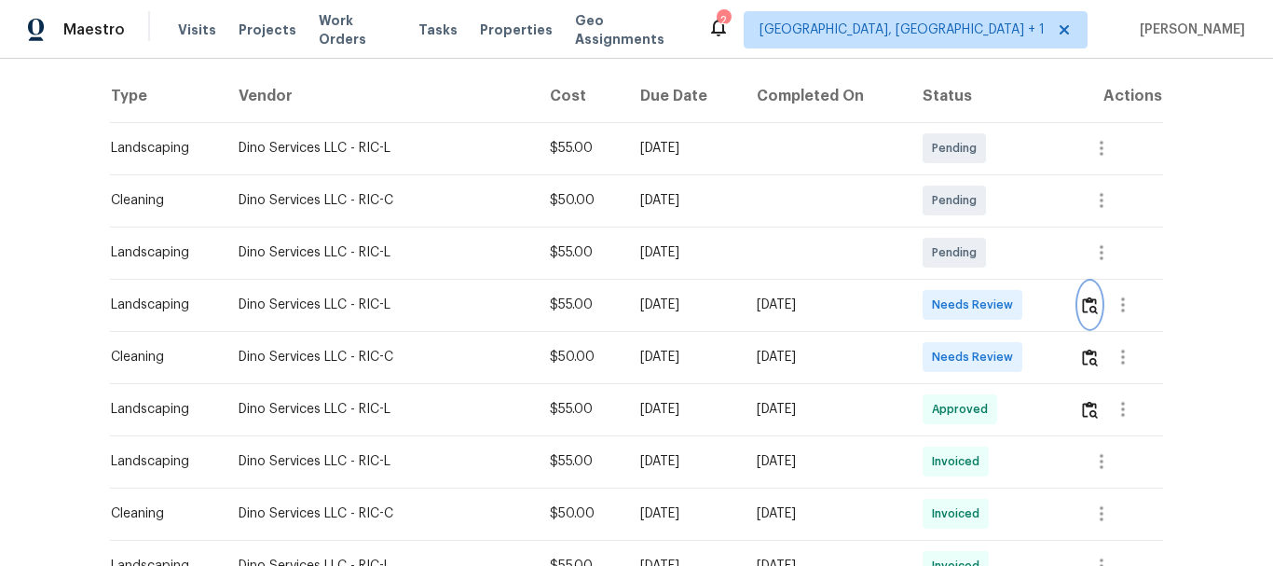
click at [1087, 310] on img "button" at bounding box center [1090, 305] width 16 height 18
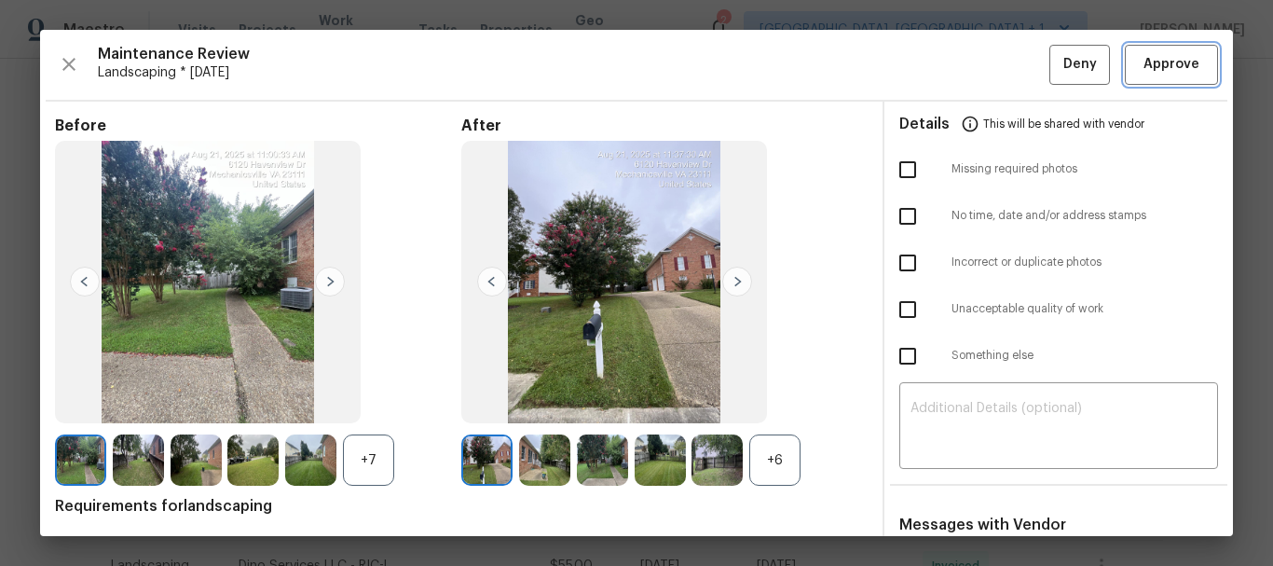
click at [1178, 55] on span "Approve" at bounding box center [1171, 64] width 56 height 23
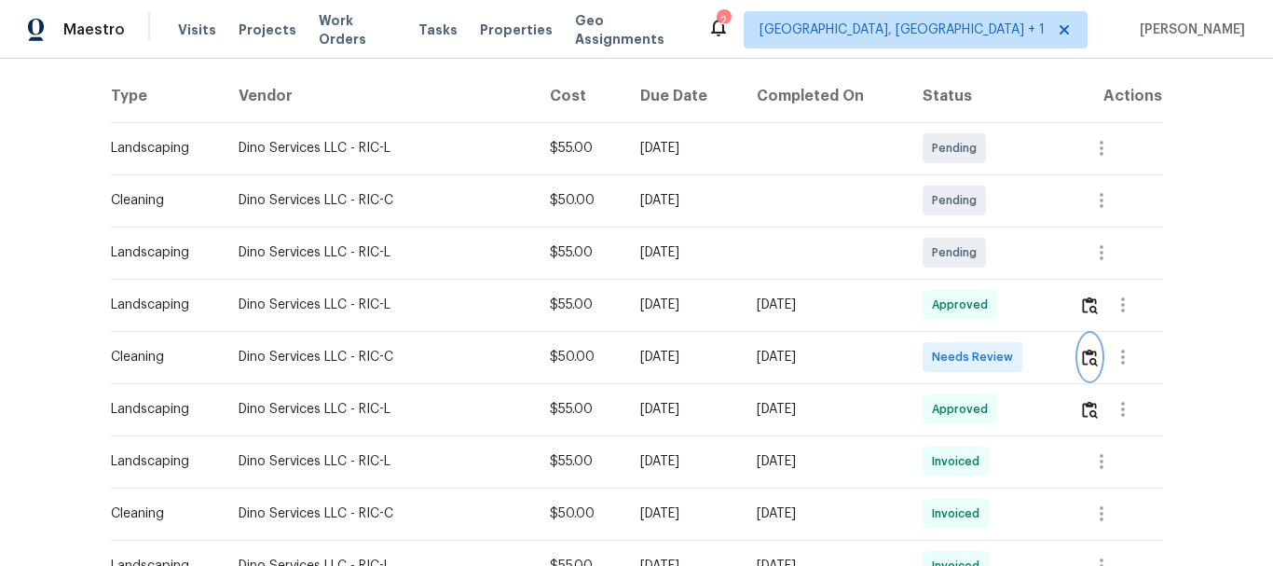
click at [1079, 356] on button "button" at bounding box center [1089, 356] width 21 height 45
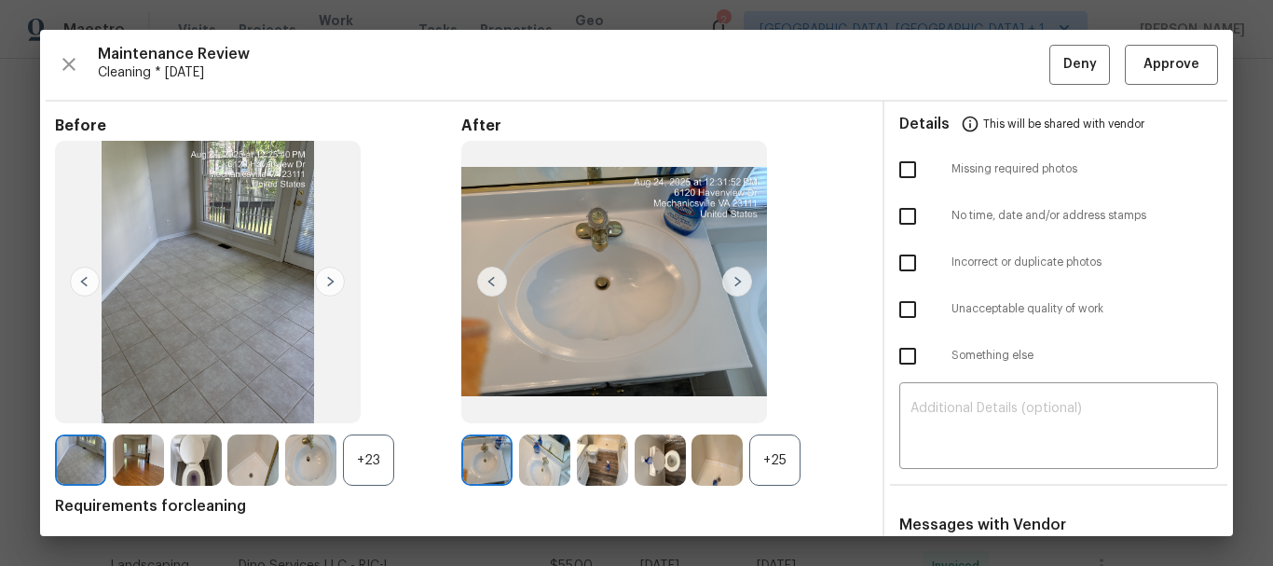
click at [420, 32] on div "Maintenance Review Cleaning * Mon, Aug 18 Deny Approve Before +23 After +25 Req…" at bounding box center [636, 283] width 1193 height 506
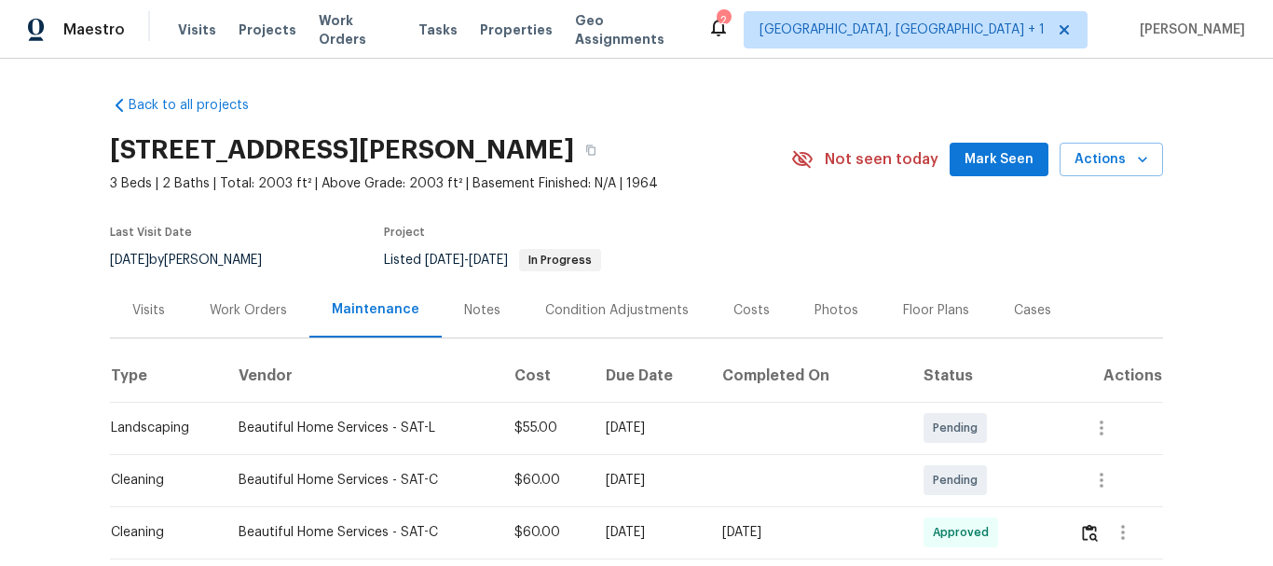
scroll to position [279, 0]
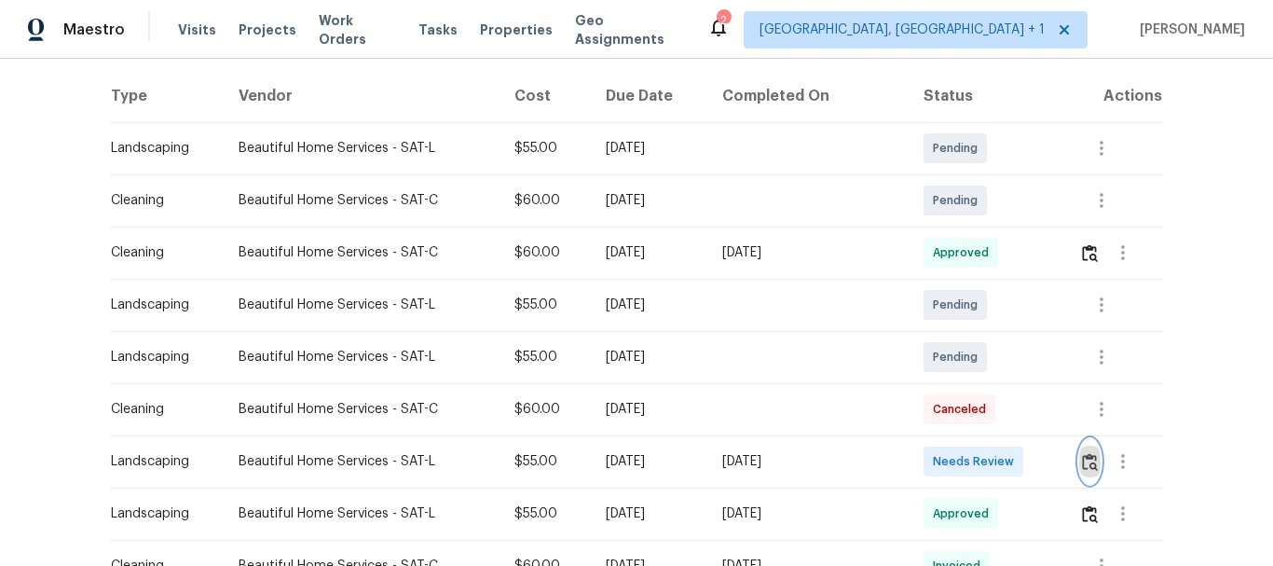
click at [1091, 451] on button "button" at bounding box center [1089, 461] width 21 height 45
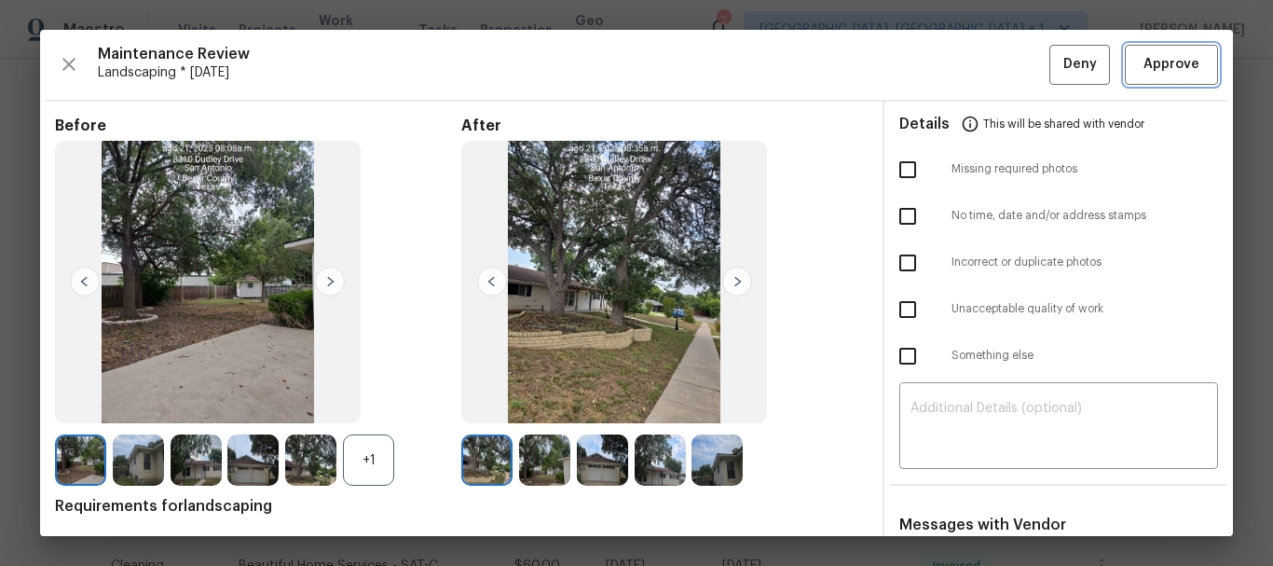
click at [1152, 53] on span "Approve" at bounding box center [1171, 64] width 56 height 23
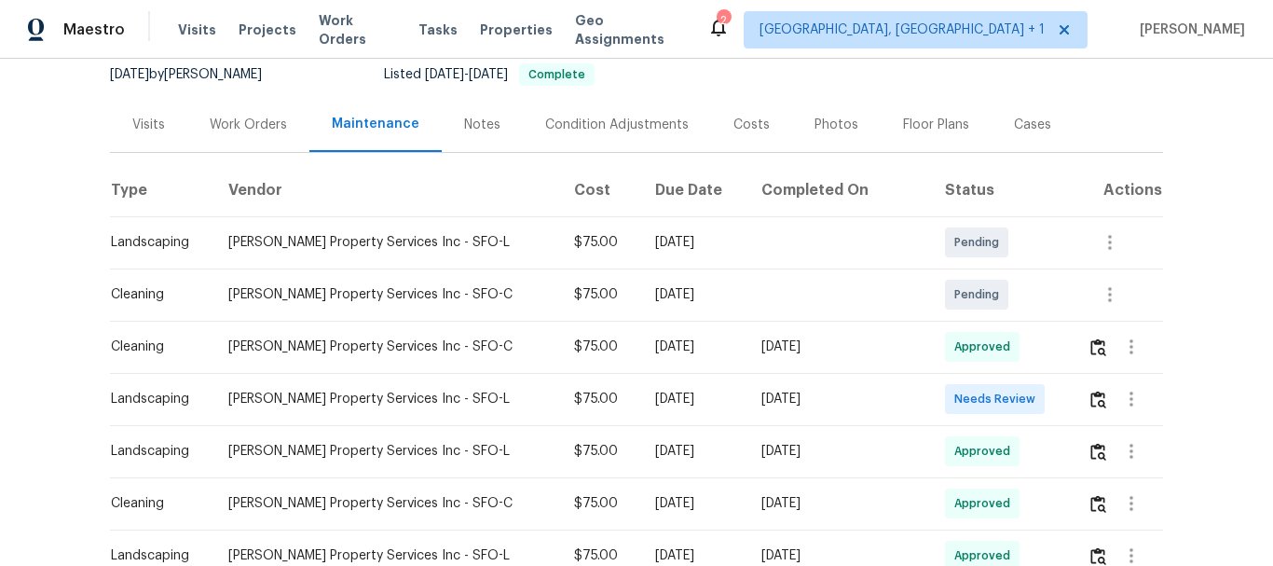
scroll to position [186, 0]
click at [1090, 397] on img "button" at bounding box center [1098, 398] width 16 height 18
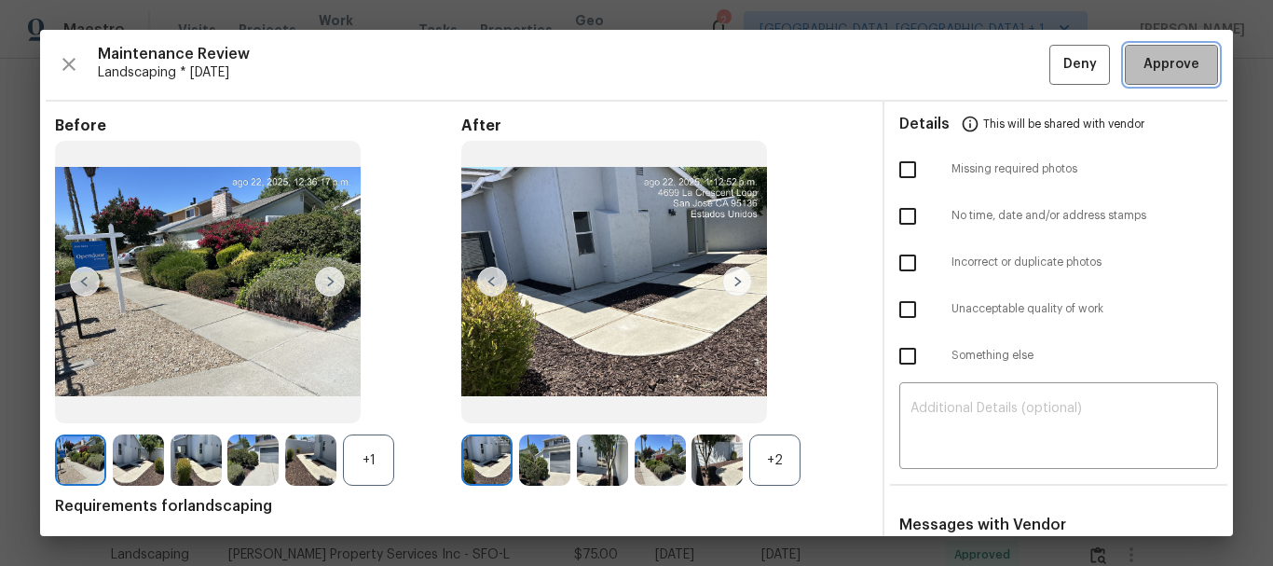
click at [1143, 63] on span "Approve" at bounding box center [1171, 64] width 56 height 23
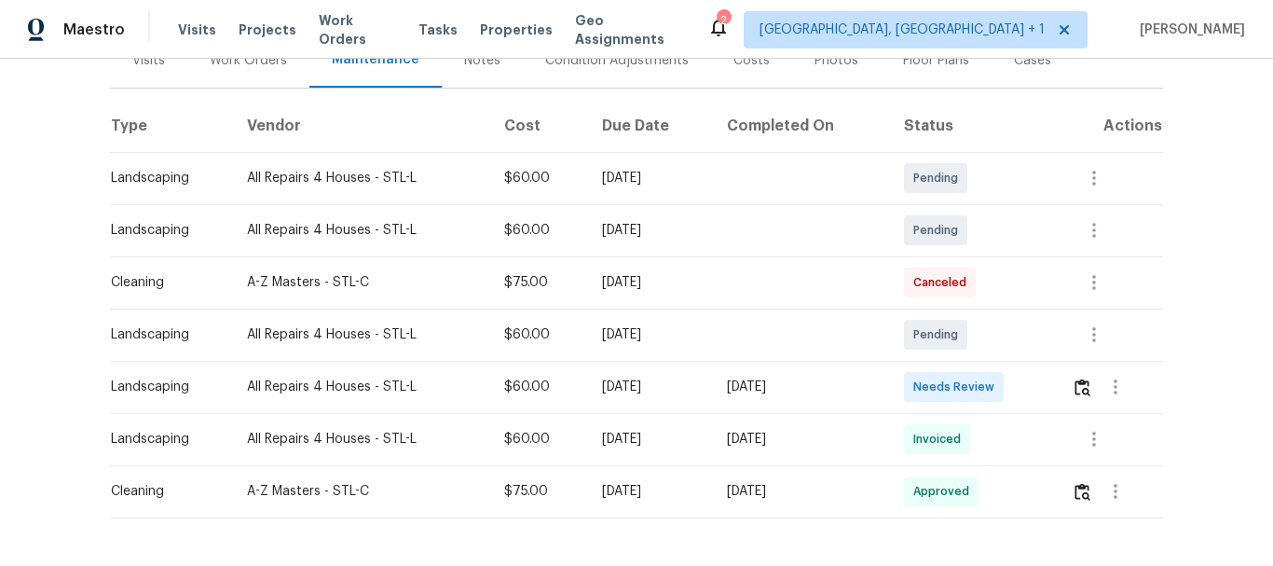
scroll to position [328, 0]
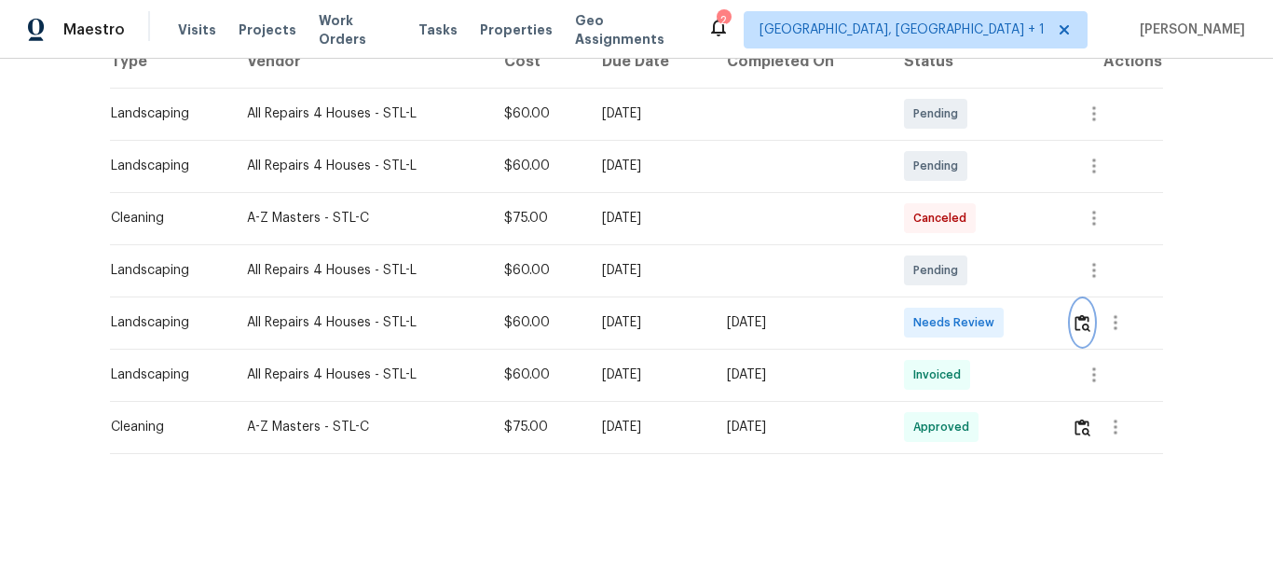
click at [1083, 314] on img "button" at bounding box center [1082, 323] width 16 height 18
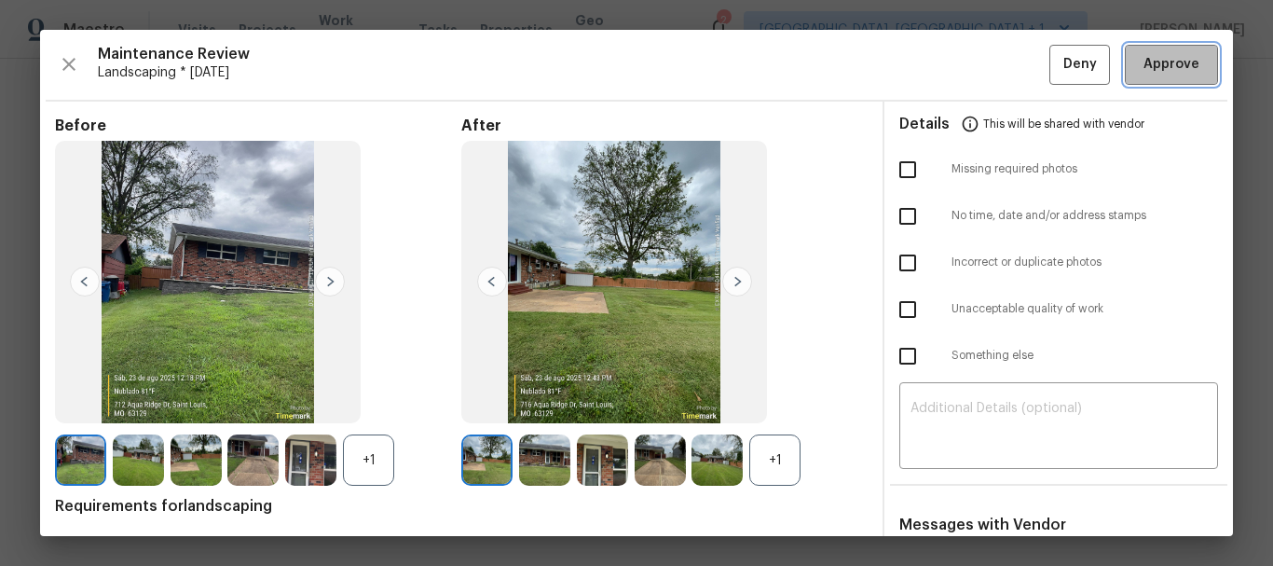
click at [1166, 69] on span "Approve" at bounding box center [1171, 64] width 56 height 23
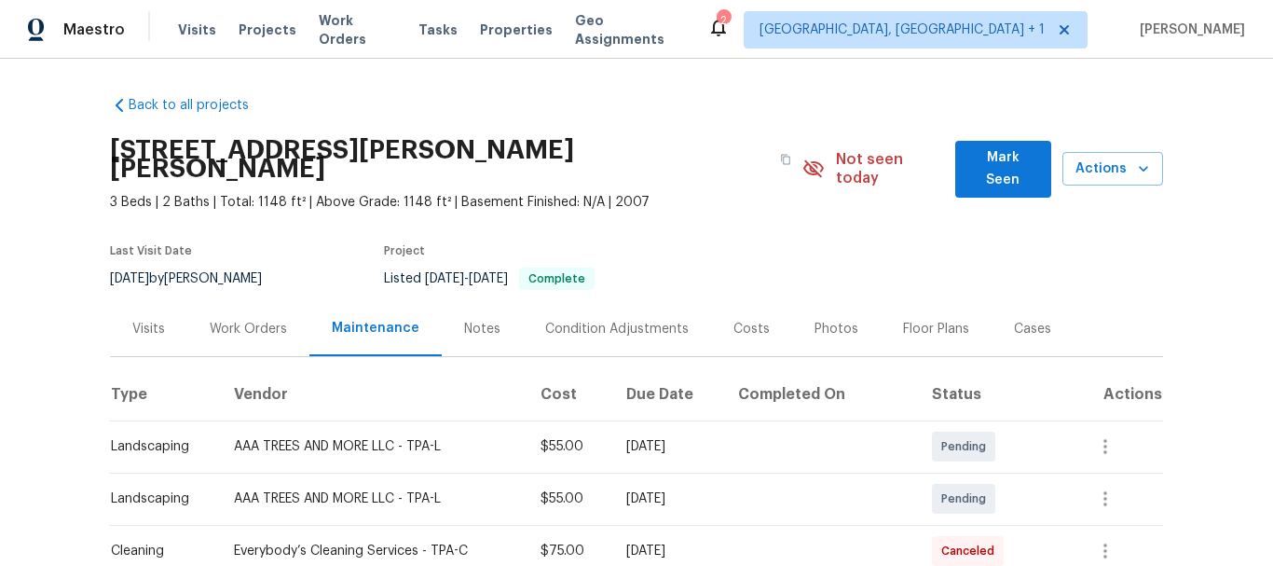
scroll to position [186, 0]
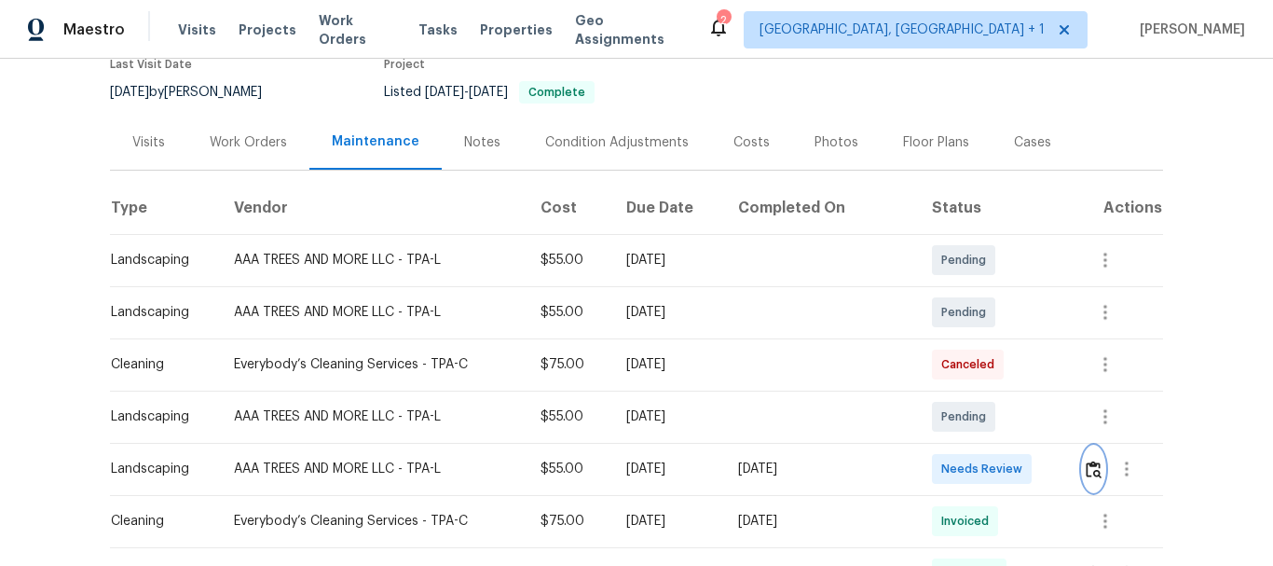
click at [1085, 460] on img "button" at bounding box center [1093, 469] width 16 height 18
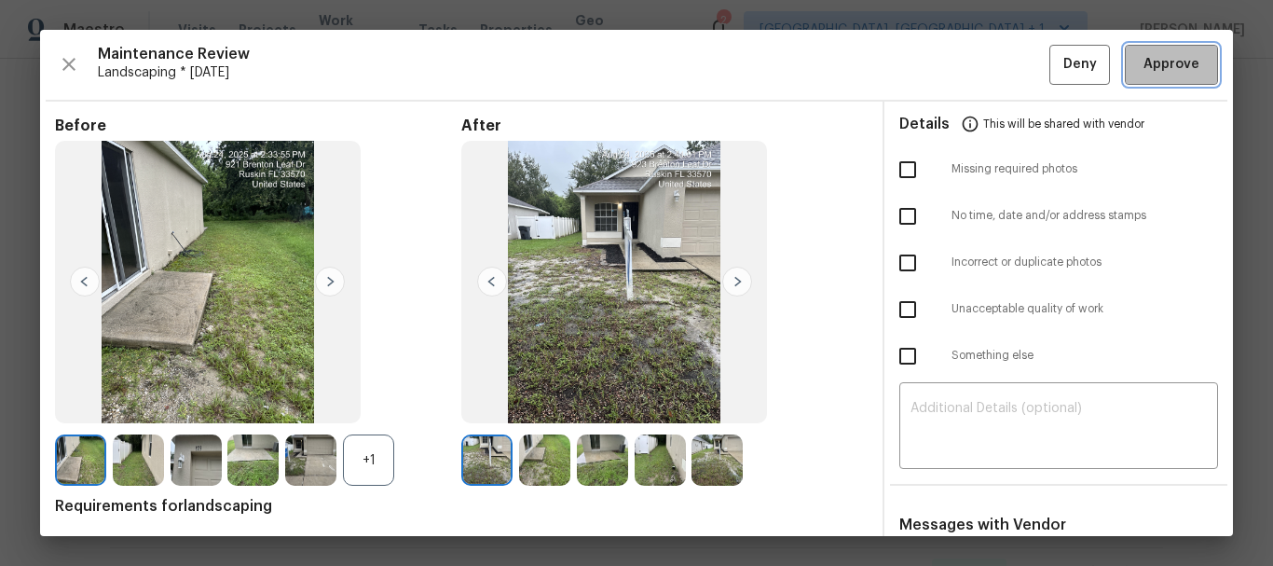
click at [1165, 76] on button "Approve" at bounding box center [1170, 65] width 93 height 40
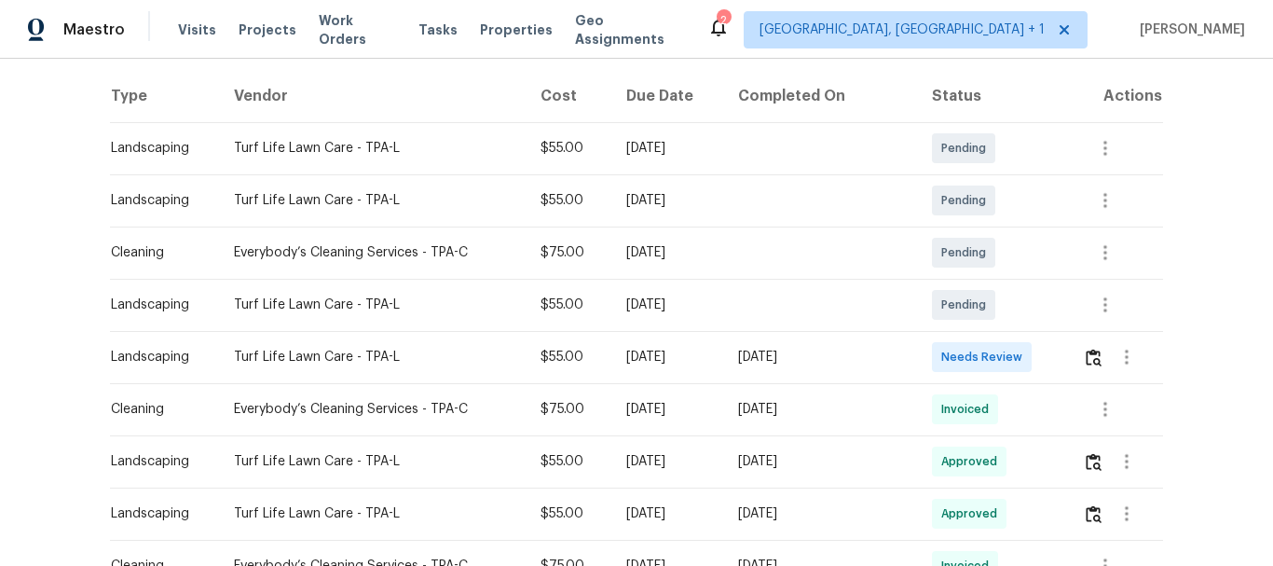
scroll to position [466, 0]
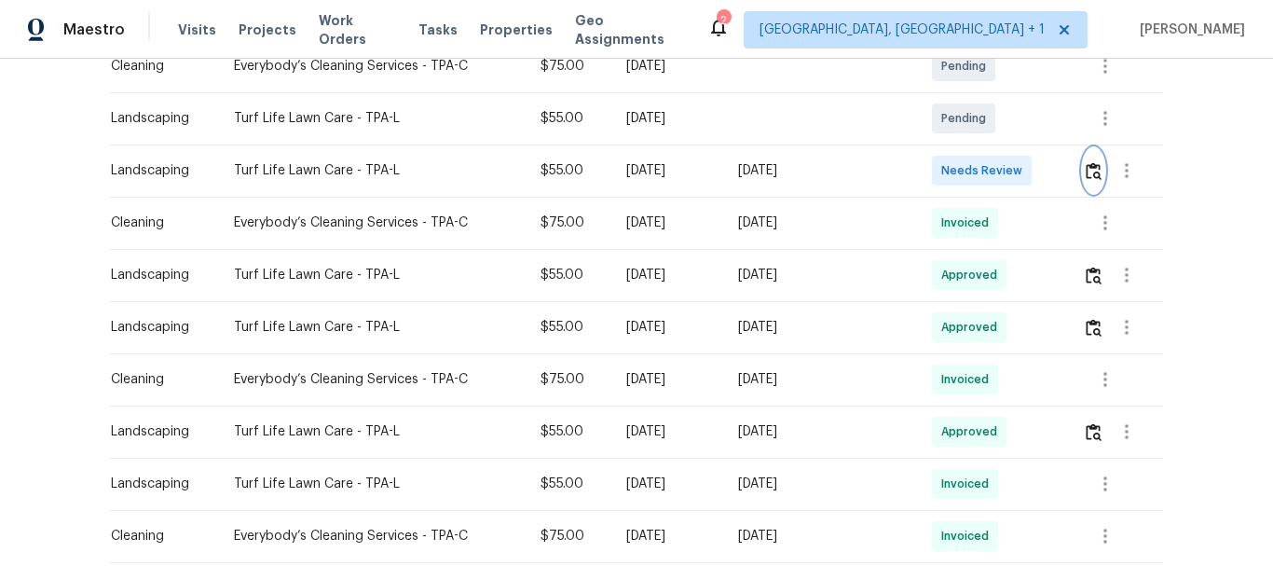
click at [1083, 185] on button "button" at bounding box center [1093, 170] width 21 height 45
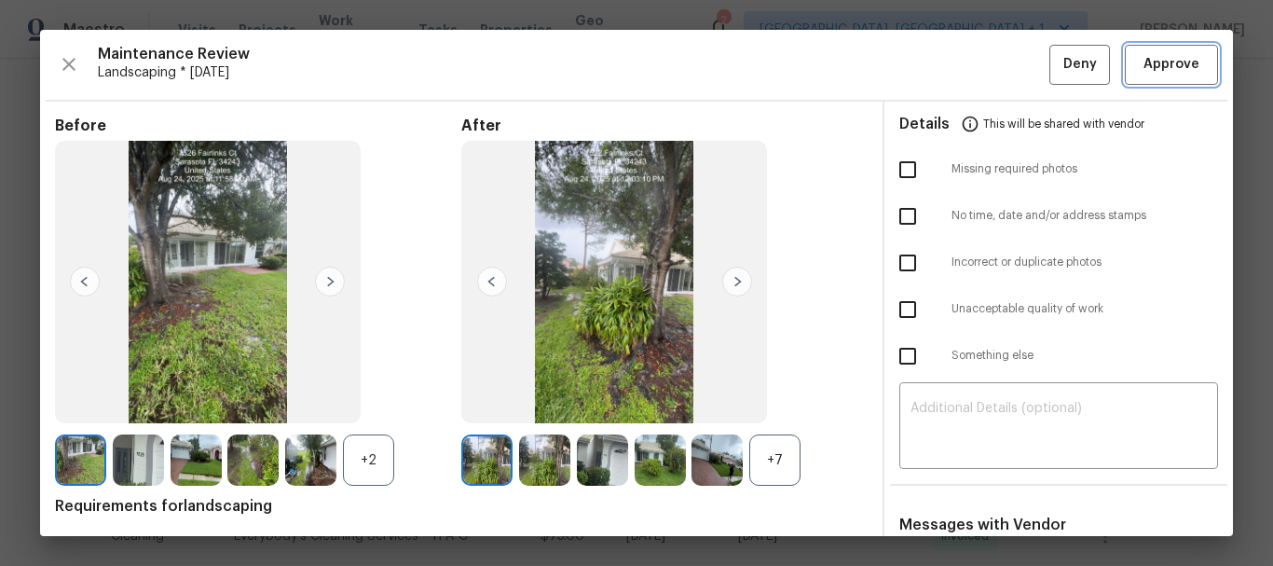
click at [1180, 67] on span "Approve" at bounding box center [1171, 64] width 56 height 23
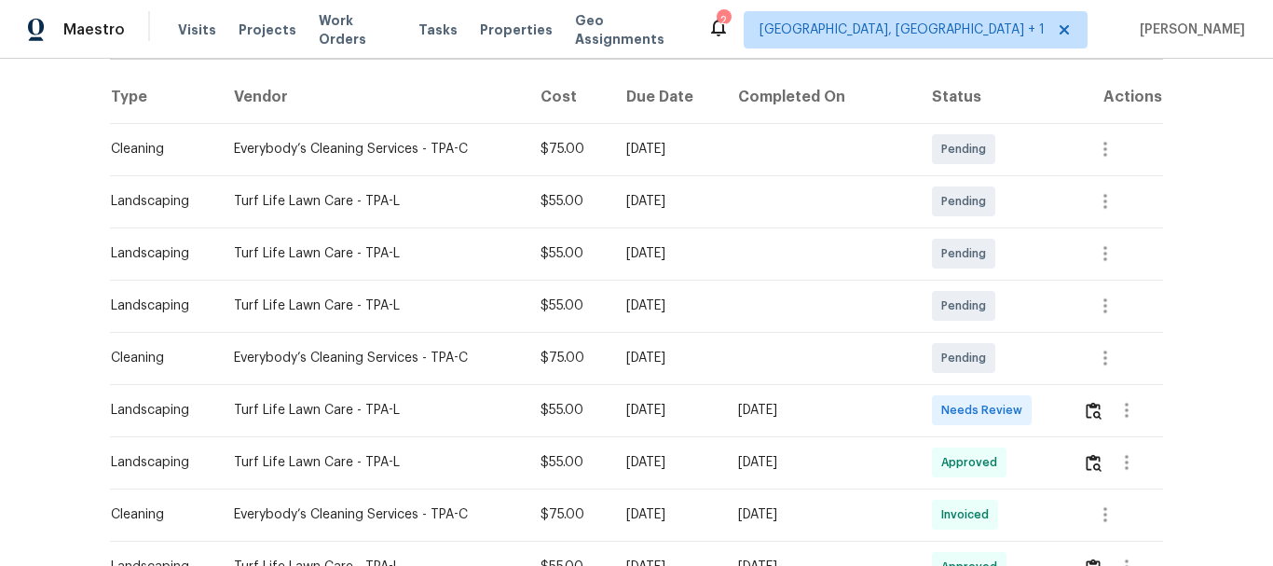
scroll to position [279, 0]
click at [1104, 421] on div at bounding box center [1126, 409] width 45 height 45
click at [1089, 409] on img "button" at bounding box center [1093, 410] width 16 height 18
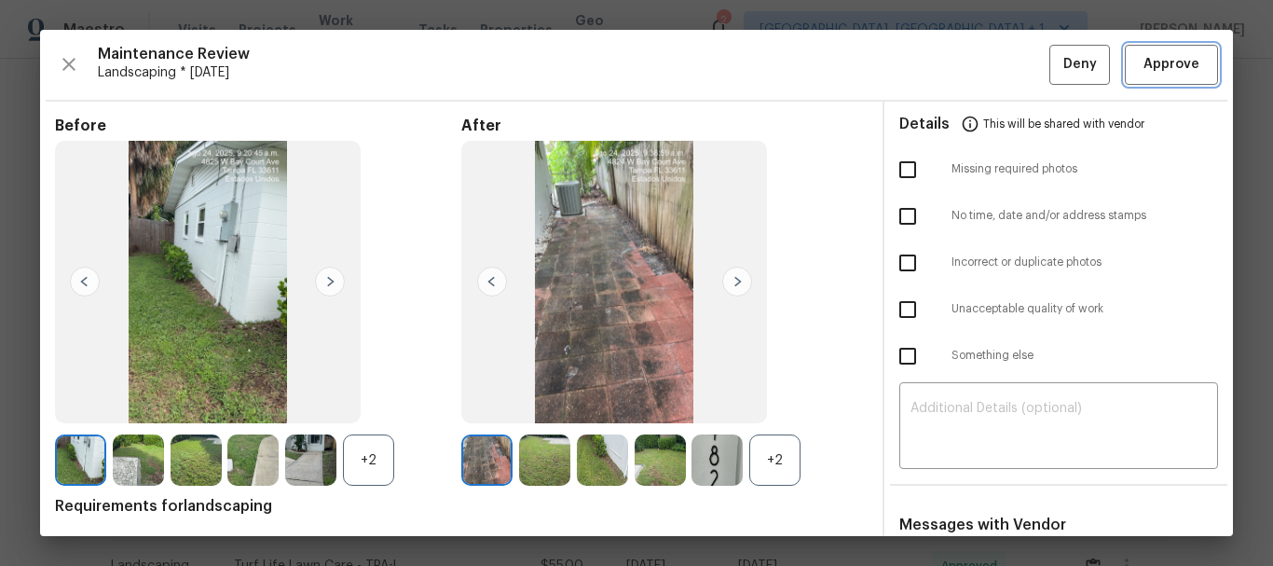
click at [1152, 55] on span "Approve" at bounding box center [1171, 64] width 56 height 23
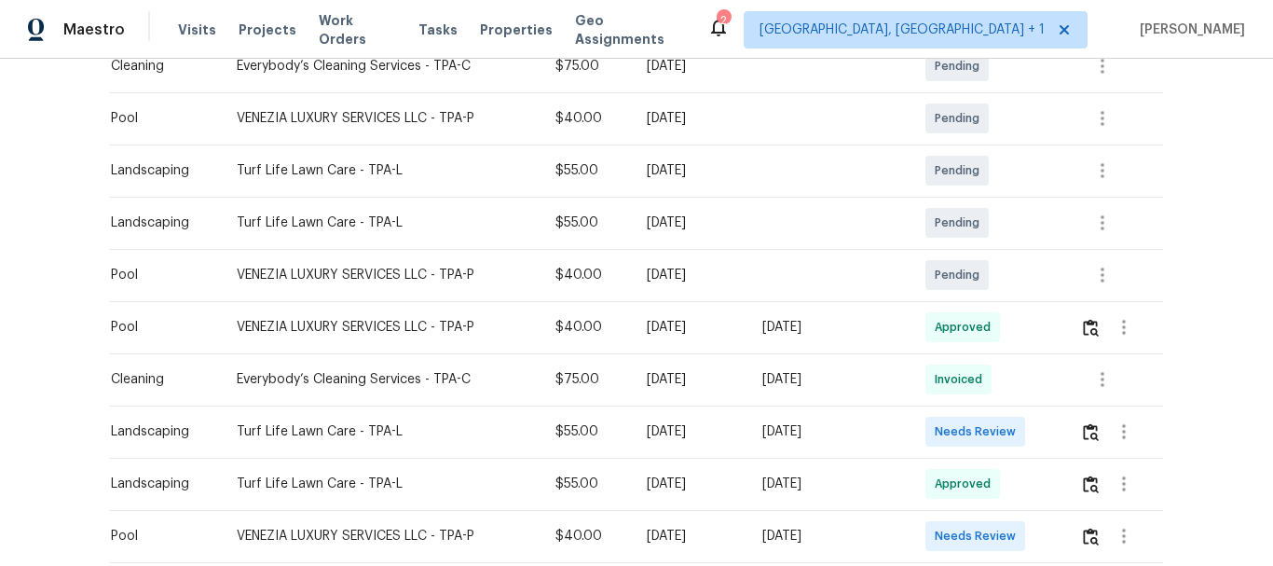
scroll to position [559, 0]
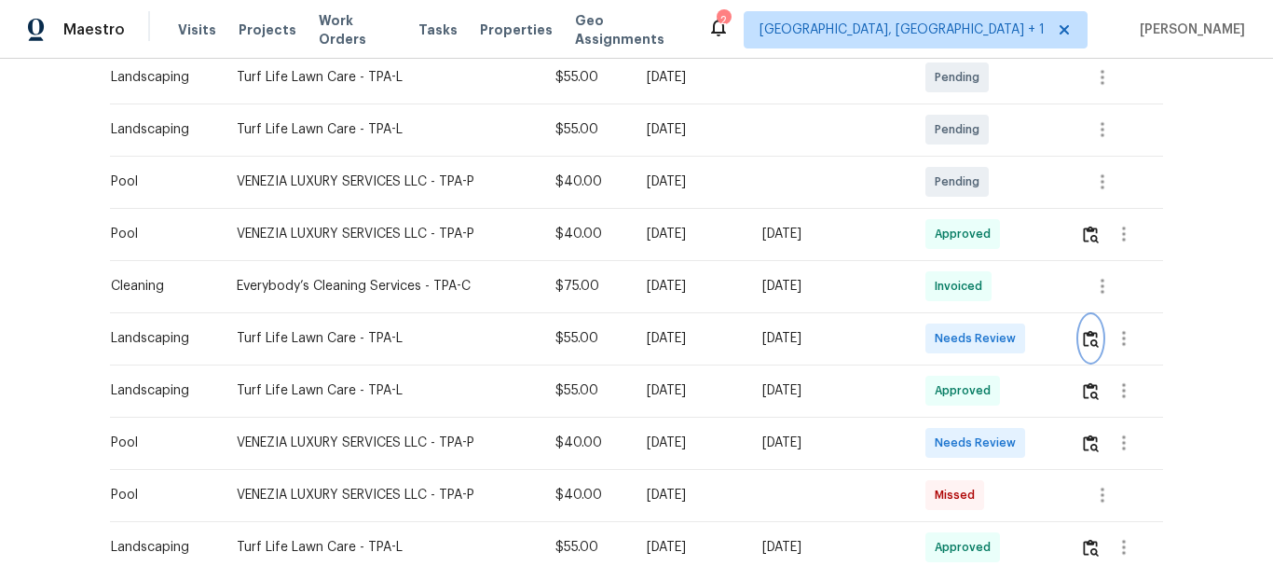
click at [1083, 341] on img "button" at bounding box center [1091, 339] width 16 height 18
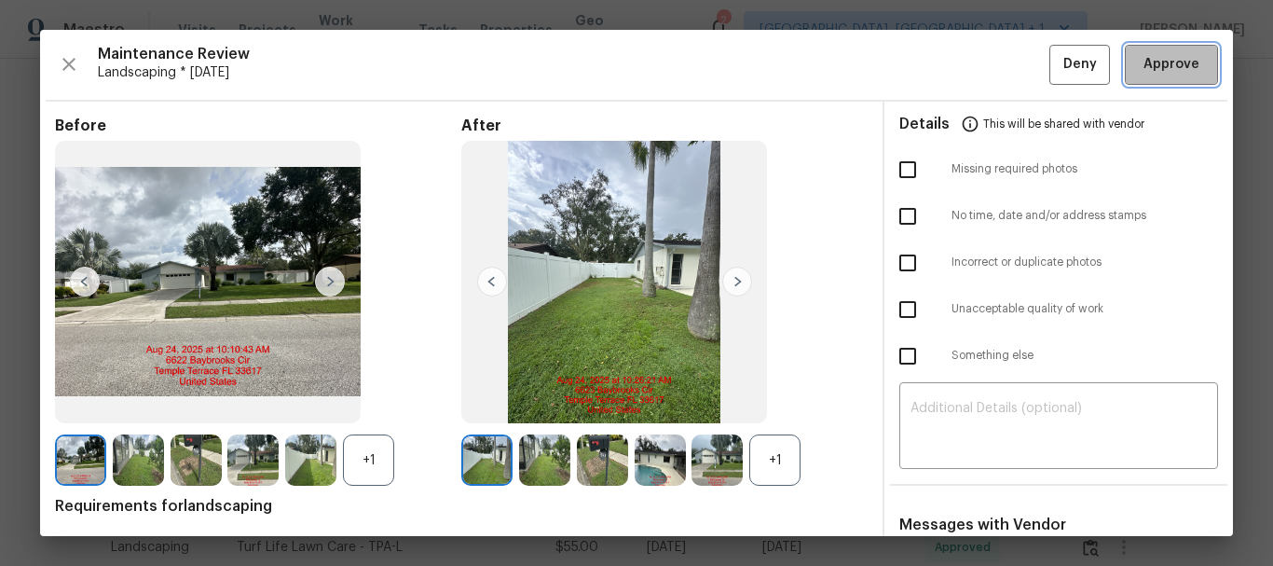
click at [1170, 66] on span "Approve" at bounding box center [1171, 64] width 56 height 23
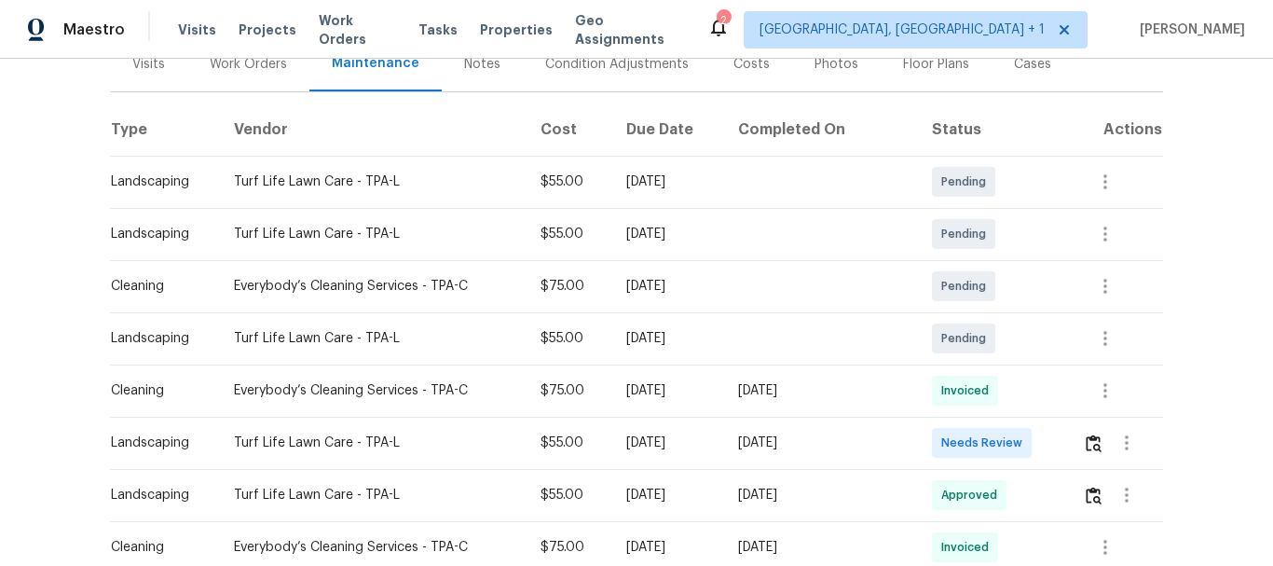
scroll to position [279, 0]
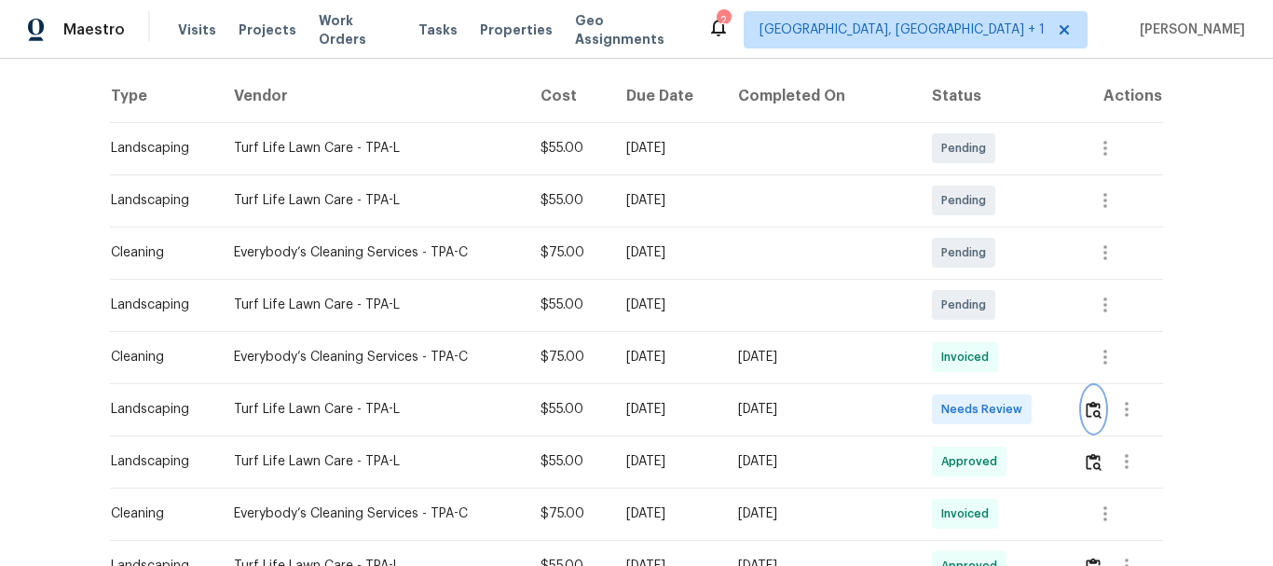
click at [1083, 421] on button "button" at bounding box center [1093, 409] width 21 height 45
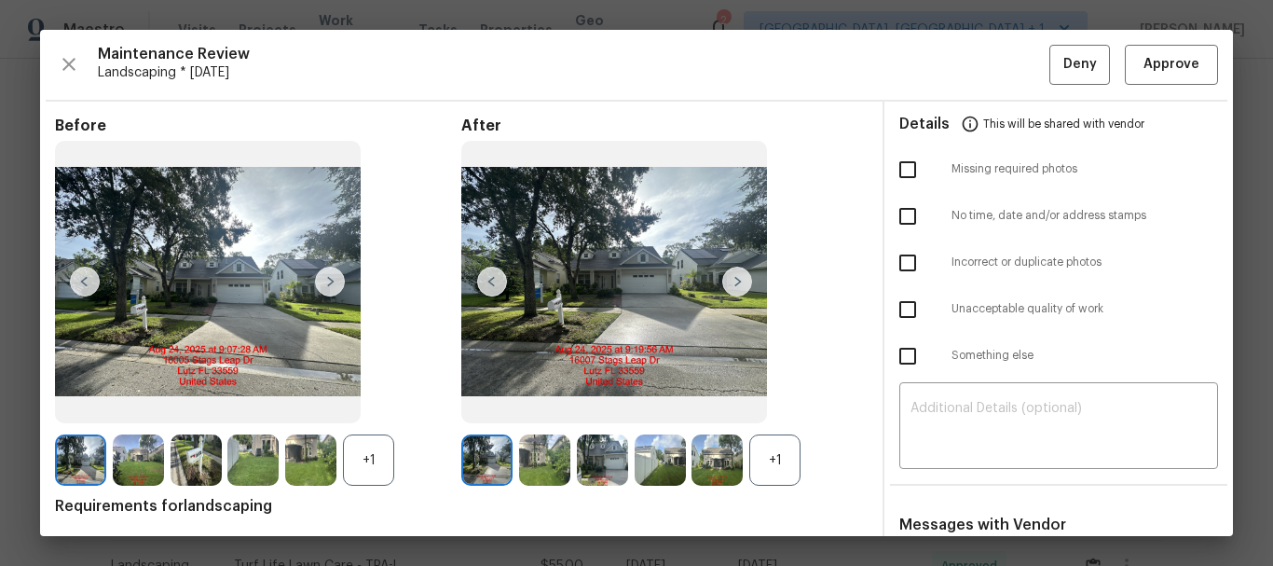
click at [1141, 89] on div "Maintenance Review Landscaping * Mon, Aug 18 Deny Approve Before +1 After +1 Re…" at bounding box center [636, 283] width 1193 height 506
click at [1151, 67] on span "Approve" at bounding box center [1171, 64] width 56 height 23
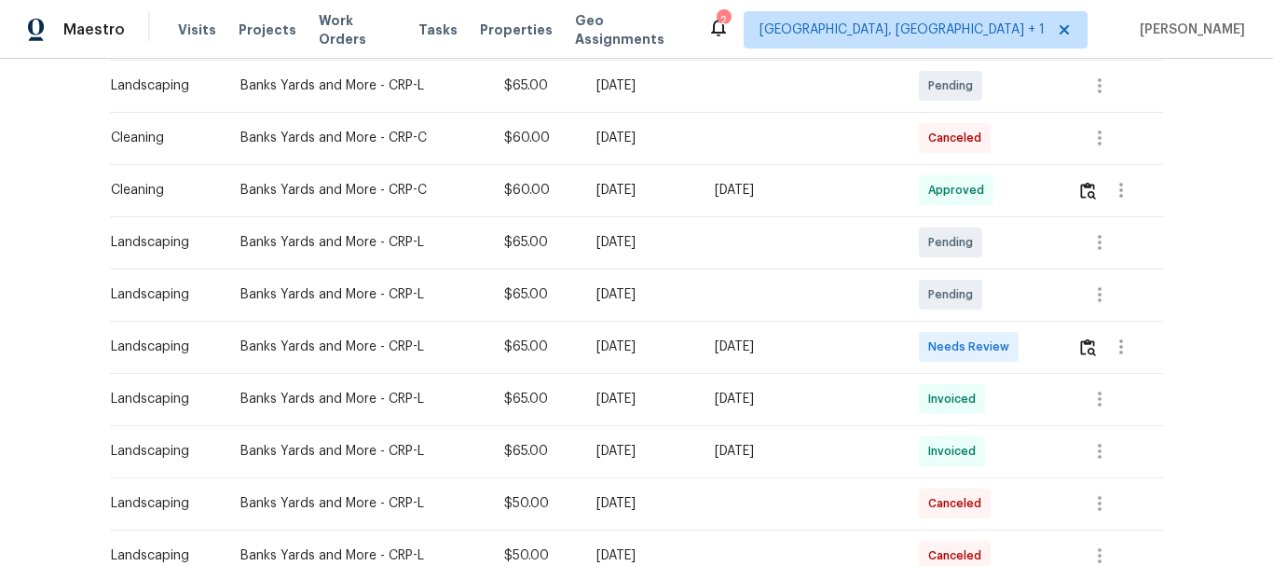
scroll to position [373, 0]
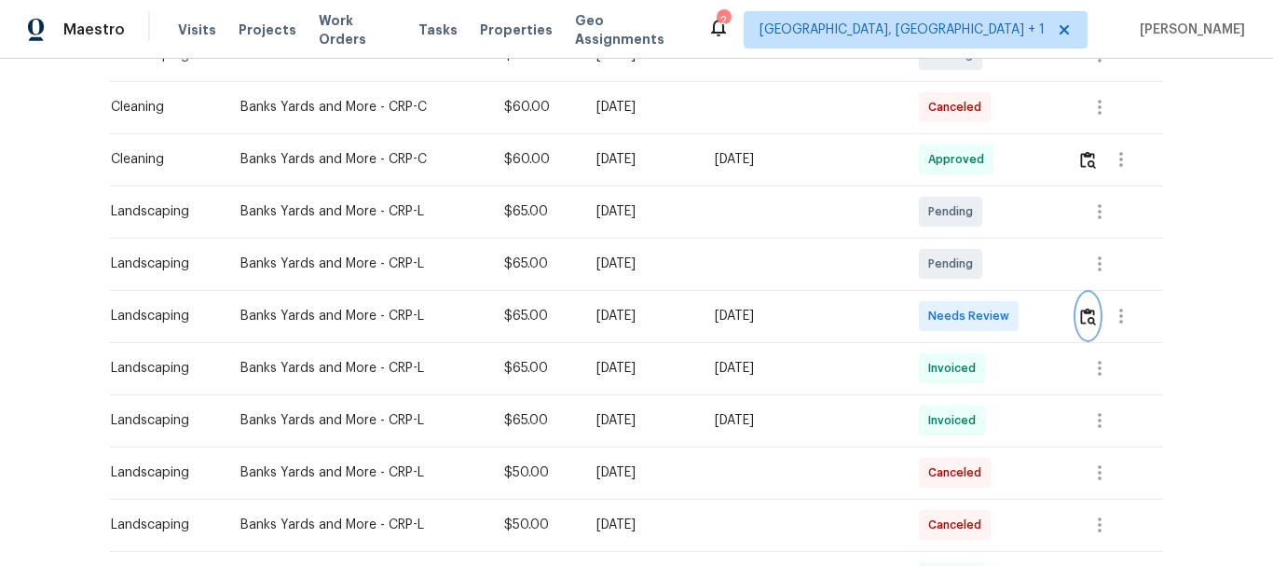
click at [1088, 324] on img "button" at bounding box center [1088, 316] width 16 height 18
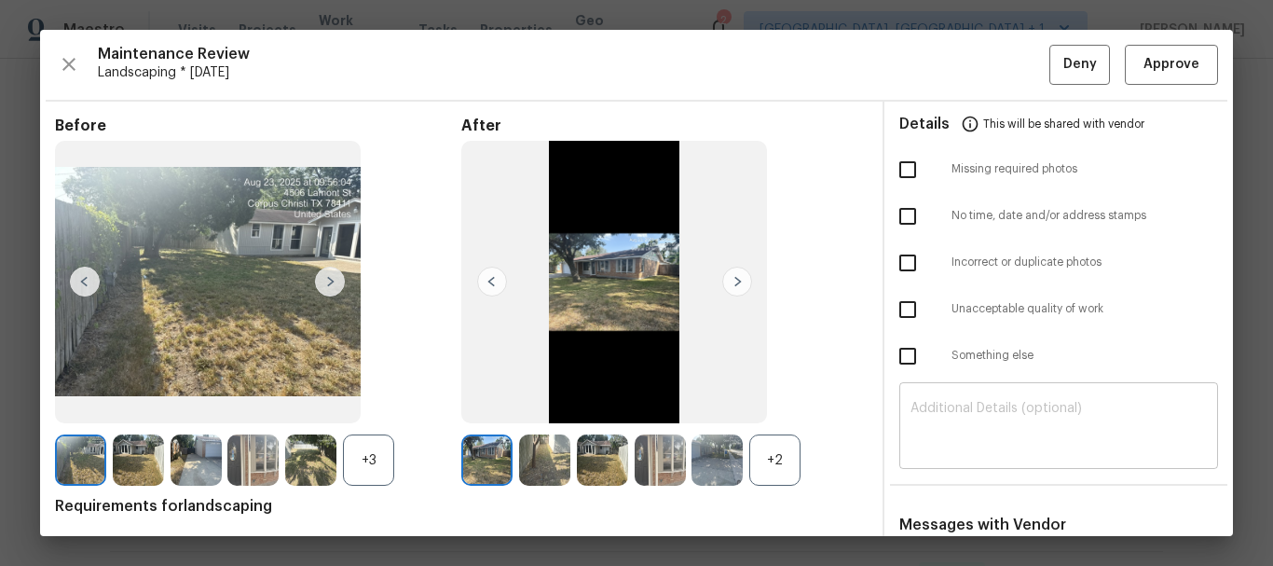
click at [990, 393] on div "​" at bounding box center [1058, 428] width 319 height 82
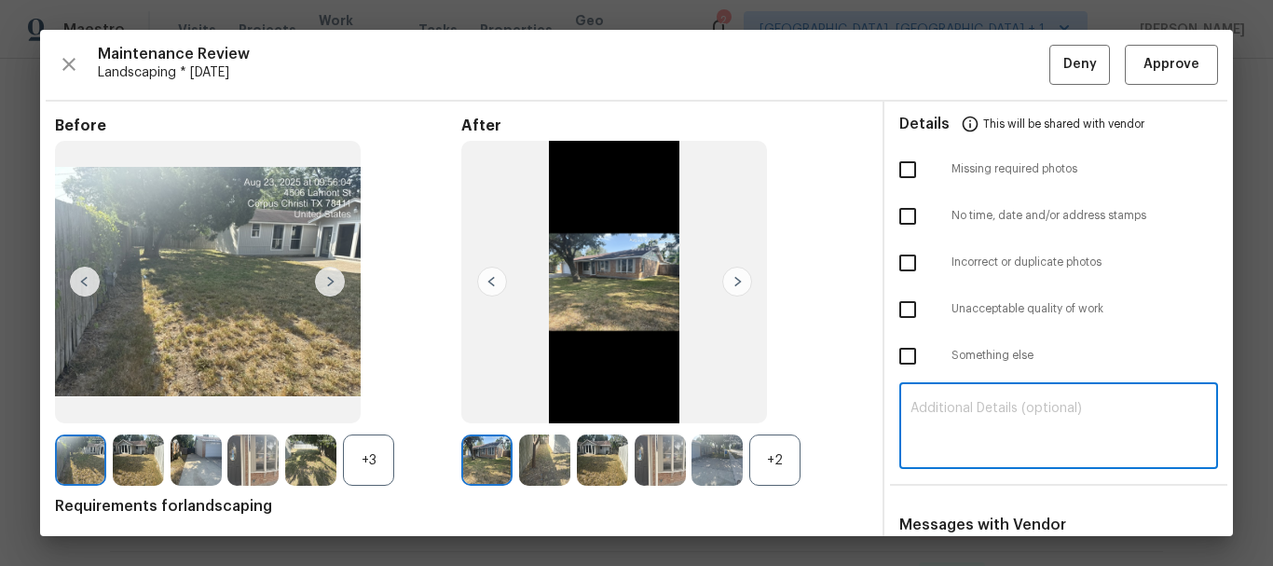
paste textarea "Maintenance Audit Team: Hello! Unfortunately this landscaping visit completed o…"
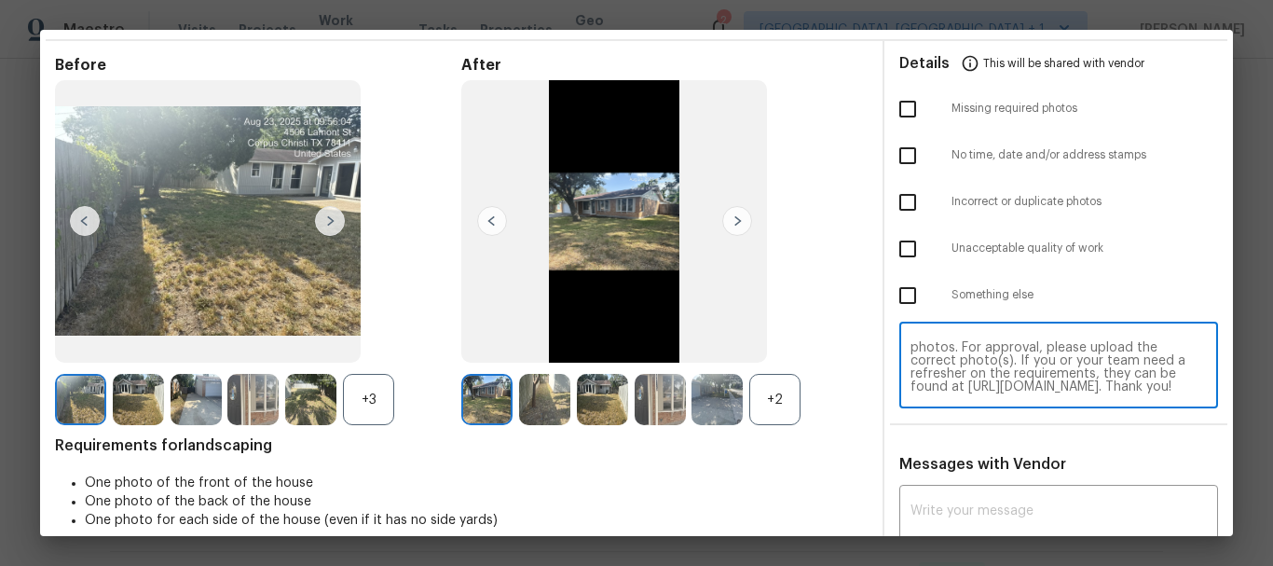
scroll to position [93, 0]
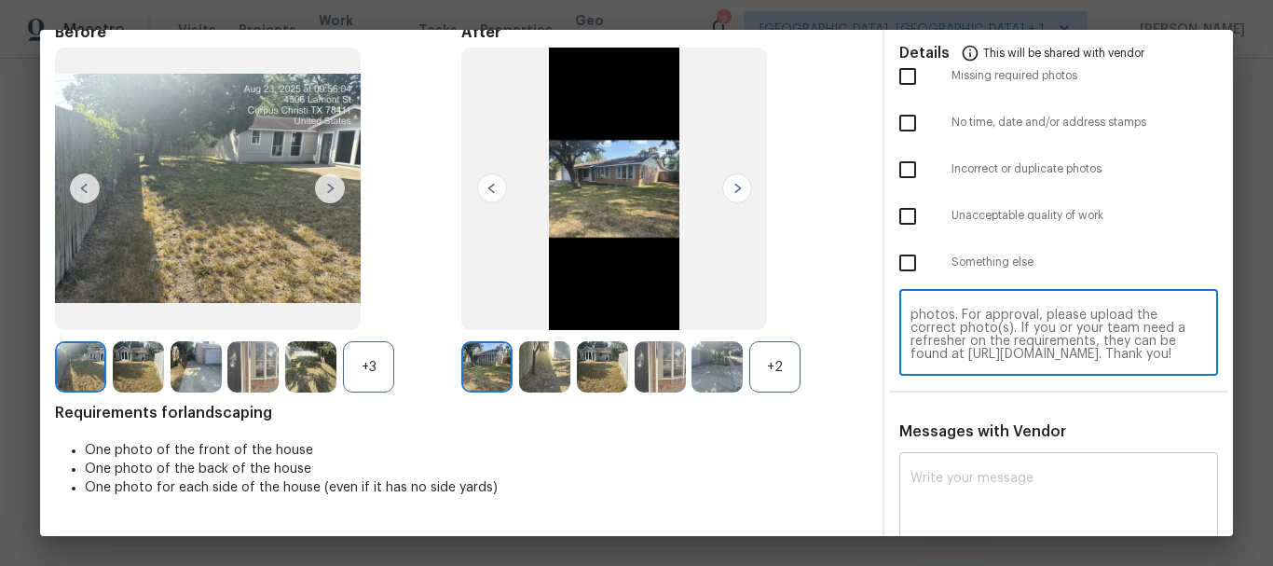
type textarea "Maintenance Audit Team: Hello! Unfortunately this landscaping visit completed o…"
click at [947, 467] on div "x ​" at bounding box center [1058, 498] width 319 height 82
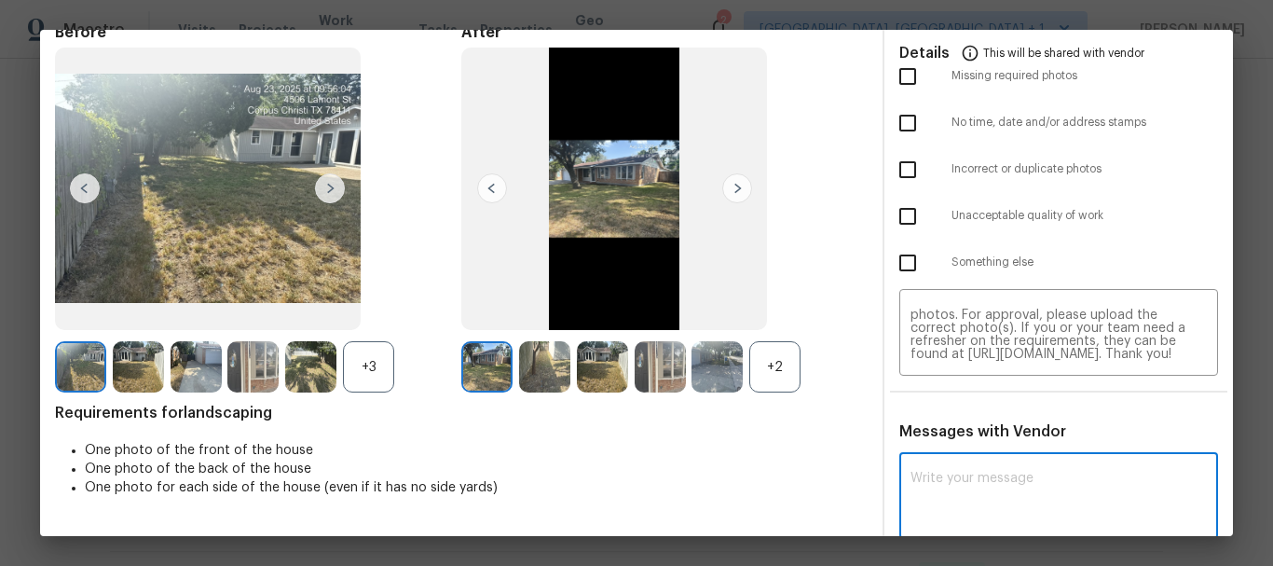
paste textarea "Maintenance Audit Team: Hello! Unfortunately this landscaping visit completed o…"
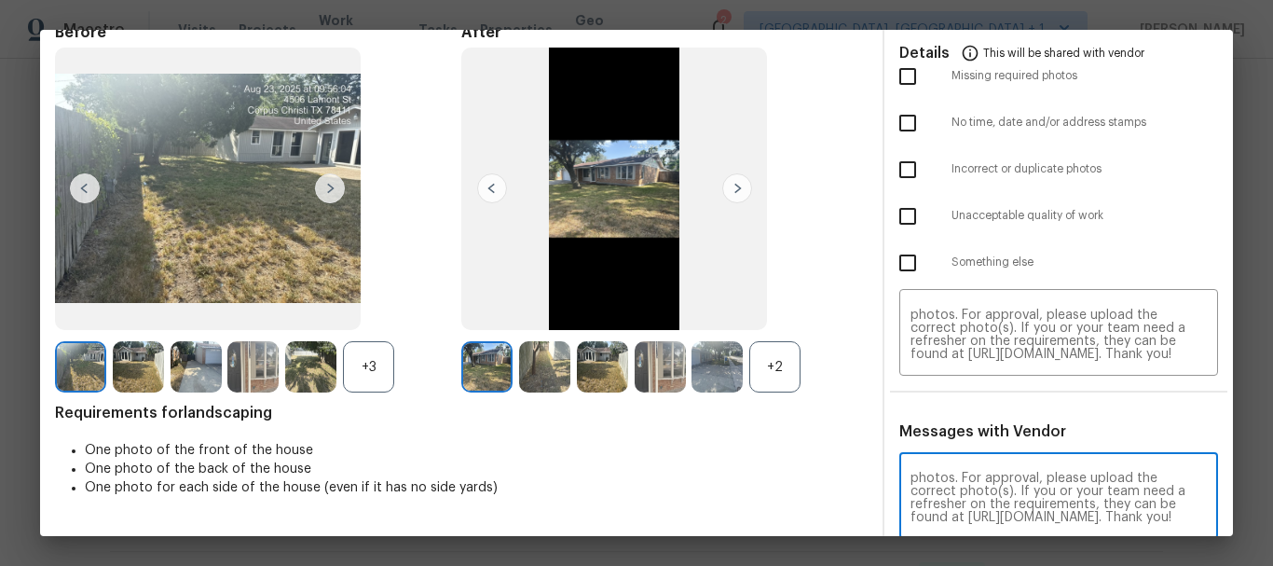
scroll to position [94, 0]
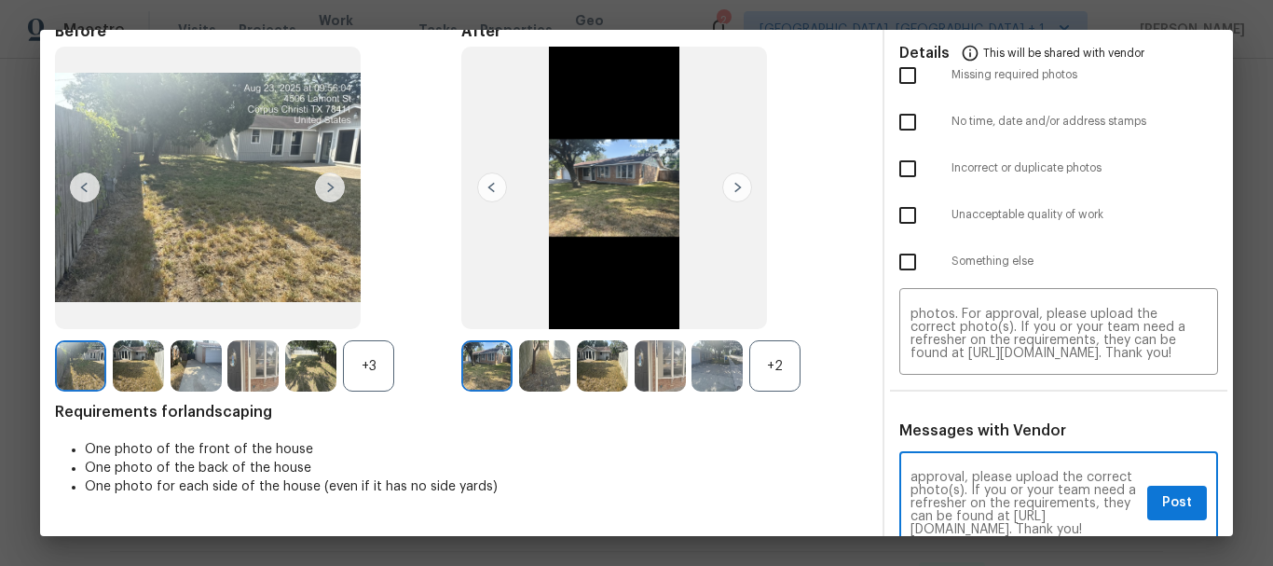
type textarea "Maintenance Audit Team: Hello! Unfortunately this landscaping visit completed o…"
click at [896, 173] on input "checkbox" at bounding box center [907, 168] width 39 height 39
checkbox input "true"
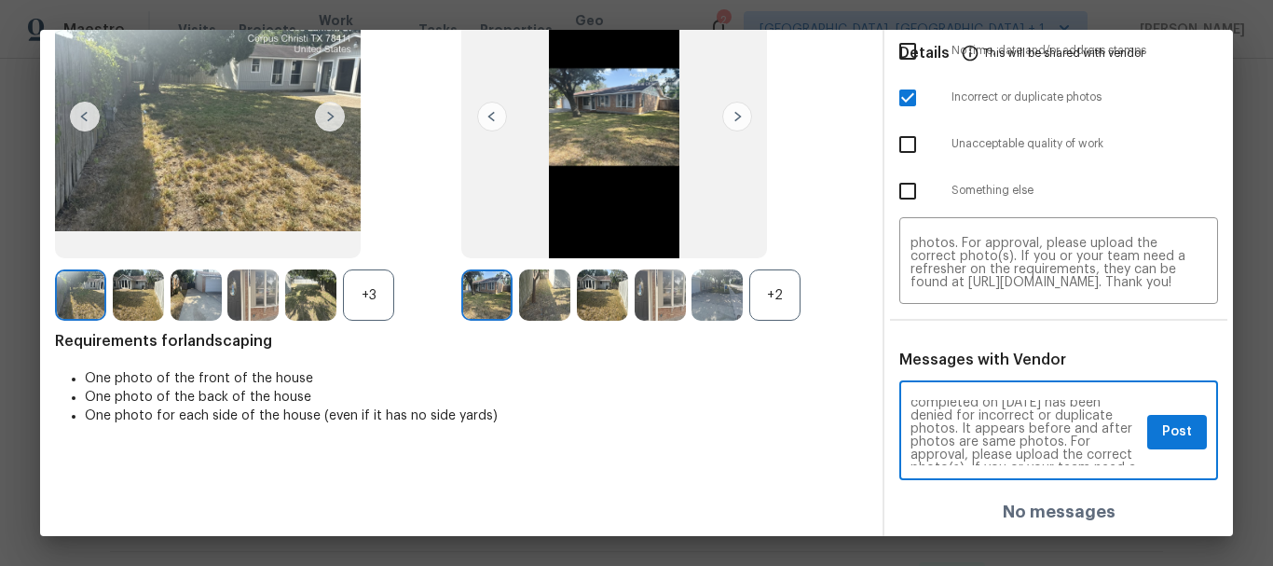
scroll to position [0, 0]
click at [1165, 436] on span "Post" at bounding box center [1177, 431] width 30 height 23
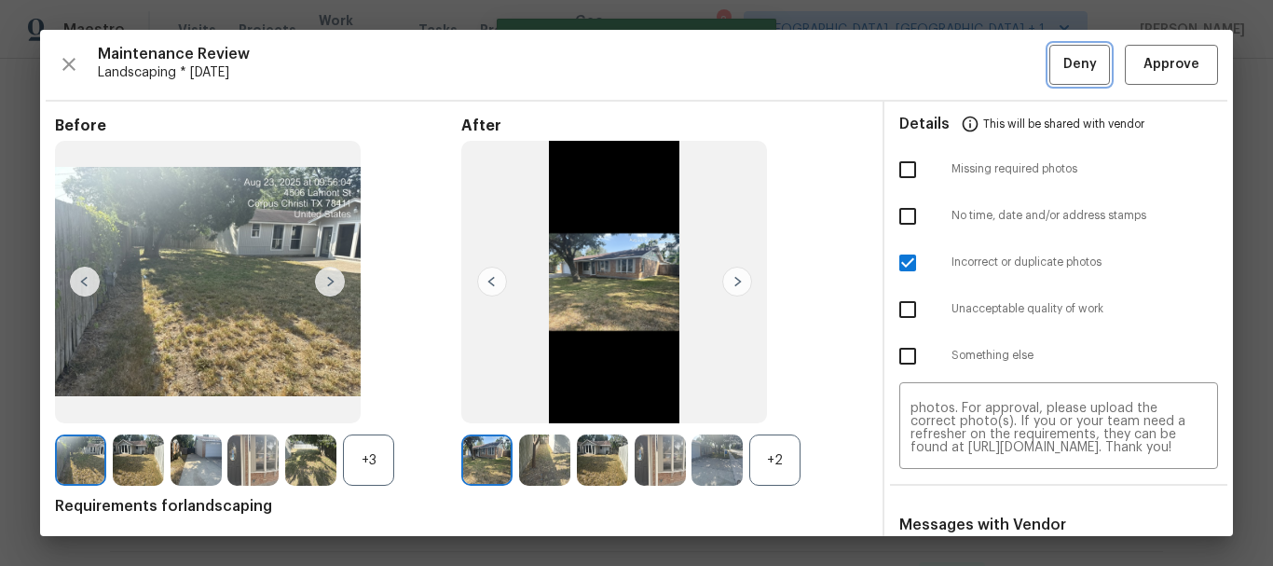
click at [1095, 81] on button "Deny" at bounding box center [1079, 65] width 61 height 40
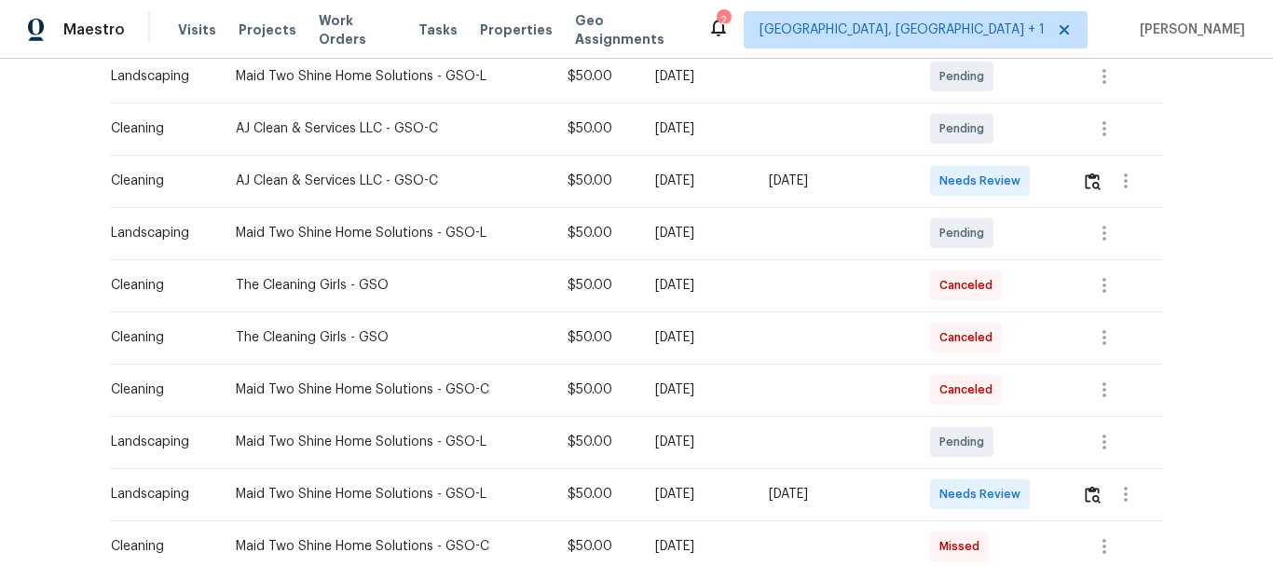
scroll to position [373, 0]
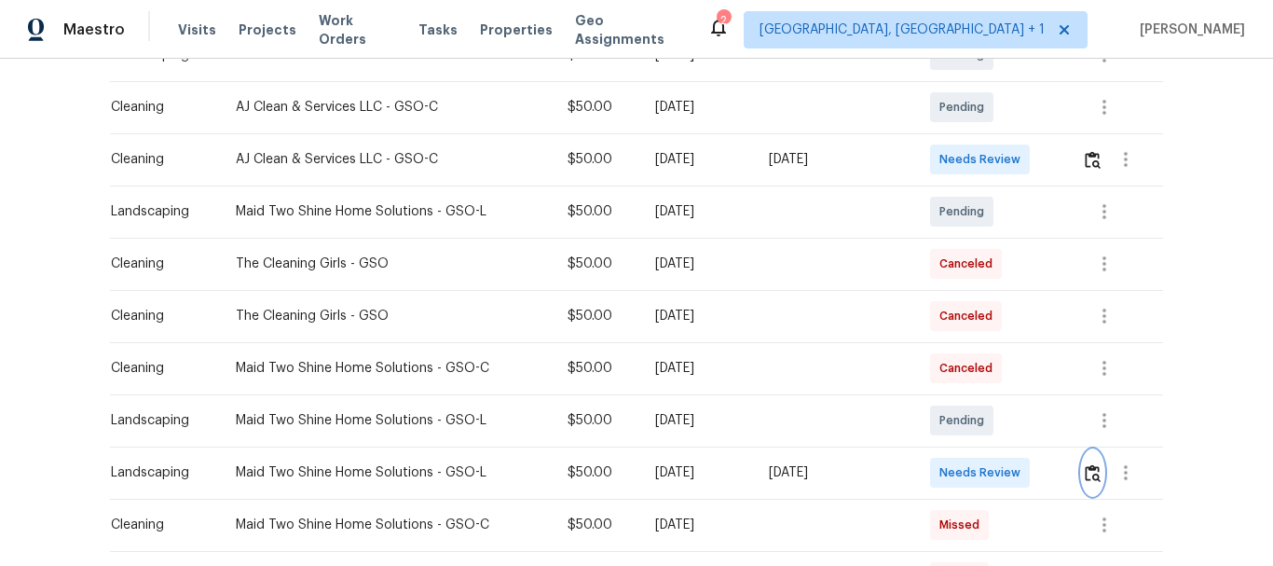
click at [1087, 474] on img "button" at bounding box center [1092, 473] width 16 height 18
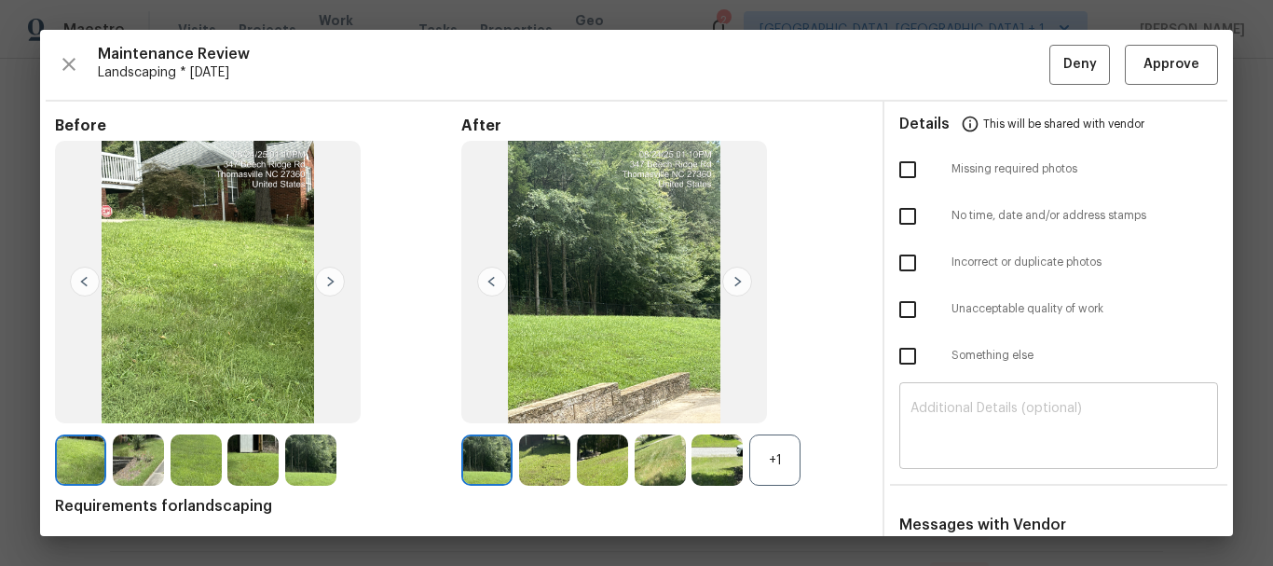
click at [943, 399] on div "​" at bounding box center [1058, 428] width 319 height 82
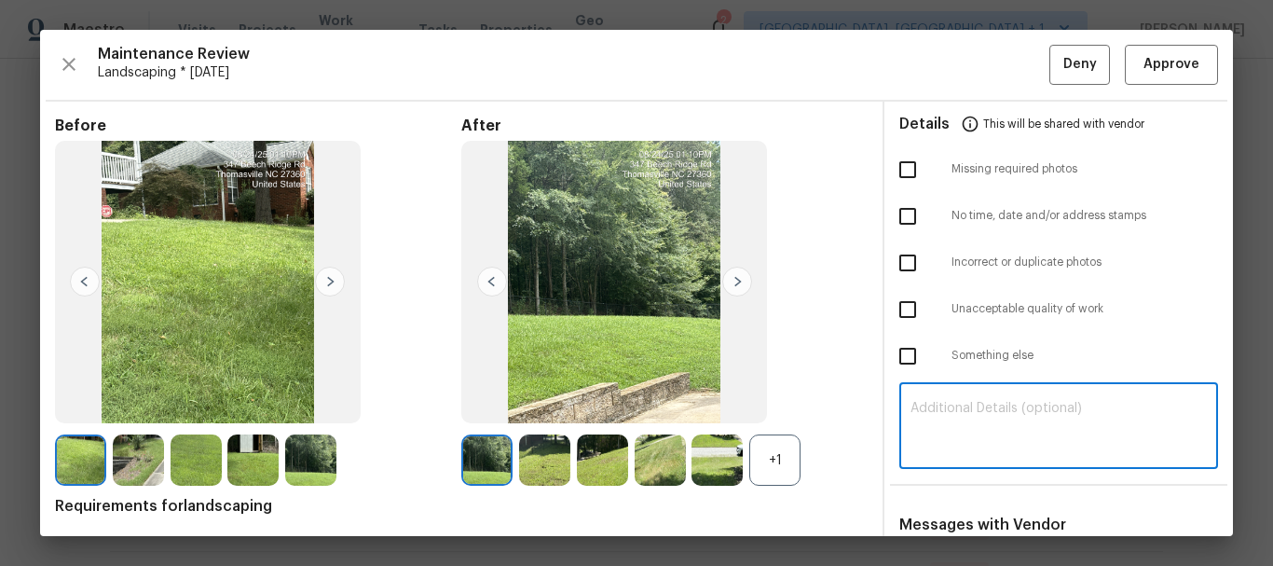
paste textarea "Maintenance Audit Team: Hello! Unfortunately, this landscaping visit completed …"
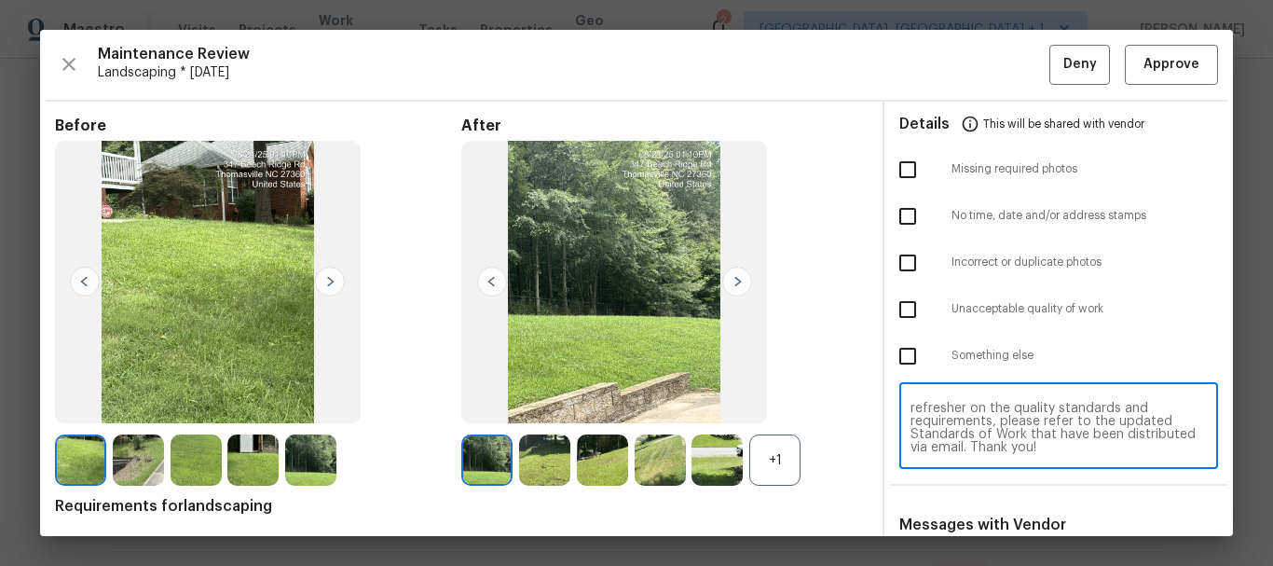
scroll to position [186, 0]
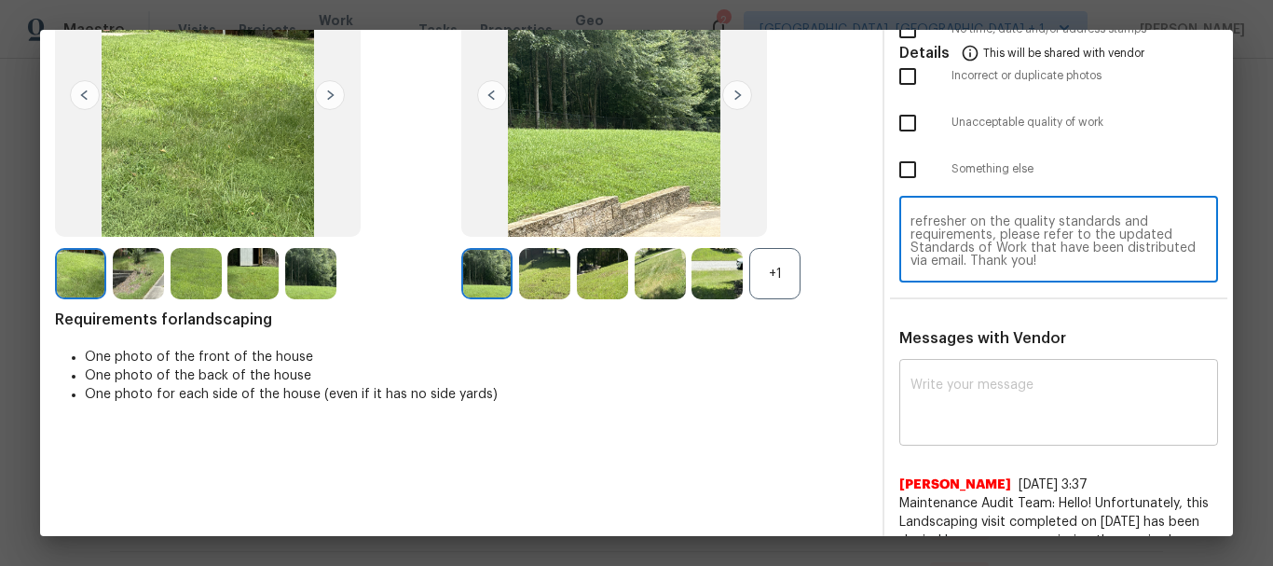
type textarea "Maintenance Audit Team: Hello! Unfortunately, this landscaping visit completed …"
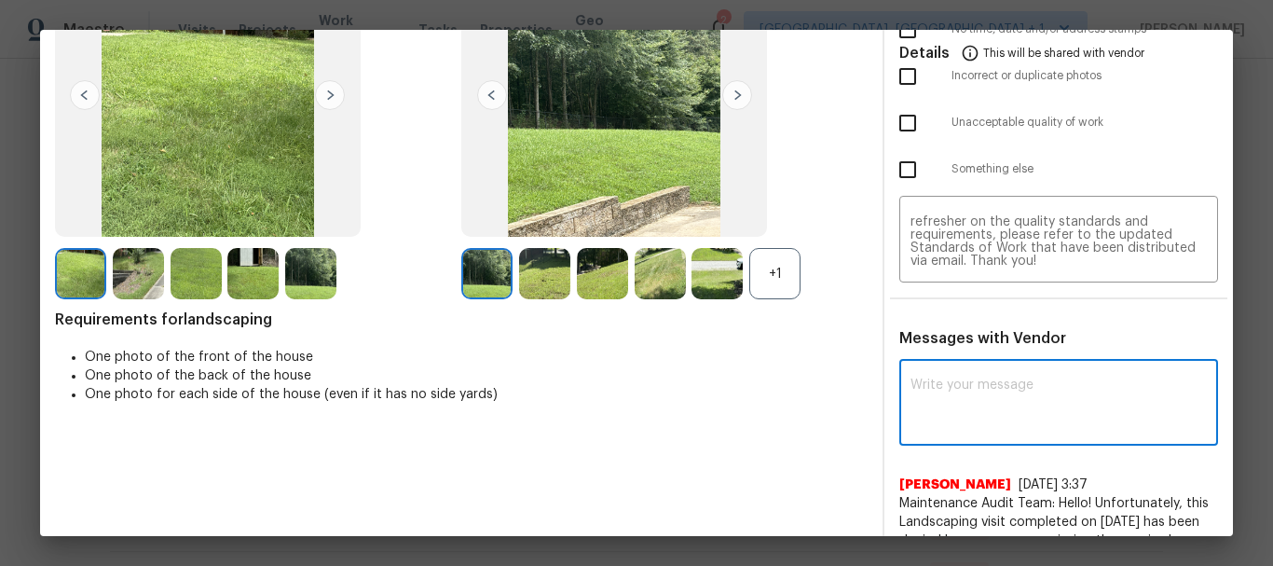
click at [938, 402] on textarea at bounding box center [1058, 404] width 296 height 52
paste textarea "Maintenance Audit Team: Hello! Unfortunately, this landscaping visit completed …"
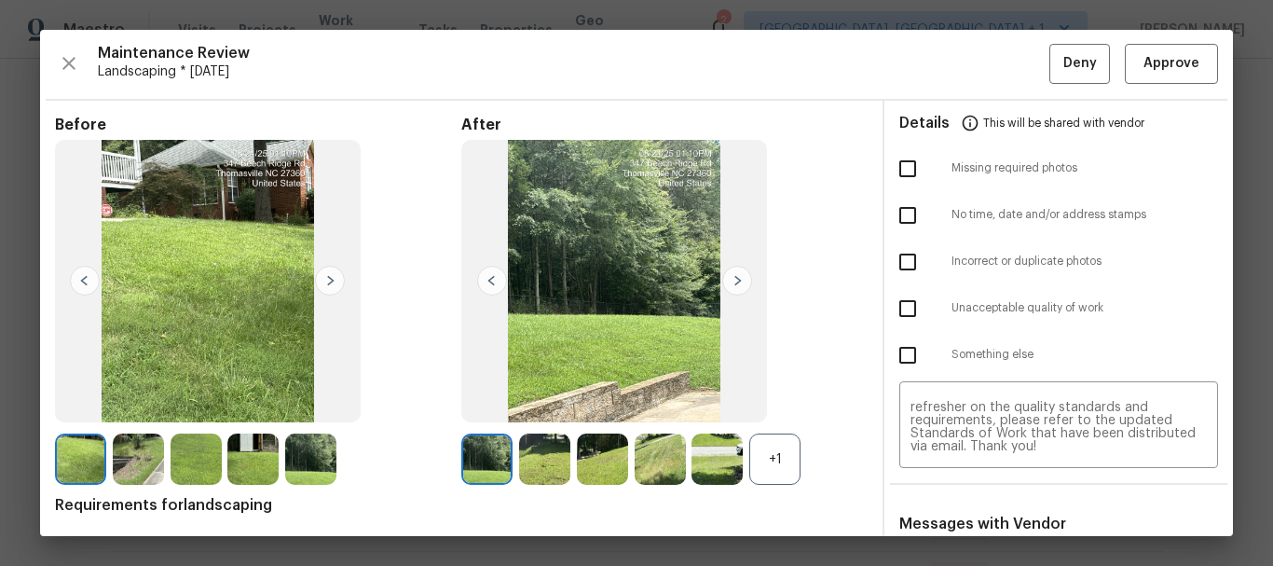
scroll to position [0, 0]
type textarea "Maintenance Audit Team: Hello! Unfortunately, this landscaping visit completed …"
click at [903, 158] on input "checkbox" at bounding box center [907, 169] width 39 height 39
checkbox input "true"
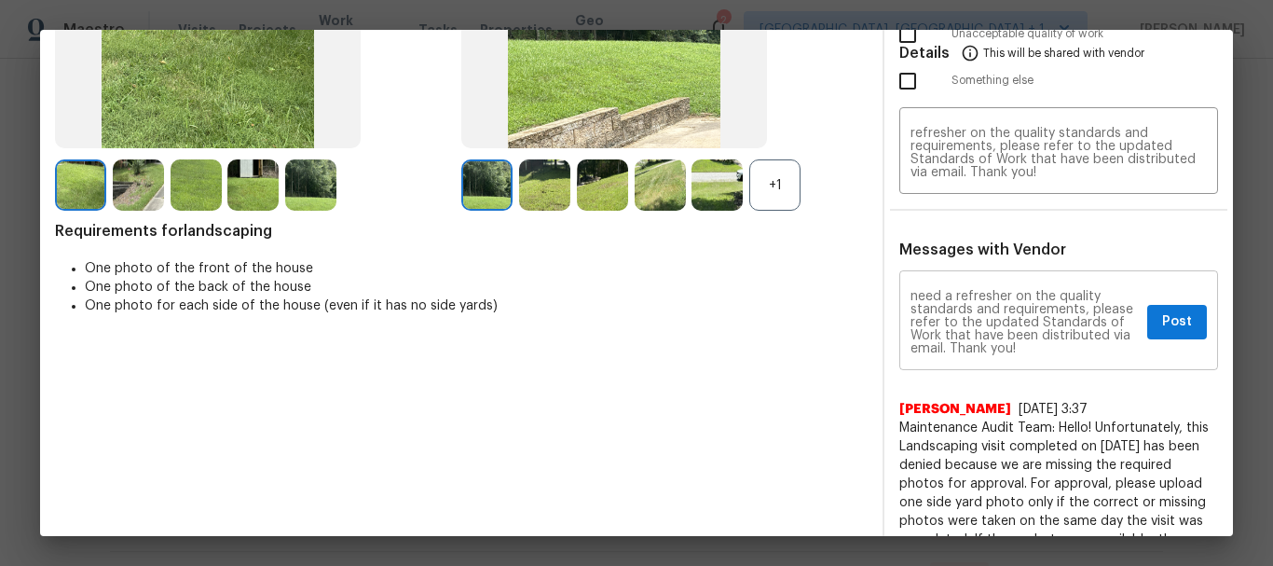
scroll to position [279, 0]
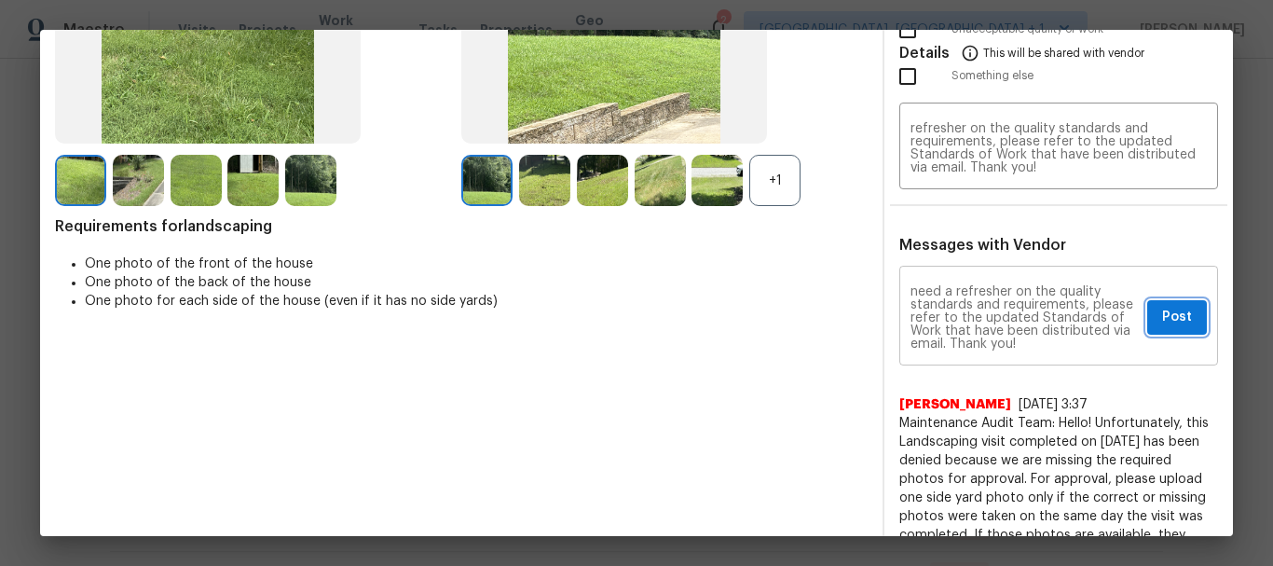
click at [1162, 307] on span "Post" at bounding box center [1177, 317] width 30 height 23
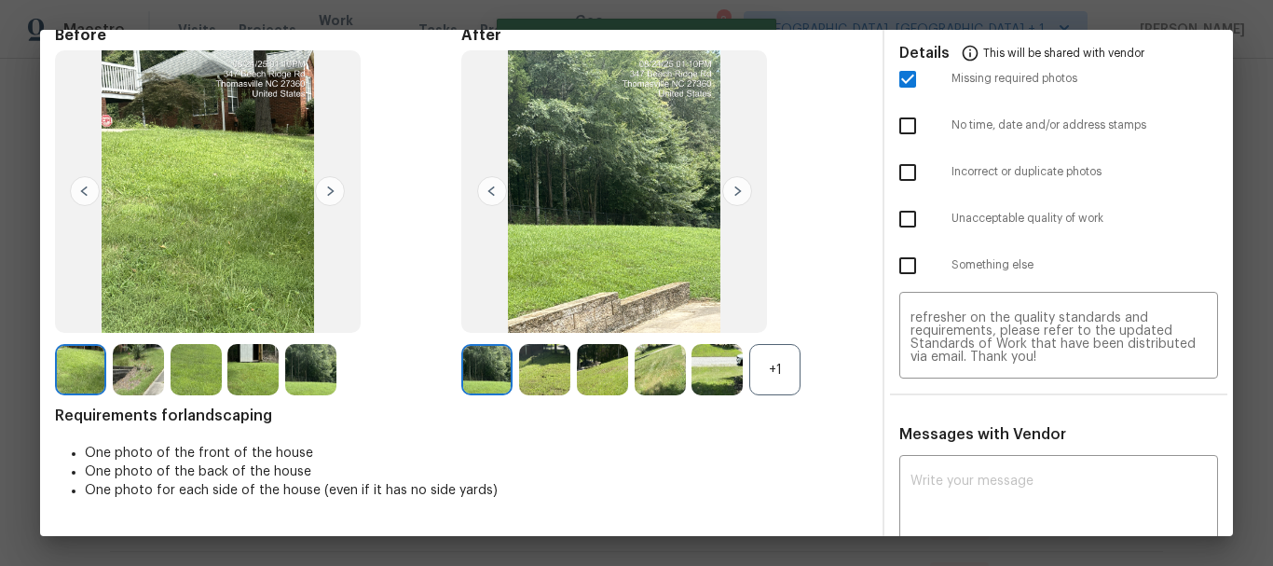
scroll to position [0, 0]
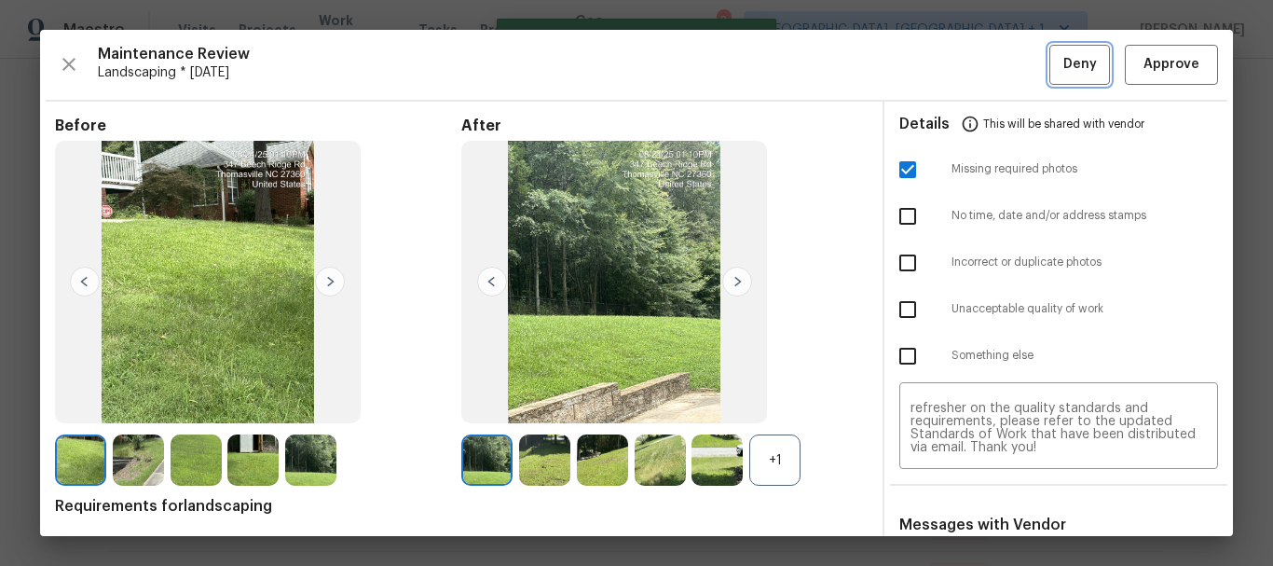
click at [1063, 55] on span "Deny" at bounding box center [1080, 64] width 34 height 23
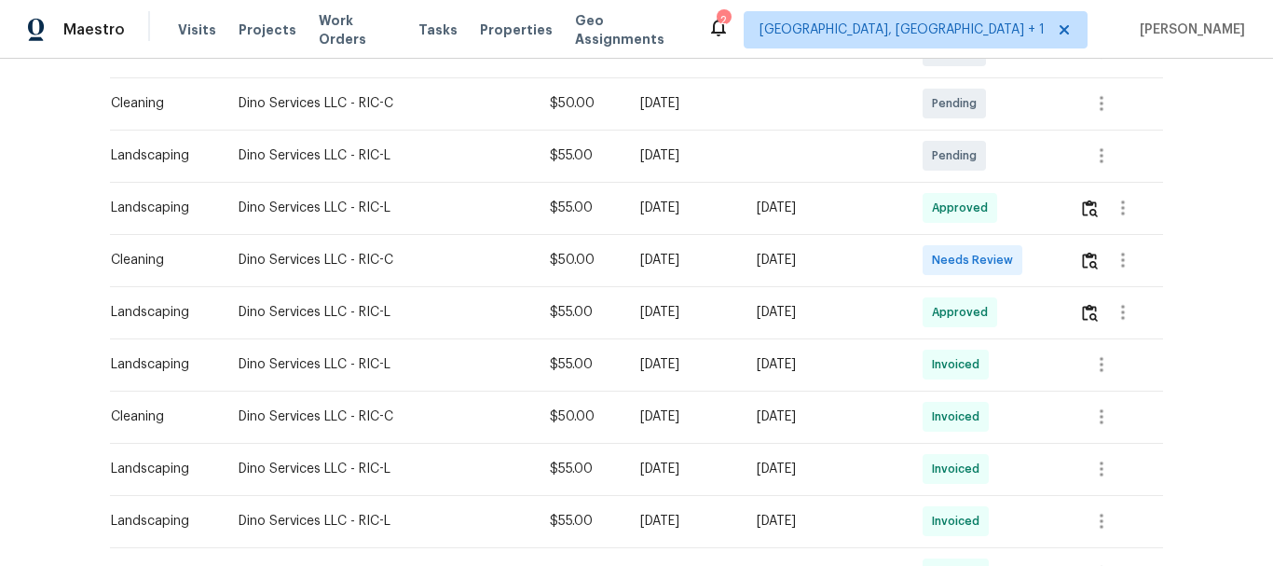
scroll to position [373, 0]
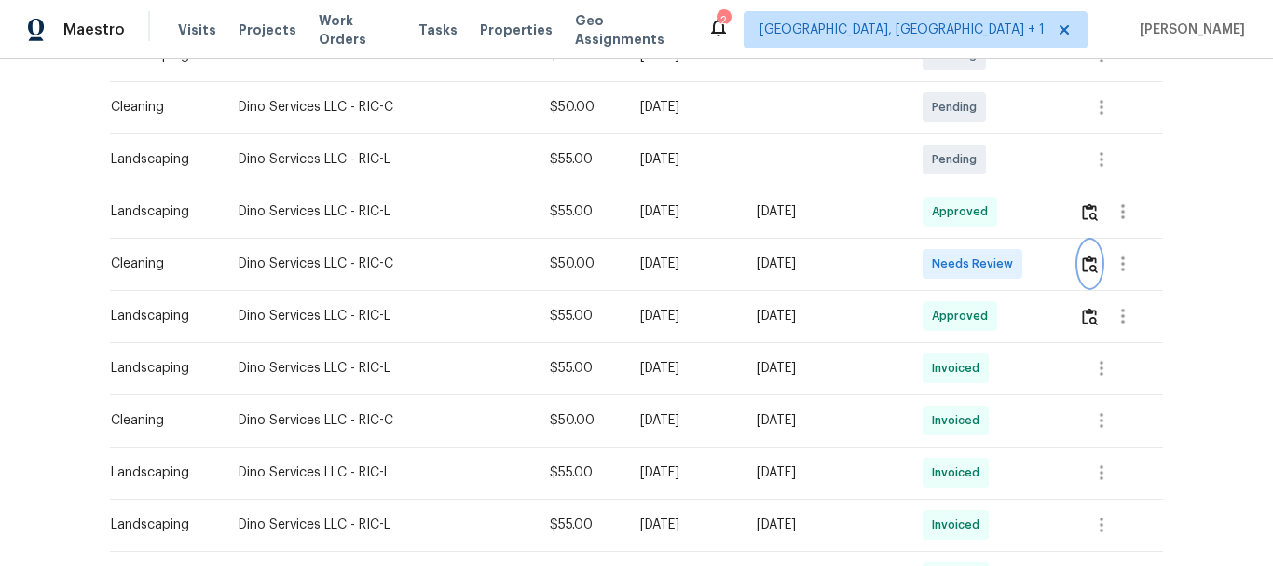
click at [1085, 259] on img "button" at bounding box center [1090, 264] width 16 height 18
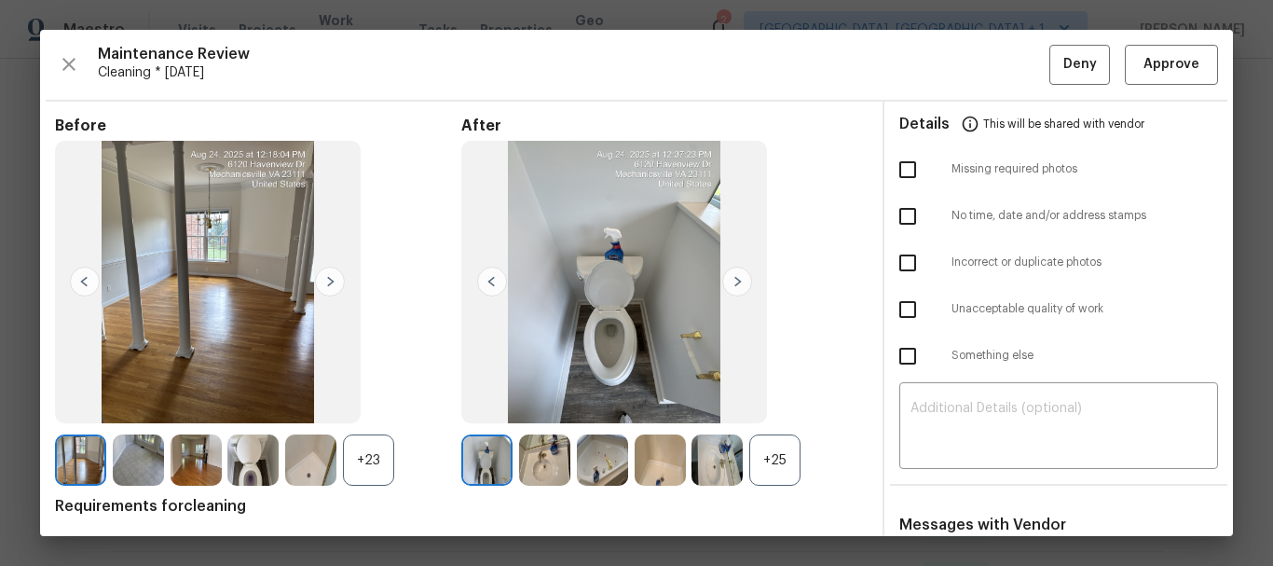
click at [945, 399] on div "​" at bounding box center [1058, 428] width 319 height 82
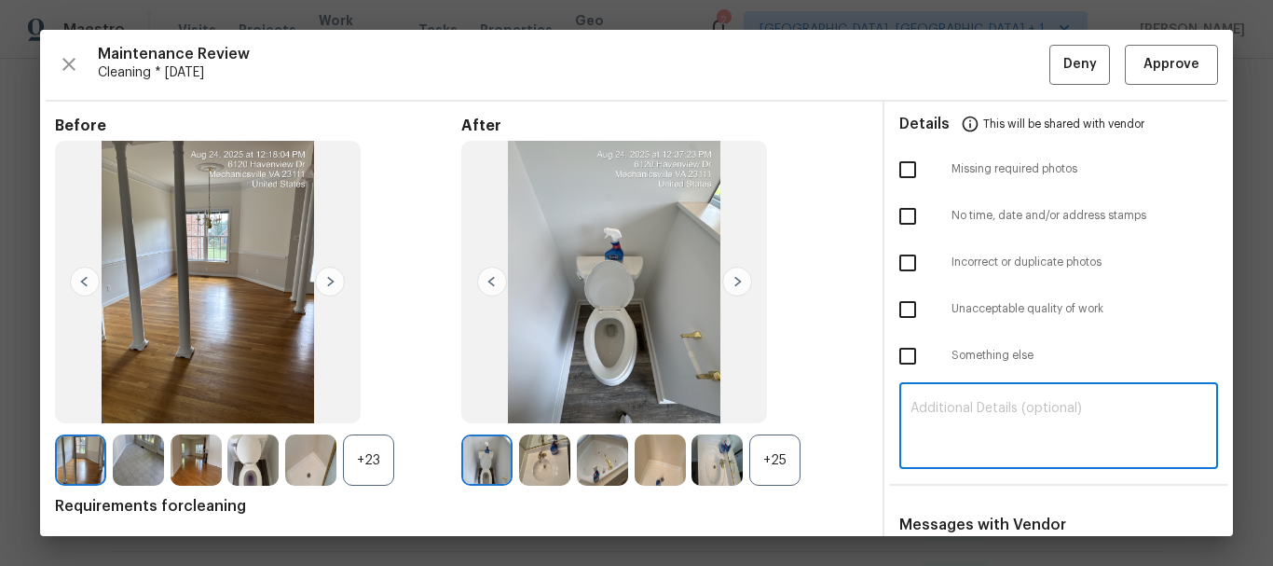
paste textarea "Maintenance Audit Team: Hello! Unfortunately, this cleaning visit completed on …"
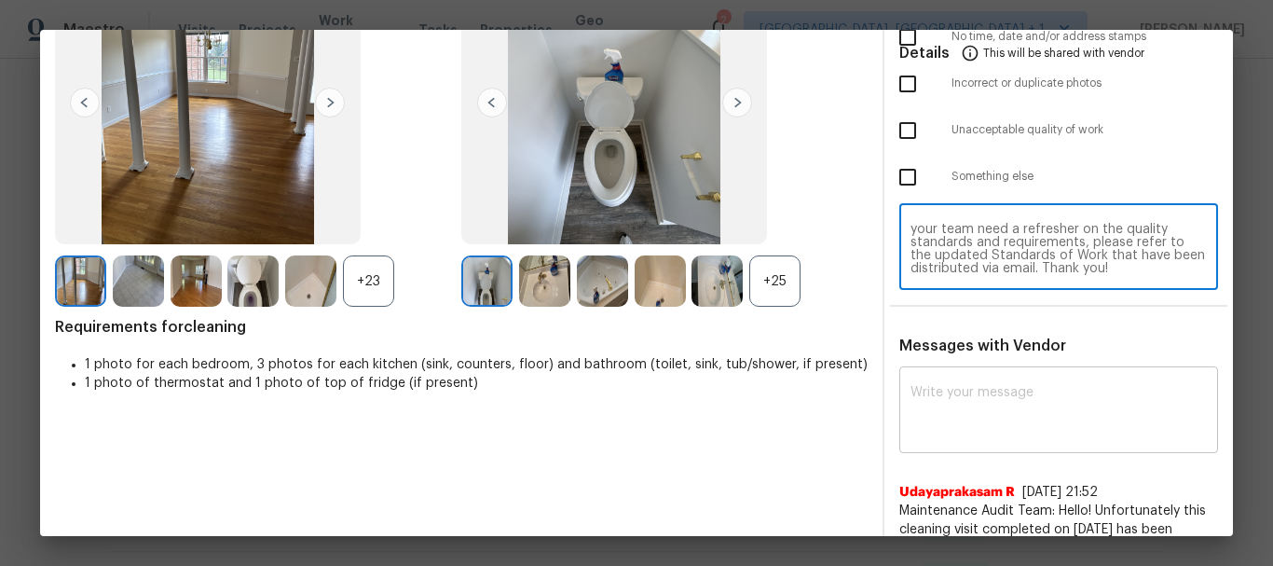
scroll to position [186, 0]
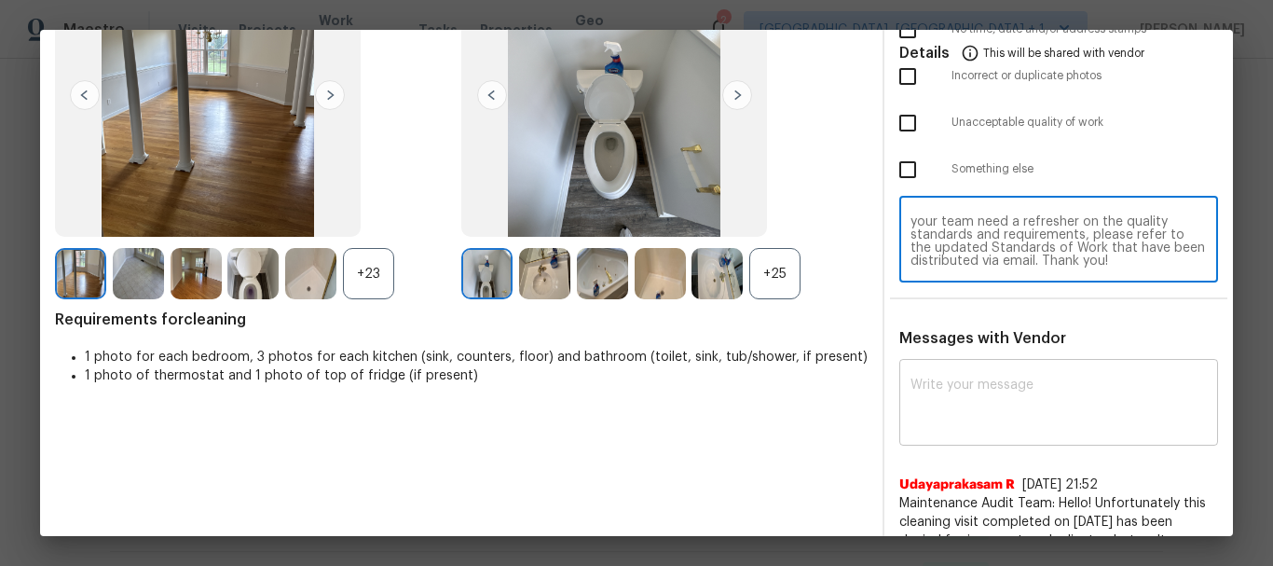
type textarea "Maintenance Audit Team: Hello! Unfortunately, this cleaning visit completed on …"
click at [942, 397] on textarea at bounding box center [1058, 404] width 296 height 52
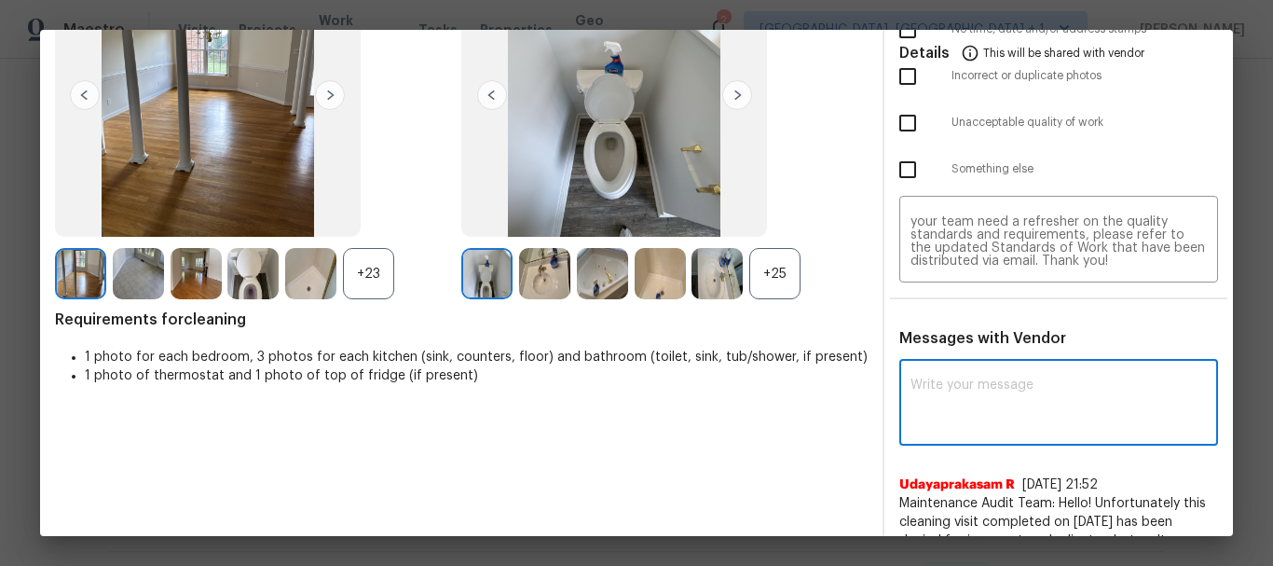
paste textarea "Maintenance Audit Team: Hello! Unfortunately, this cleaning visit completed on …"
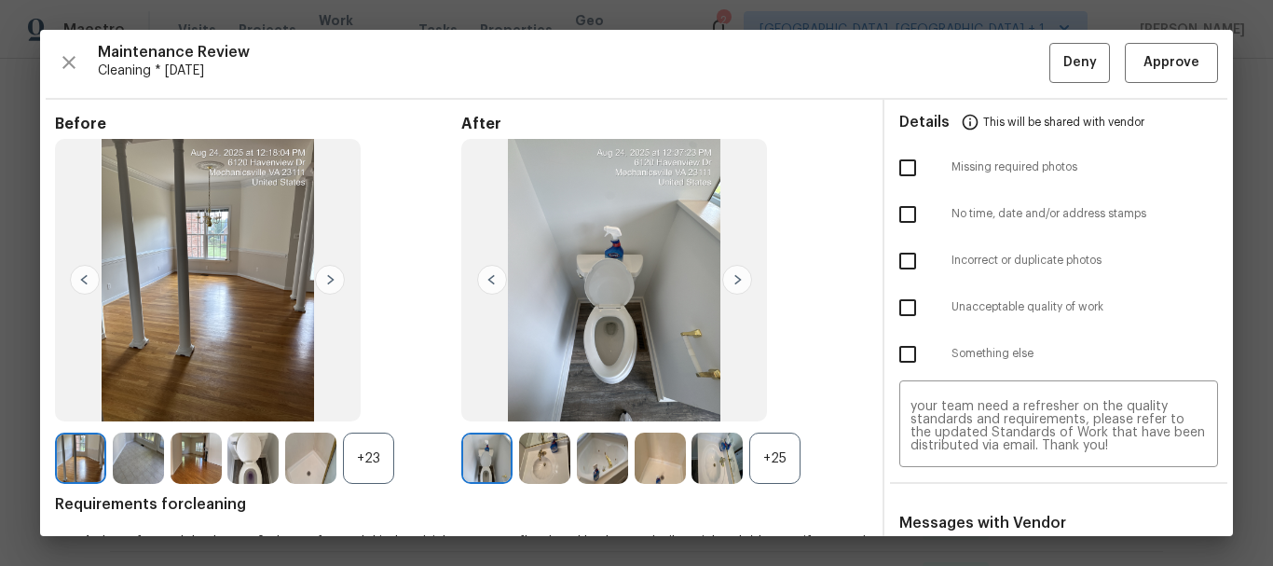
scroll to position [0, 0]
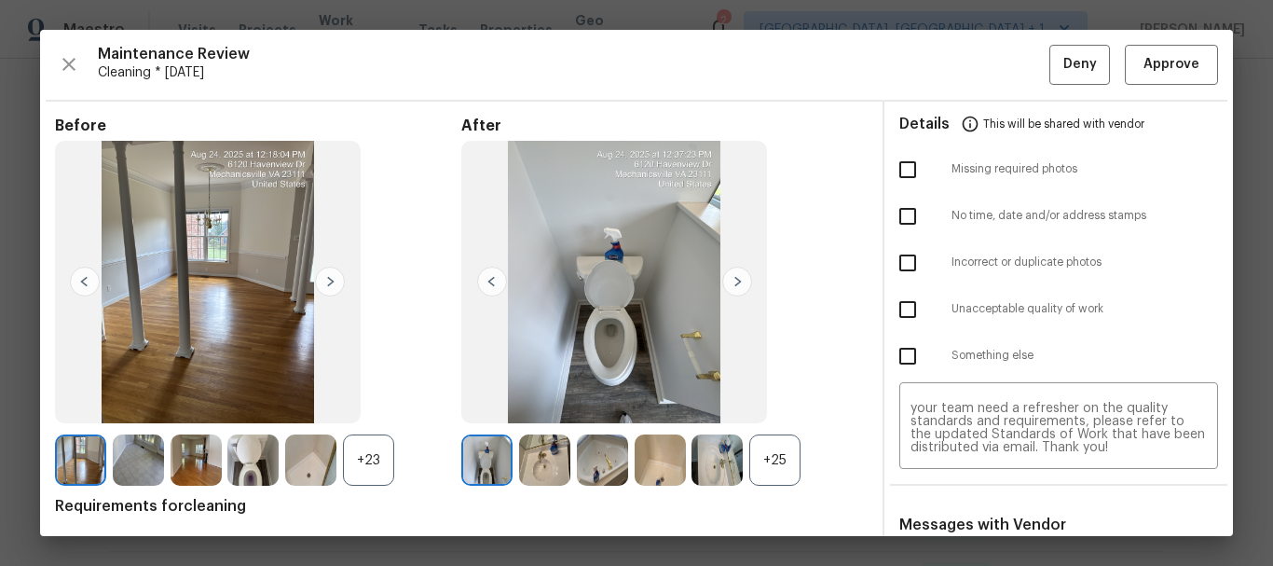
type textarea "Maintenance Audit Team: Hello! Unfortunately, this cleaning visit completed on …"
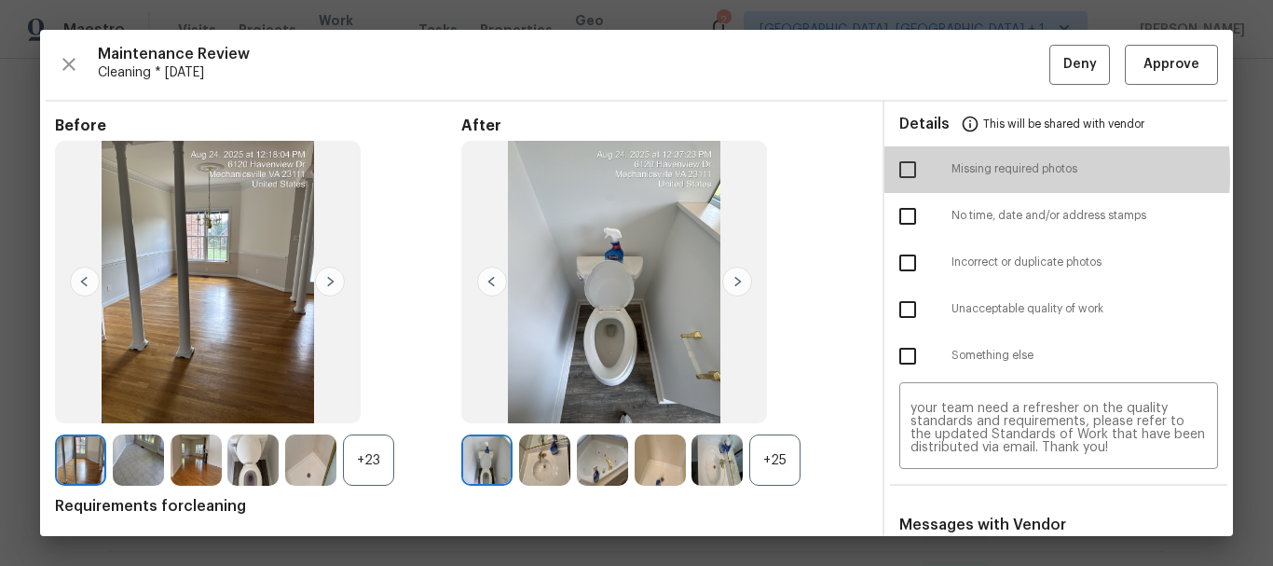
click at [899, 171] on input "checkbox" at bounding box center [907, 169] width 39 height 39
checkbox input "true"
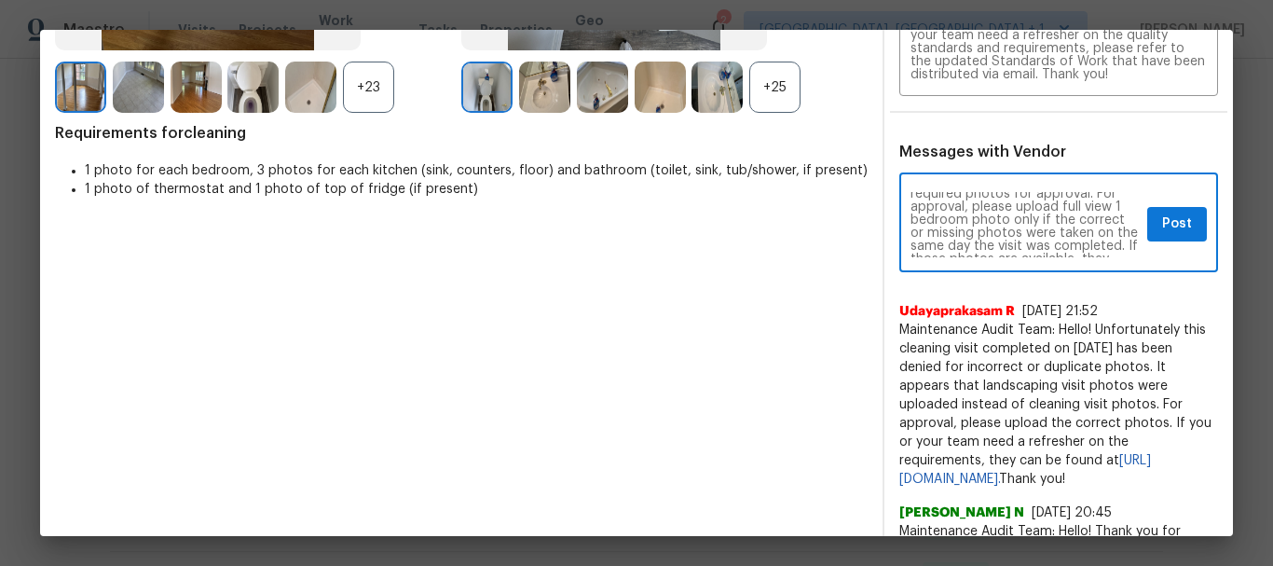
scroll to position [75, 0]
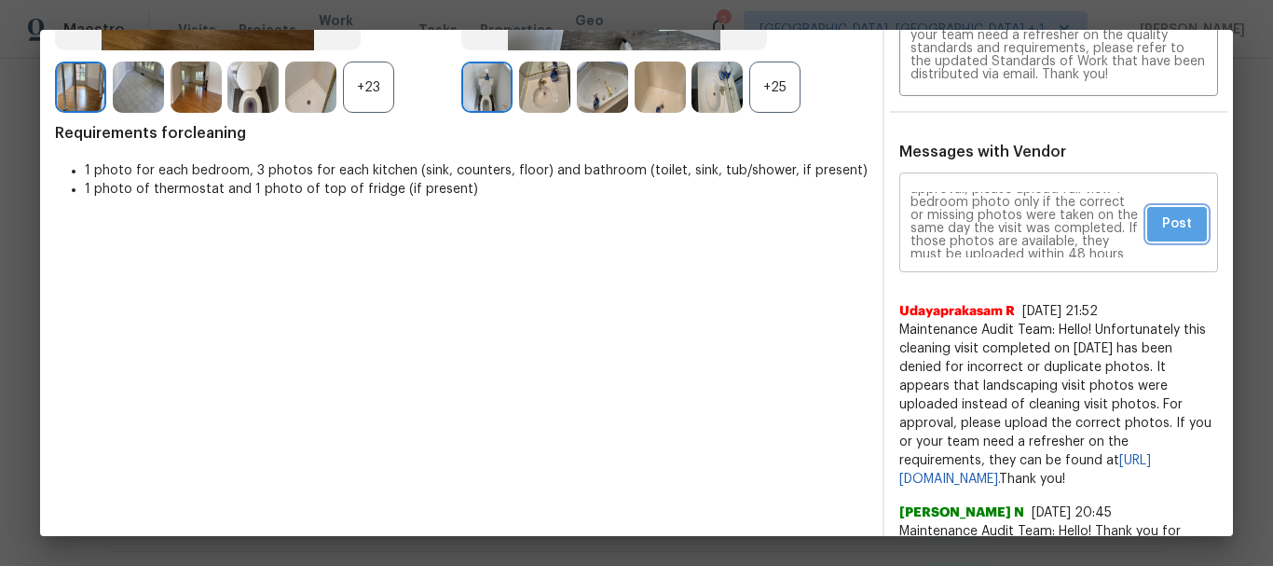
click at [1156, 217] on span "Post" at bounding box center [1177, 223] width 30 height 23
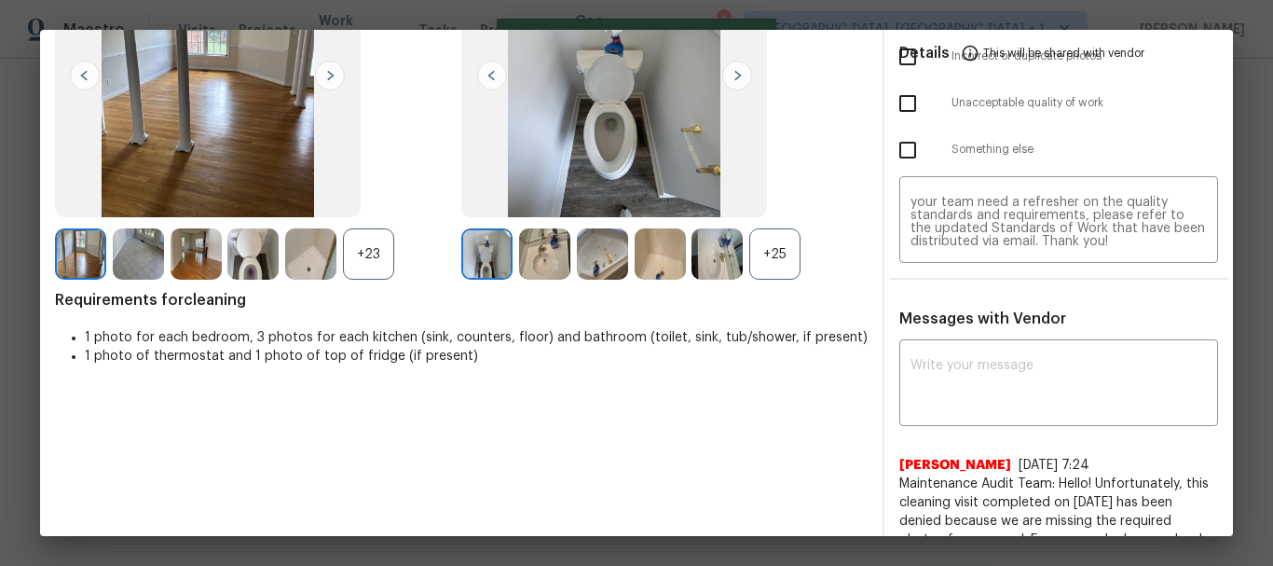
scroll to position [0, 0]
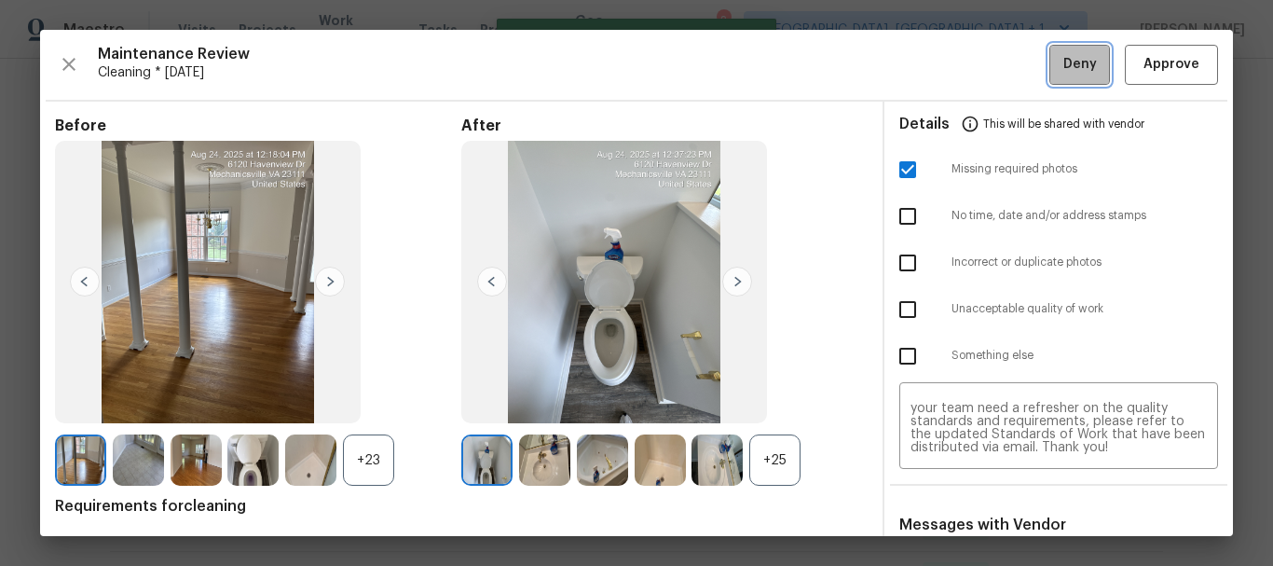
click at [1070, 70] on span "Deny" at bounding box center [1080, 64] width 34 height 23
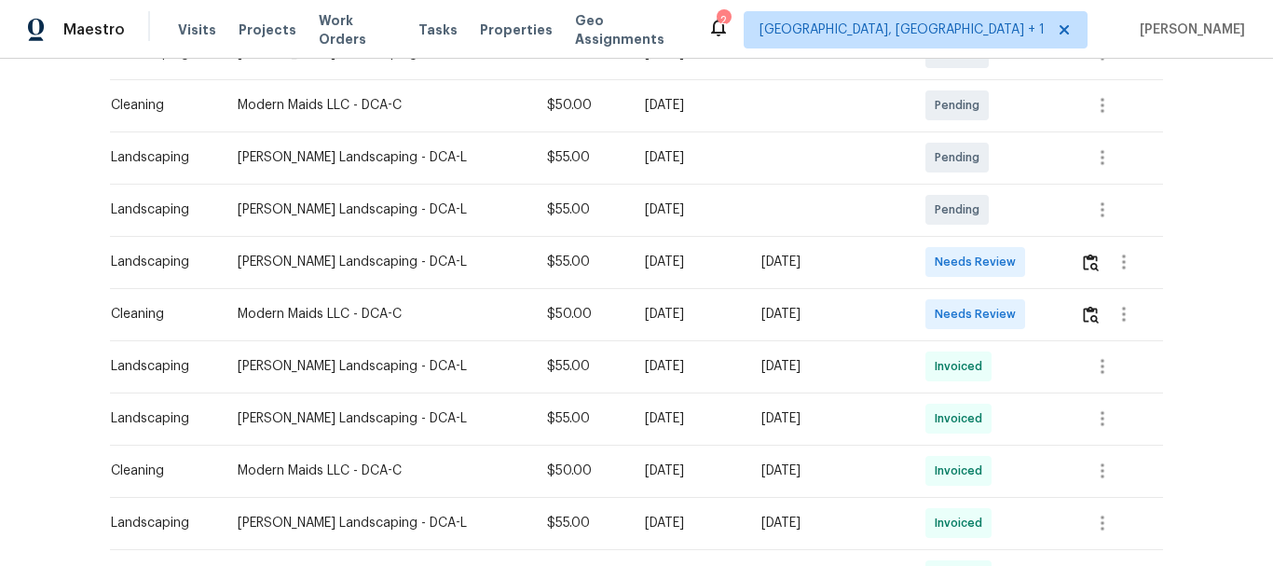
scroll to position [466, 0]
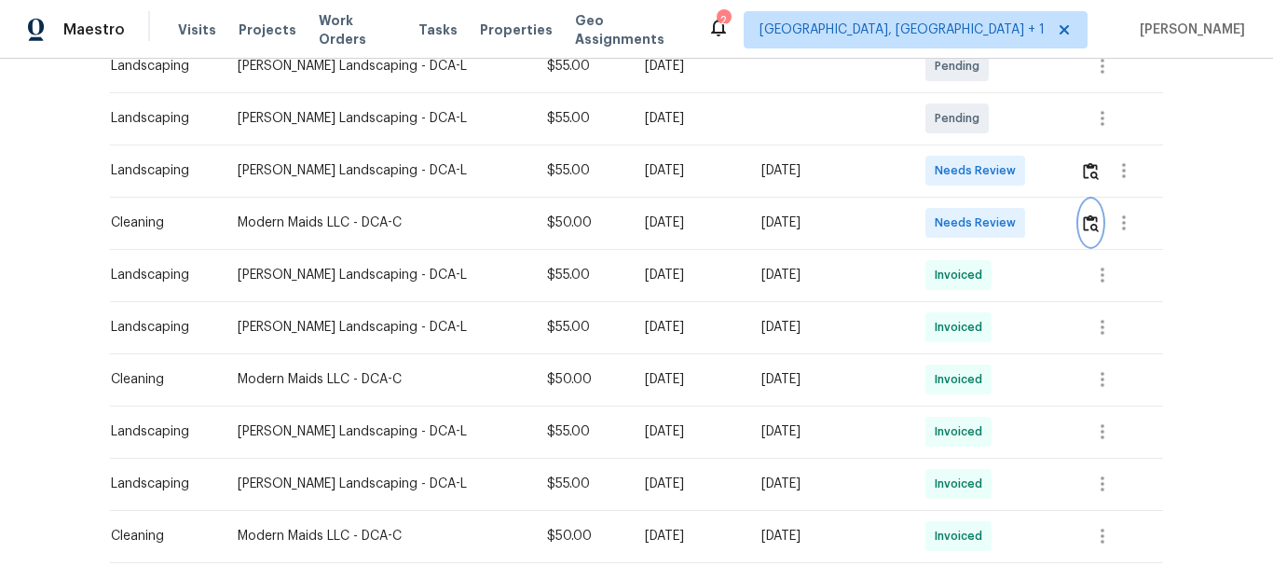
click at [1084, 219] on img "button" at bounding box center [1091, 223] width 16 height 18
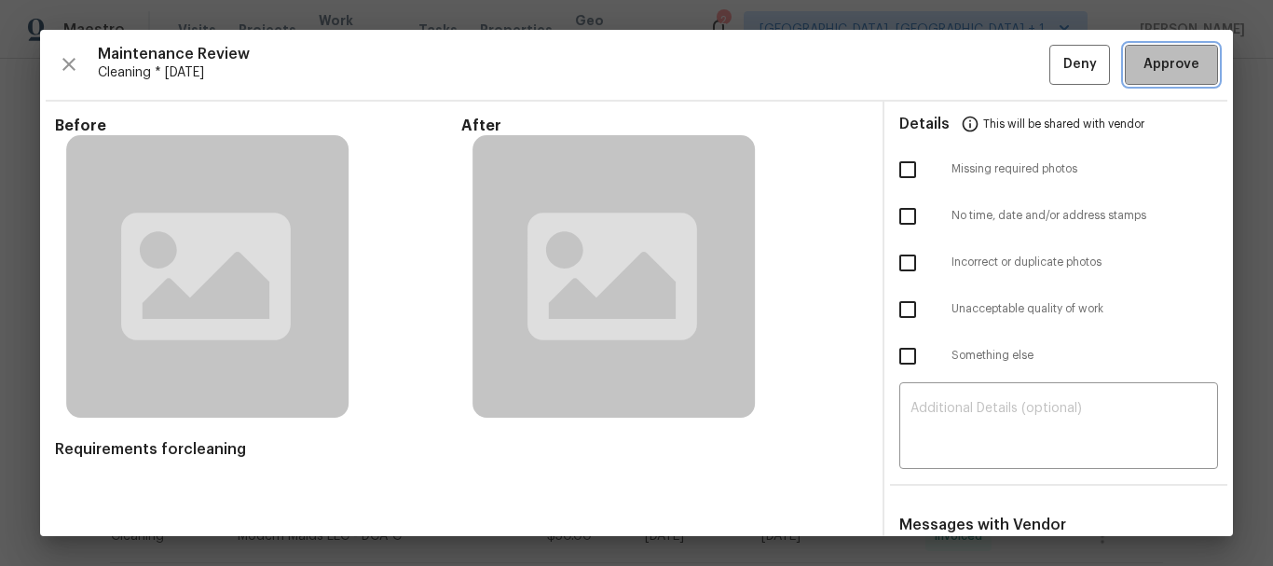
click at [1139, 66] on span "Approve" at bounding box center [1170, 64] width 63 height 23
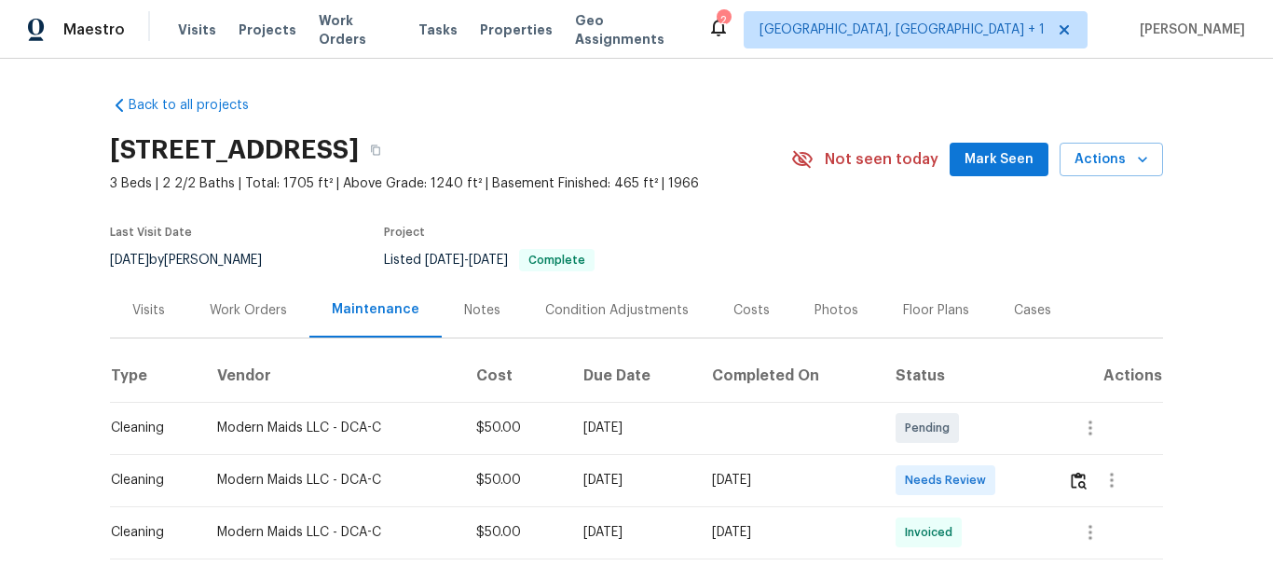
scroll to position [373, 0]
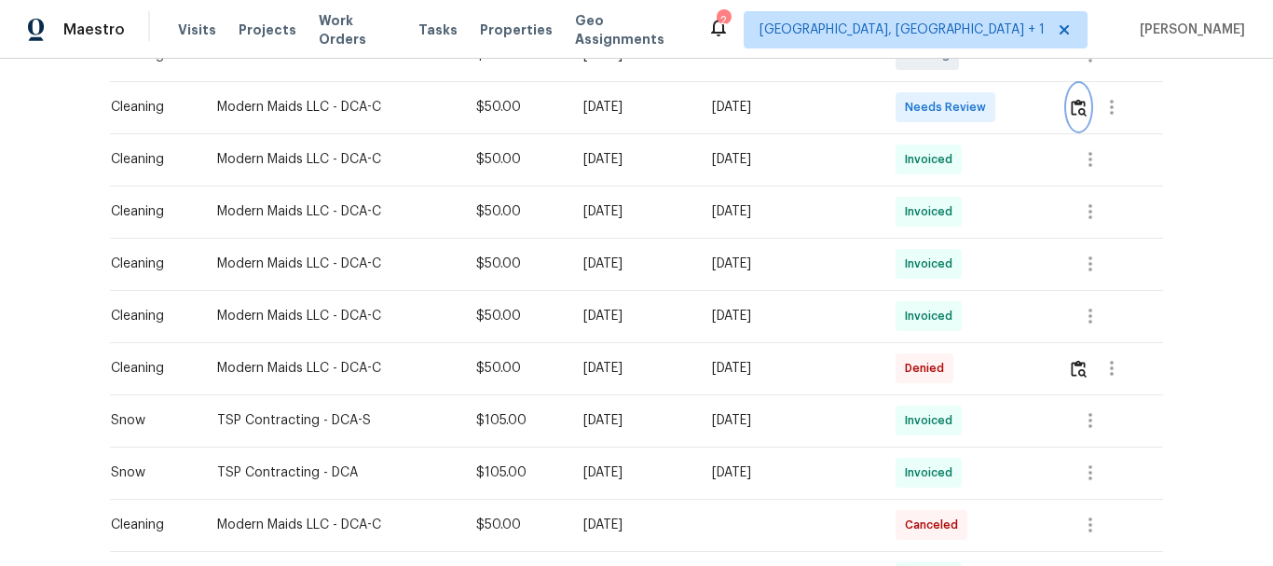
click at [1084, 100] on img "button" at bounding box center [1078, 108] width 16 height 18
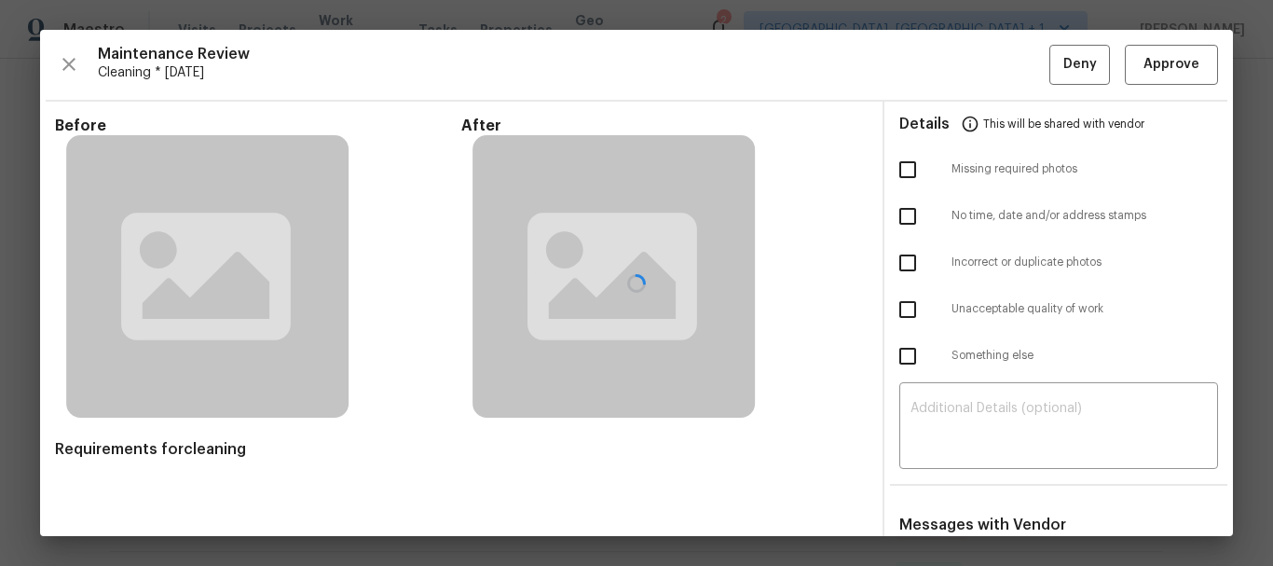
click at [1140, 66] on div at bounding box center [636, 283] width 1193 height 506
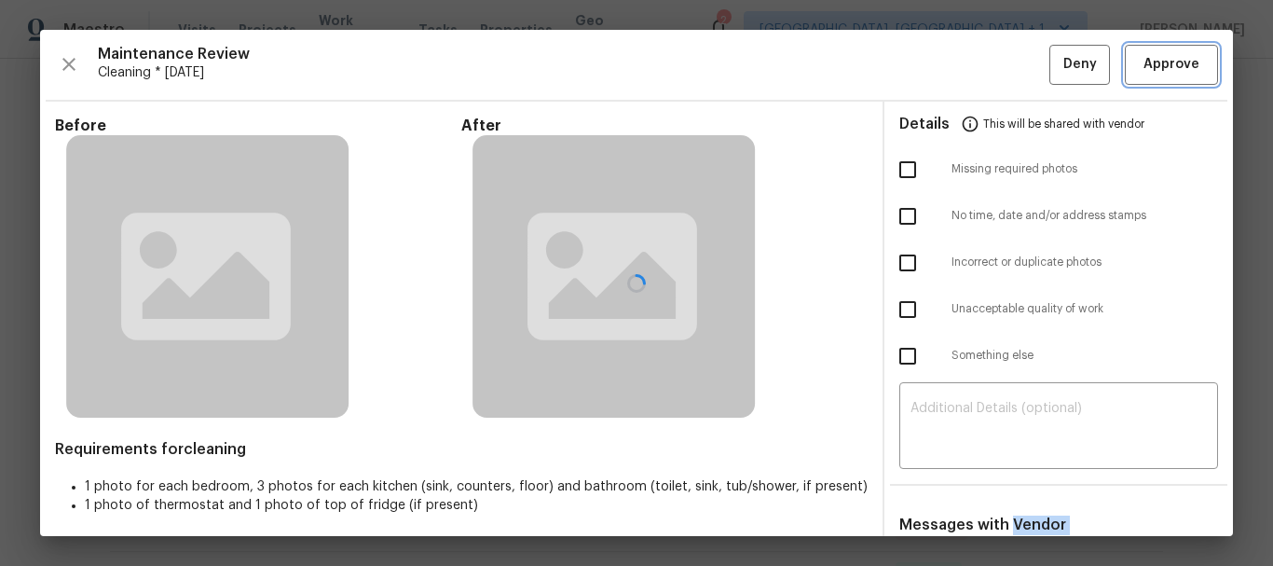
click at [1158, 65] on span "Approve" at bounding box center [1171, 64] width 56 height 23
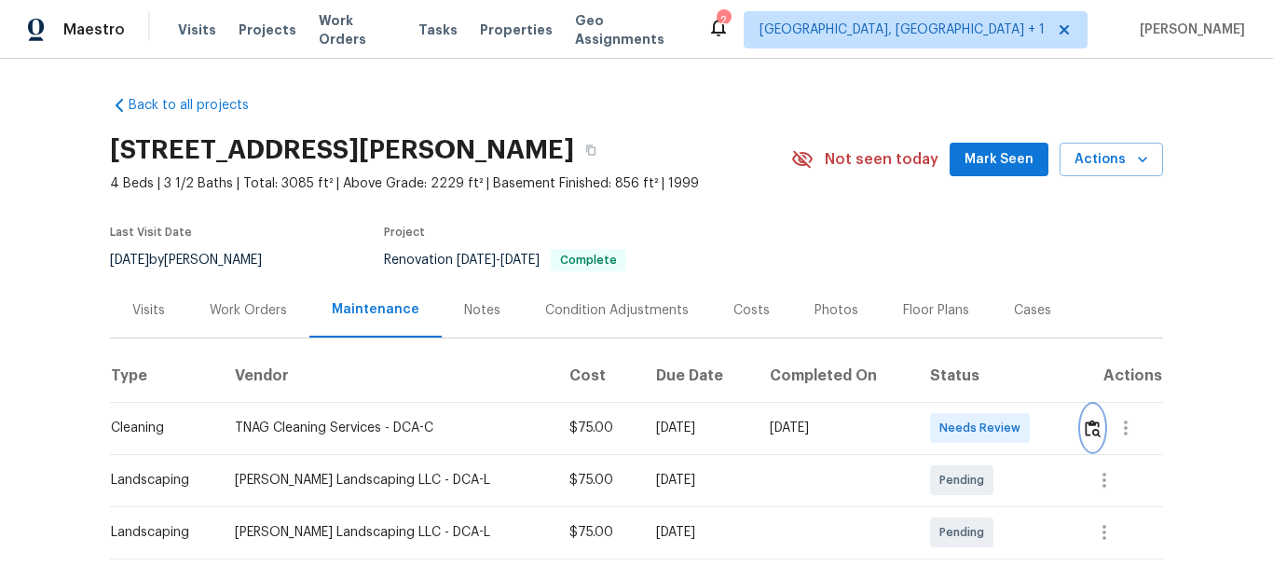
click at [1092, 423] on img "button" at bounding box center [1092, 428] width 16 height 18
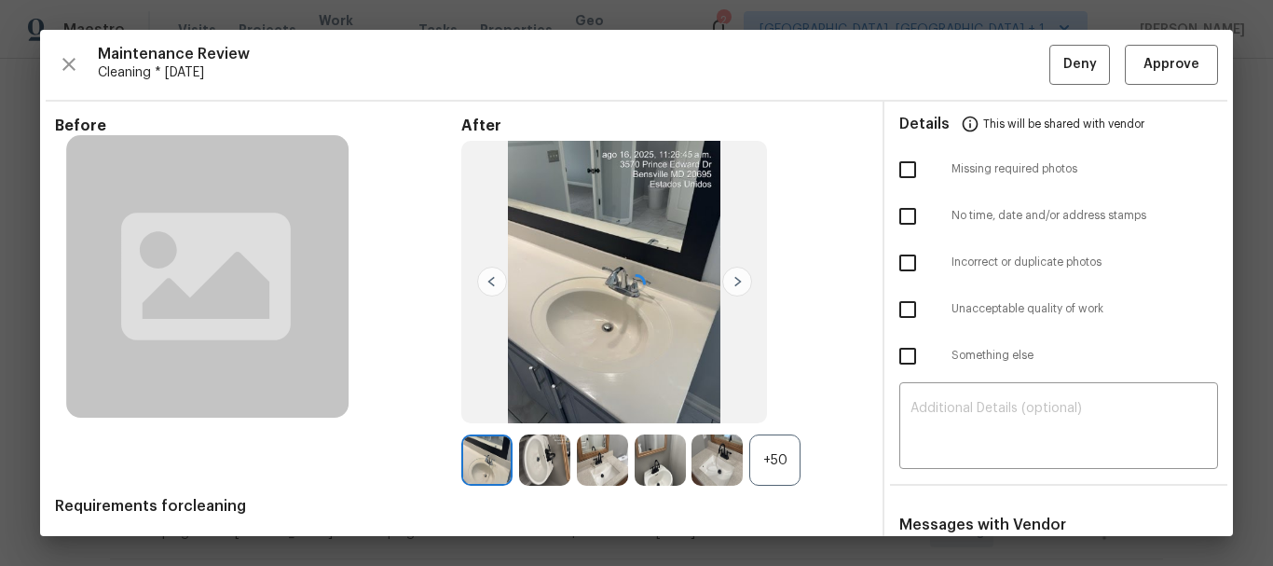
click at [1156, 75] on div at bounding box center [636, 283] width 1193 height 506
click at [1156, 73] on span "Approve" at bounding box center [1171, 64] width 56 height 23
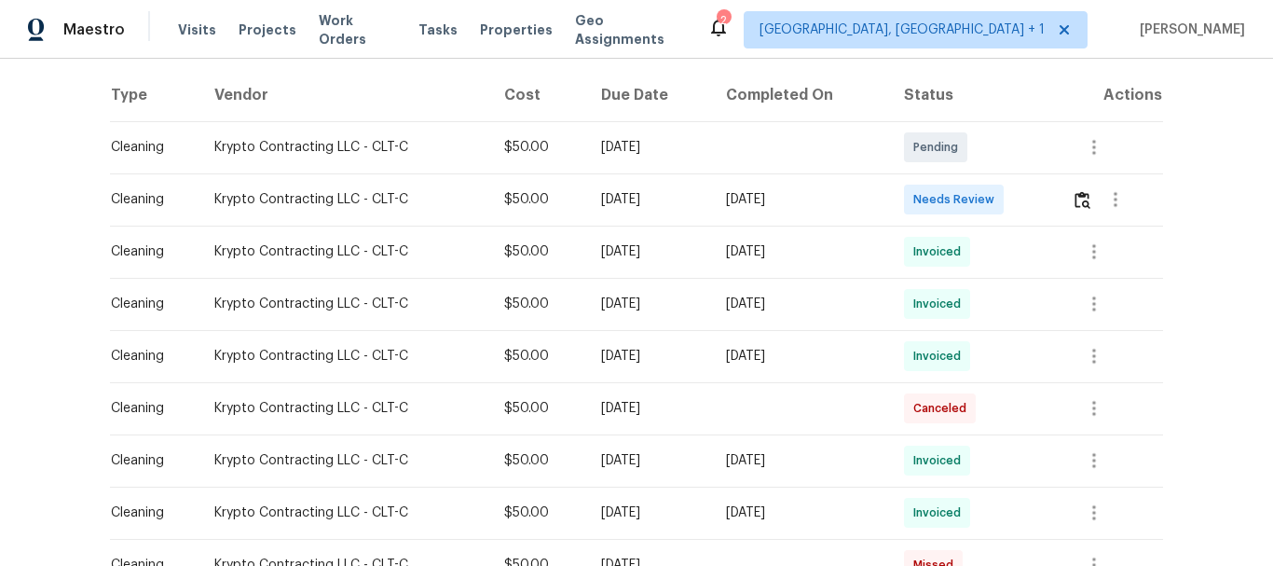
scroll to position [279, 0]
click at [1083, 194] on img "button" at bounding box center [1082, 201] width 16 height 18
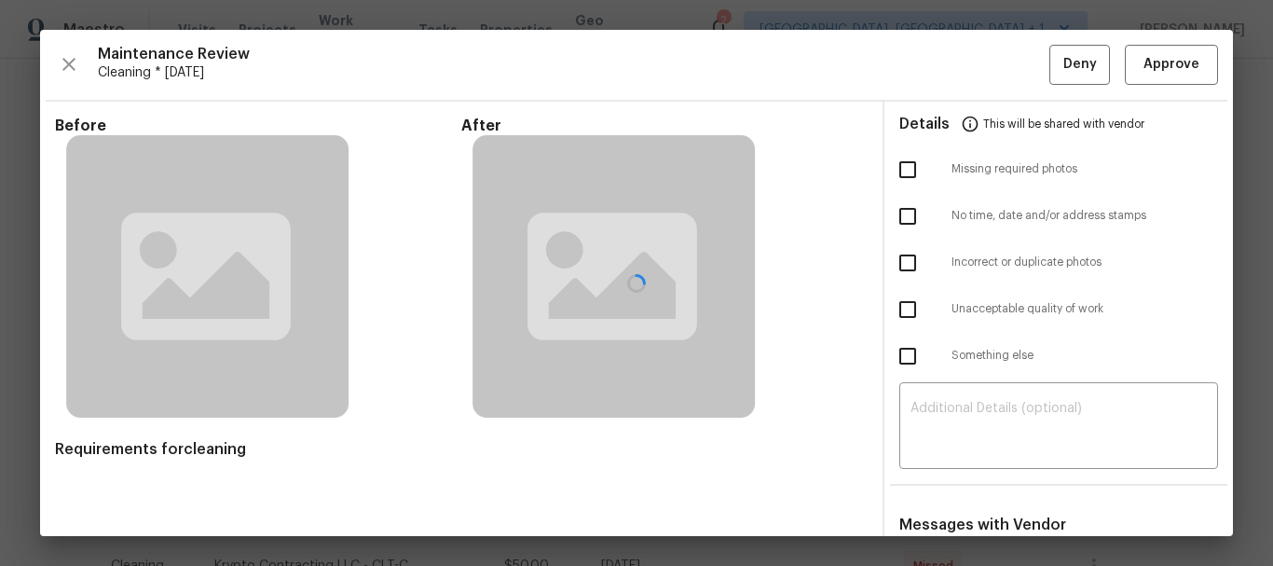
click at [1150, 75] on div at bounding box center [636, 283] width 1193 height 506
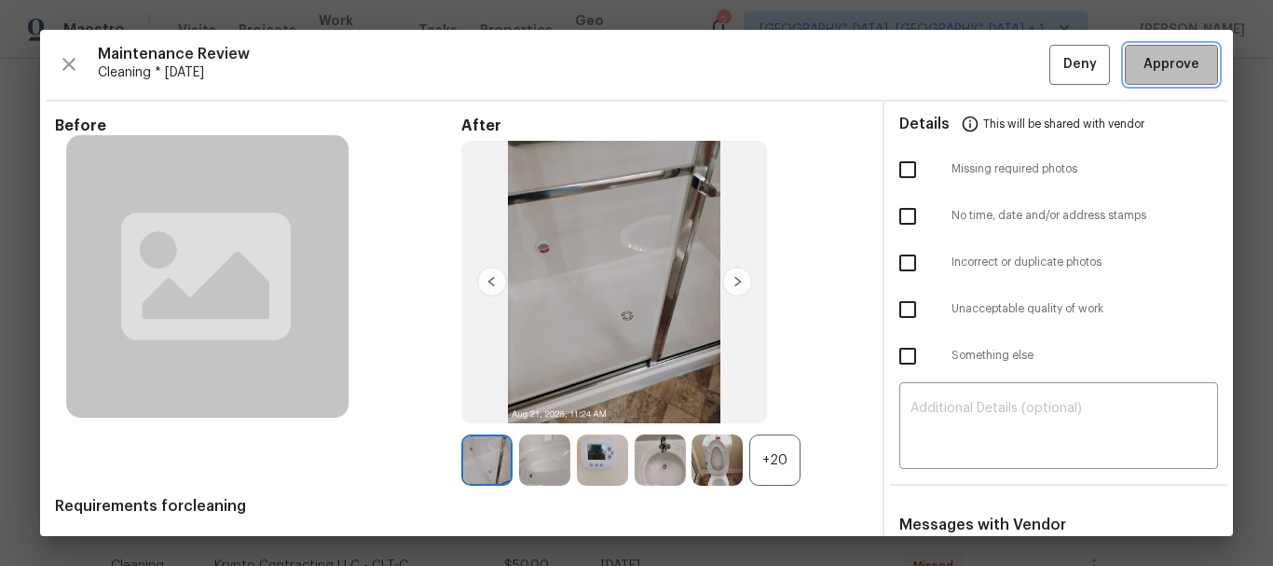
click at [1152, 66] on span "Approve" at bounding box center [1171, 64] width 56 height 23
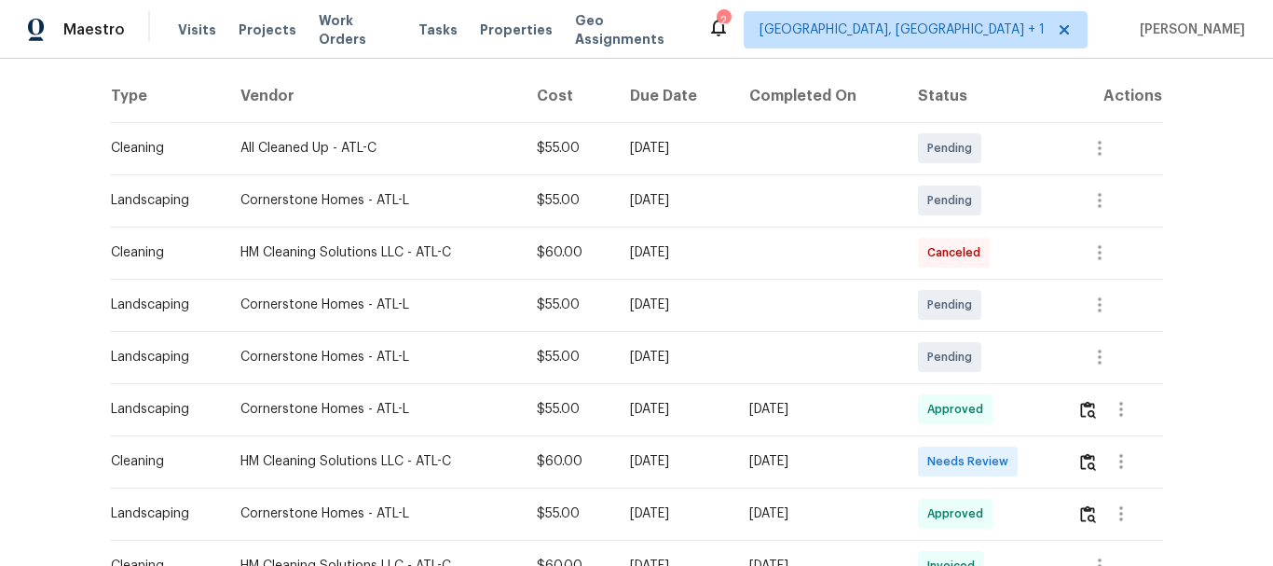
scroll to position [373, 0]
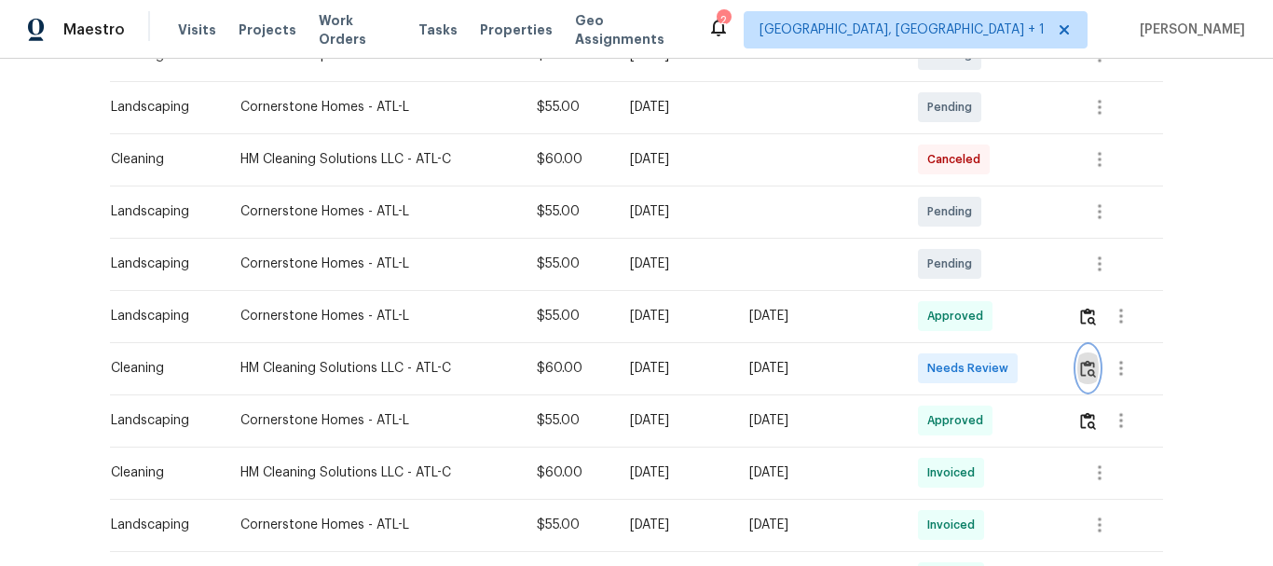
click at [1077, 370] on button "button" at bounding box center [1087, 368] width 21 height 45
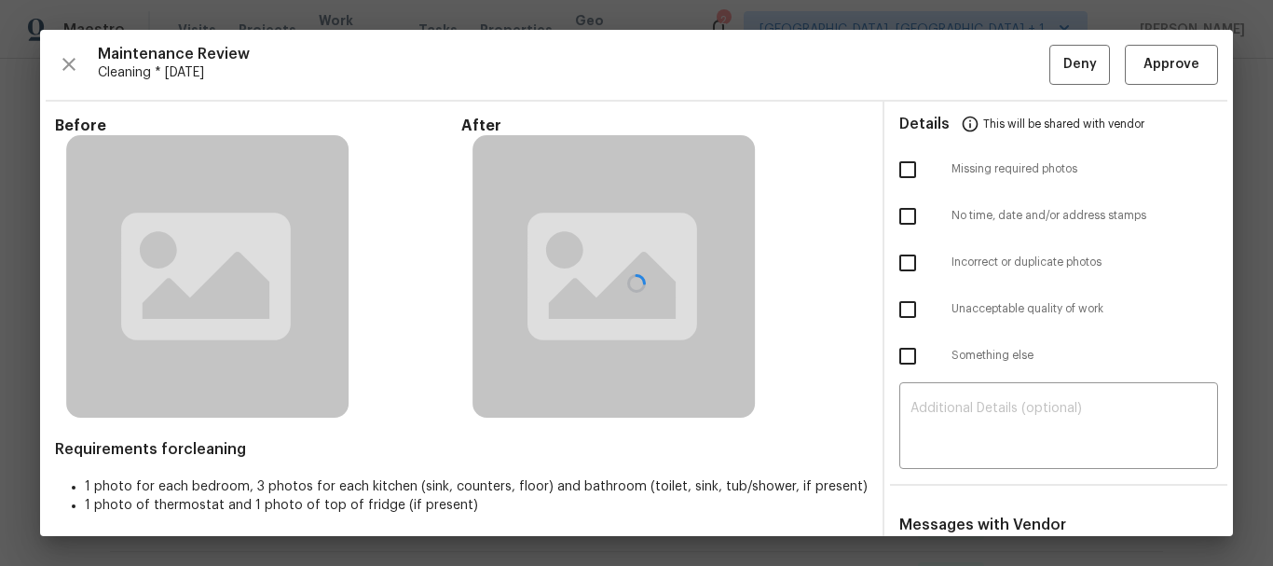
click at [1153, 62] on div at bounding box center [636, 283] width 1193 height 506
click at [1152, 62] on span "Approve" at bounding box center [1171, 64] width 56 height 23
